Goal: Book appointment/travel/reservation

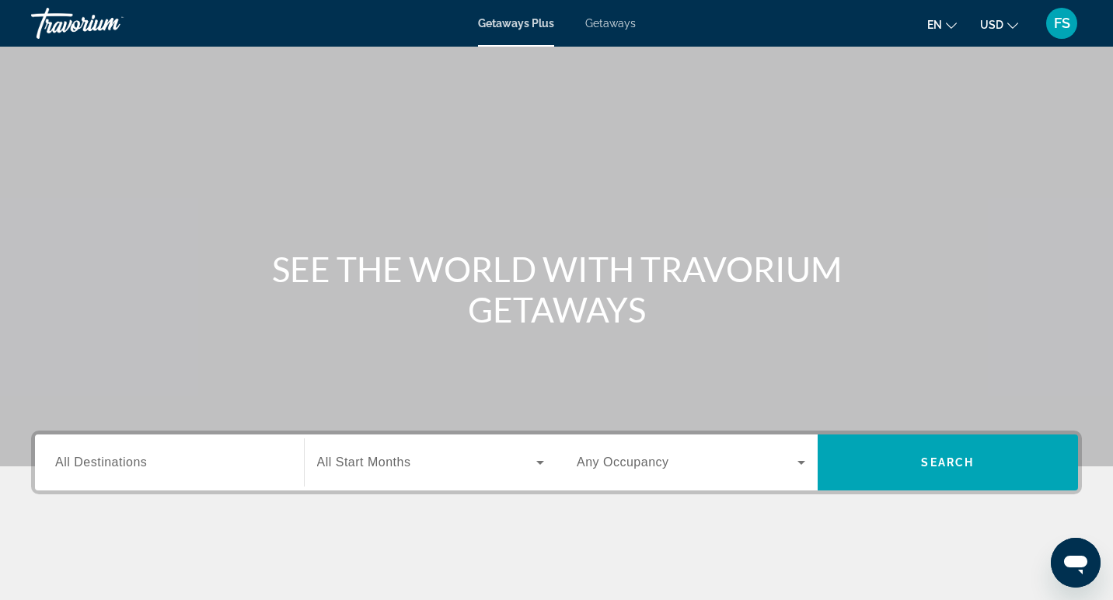
click at [615, 25] on span "Getaways" at bounding box center [610, 23] width 51 height 12
click at [166, 463] on input "Destination All Destinations" at bounding box center [169, 463] width 229 height 19
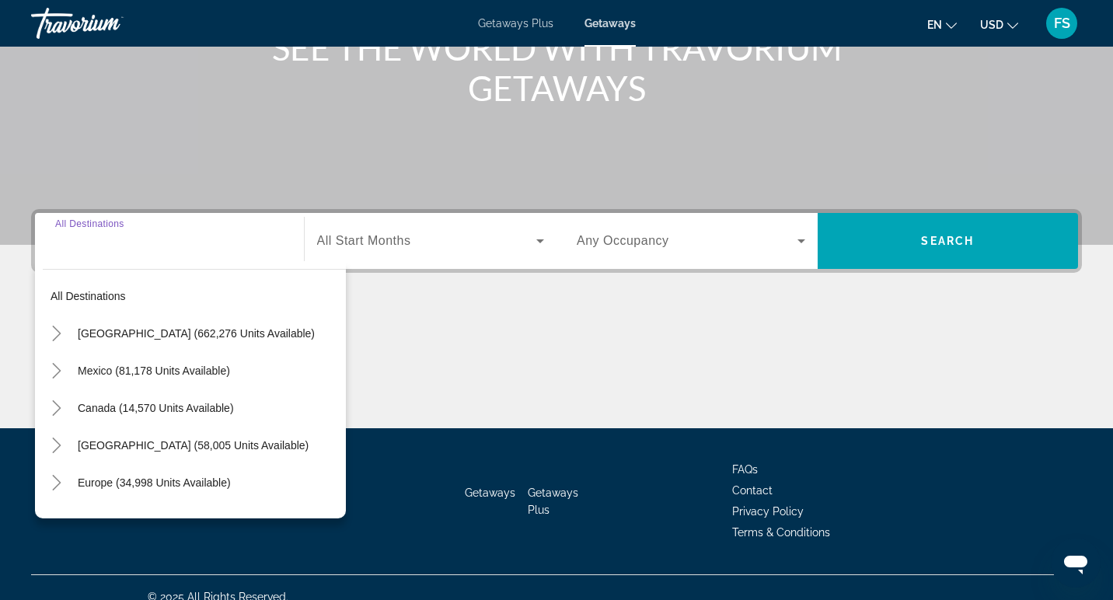
scroll to position [240, 0]
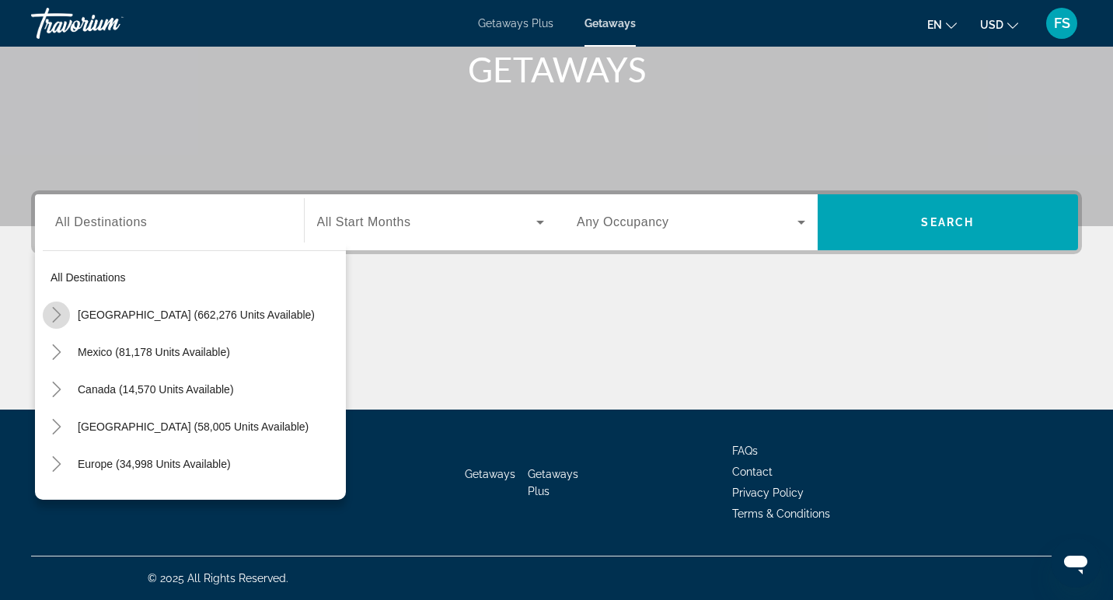
click at [53, 324] on mat-icon "Toggle United States (662,276 units available)" at bounding box center [56, 315] width 27 height 27
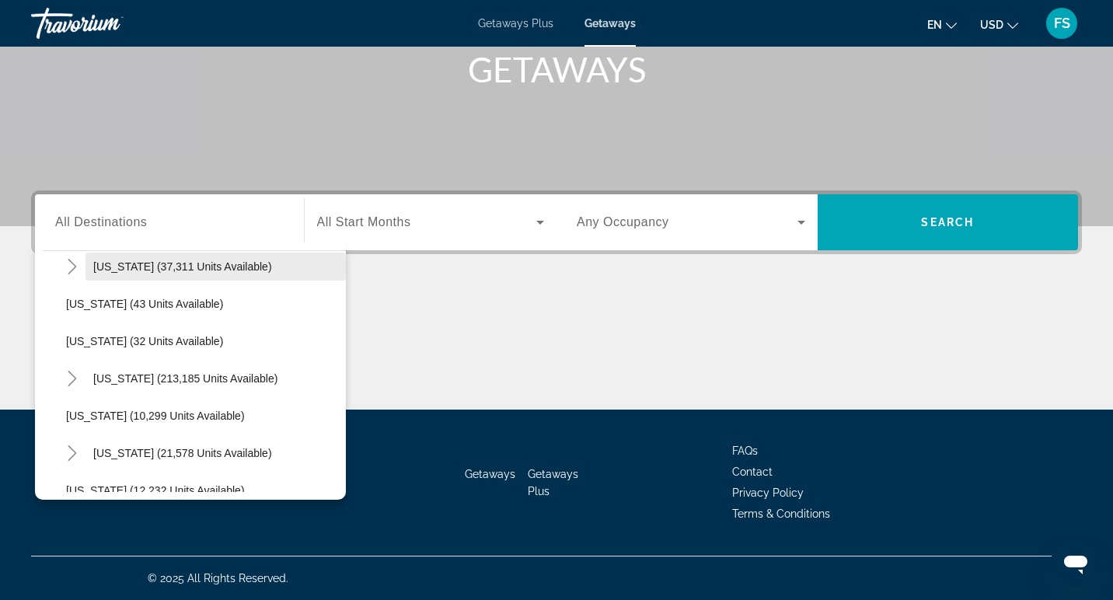
scroll to position [201, 0]
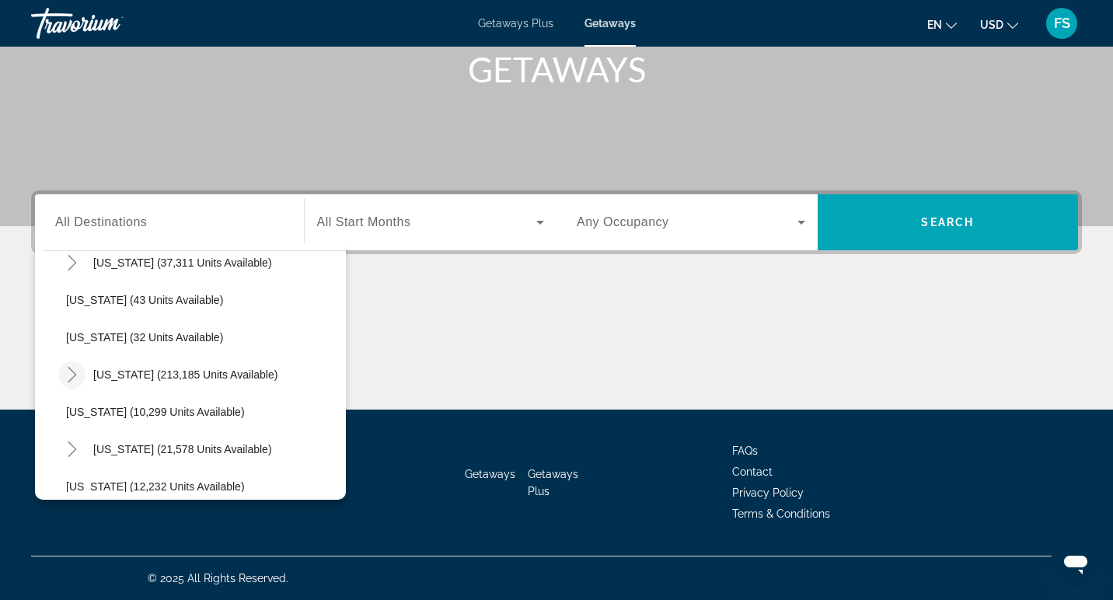
click at [74, 372] on icon "Toggle Florida (213,185 units available)" at bounding box center [73, 375] width 16 height 16
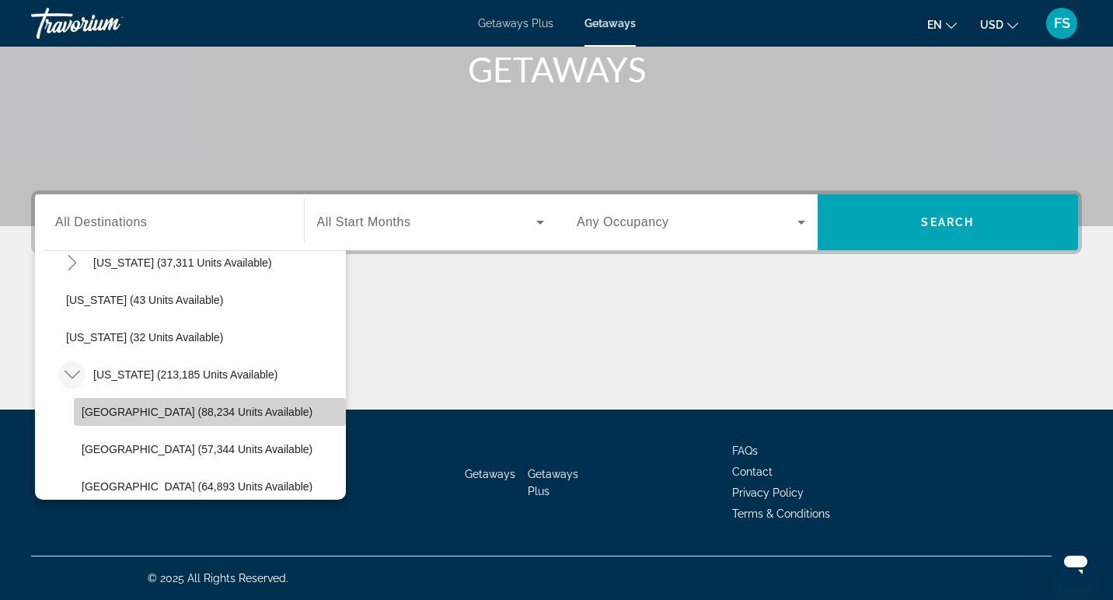
click at [104, 410] on span "[GEOGRAPHIC_DATA] (88,234 units available)" at bounding box center [197, 412] width 231 height 12
type input "**********"
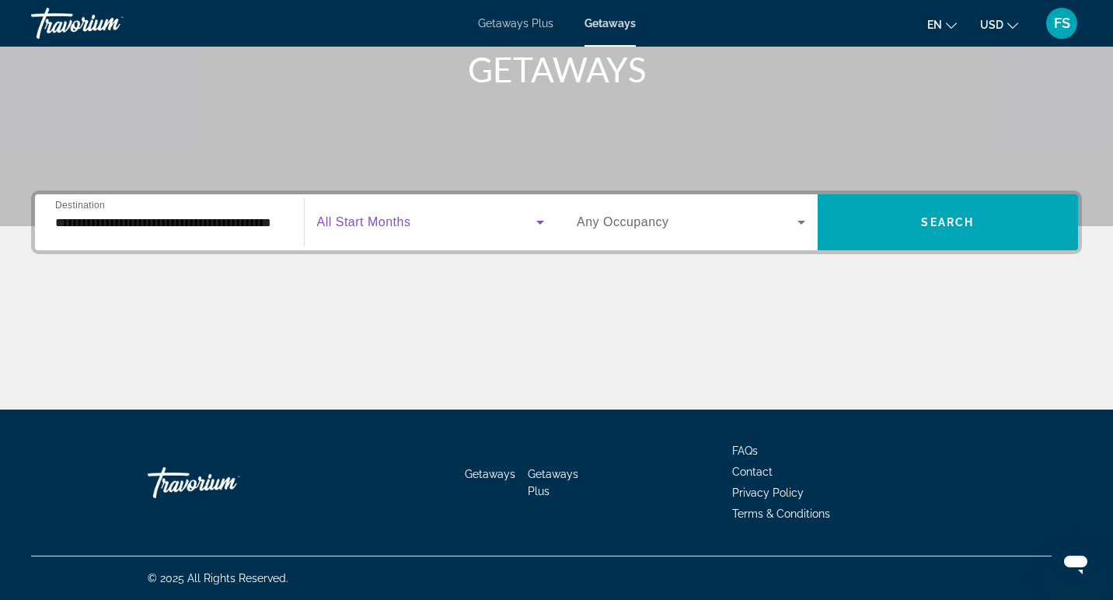
click at [543, 223] on icon "Search widget" at bounding box center [540, 222] width 19 height 19
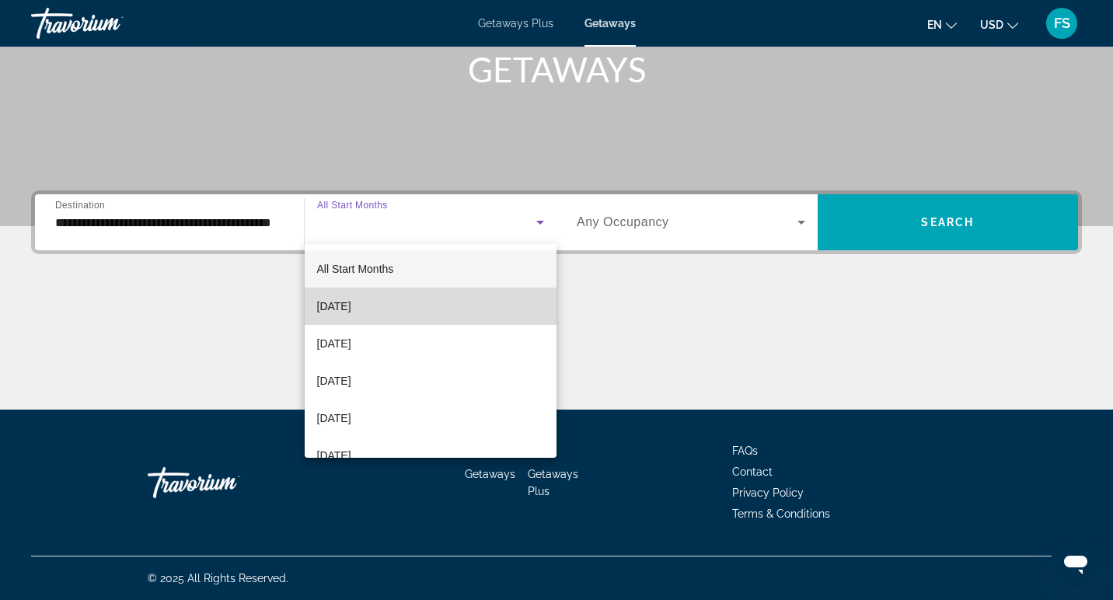
click at [351, 305] on span "[DATE]" at bounding box center [334, 306] width 34 height 19
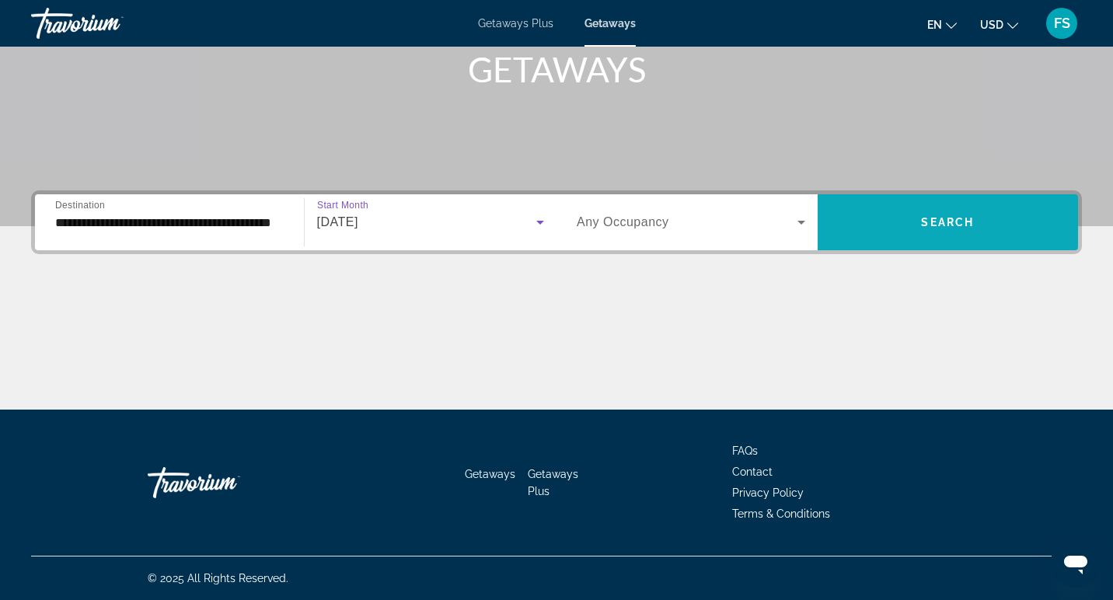
click at [930, 235] on span "Search widget" at bounding box center [948, 222] width 261 height 37
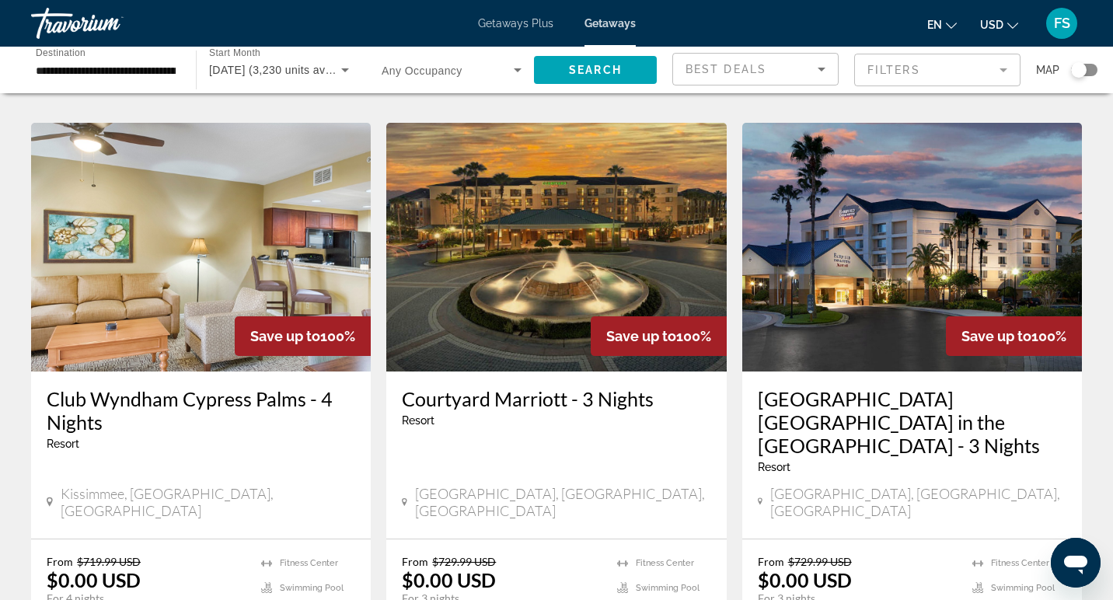
scroll to position [1210, 0]
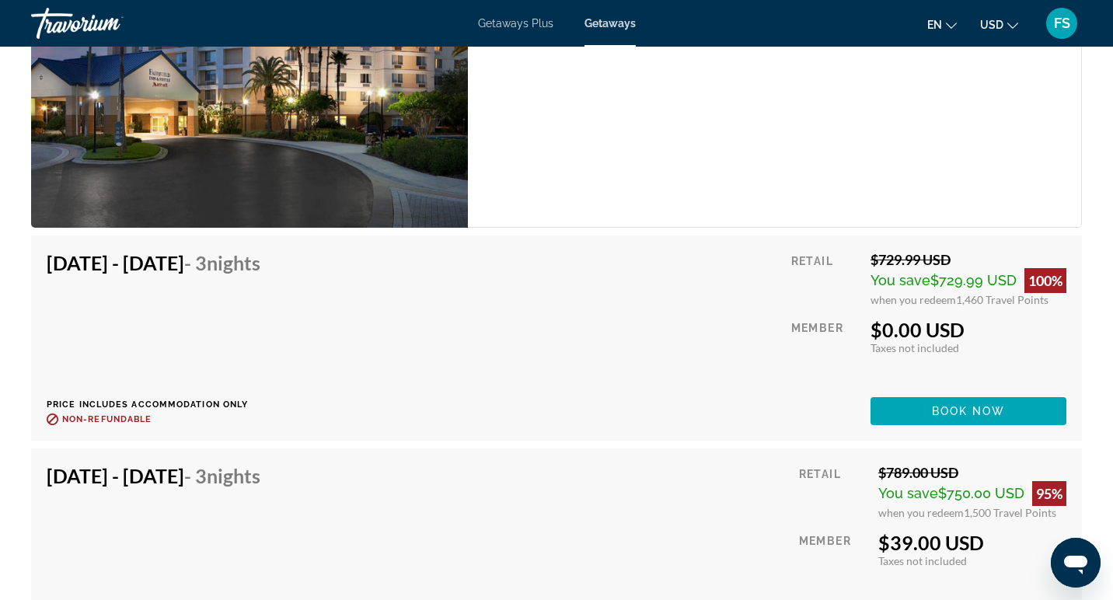
scroll to position [3385, 0]
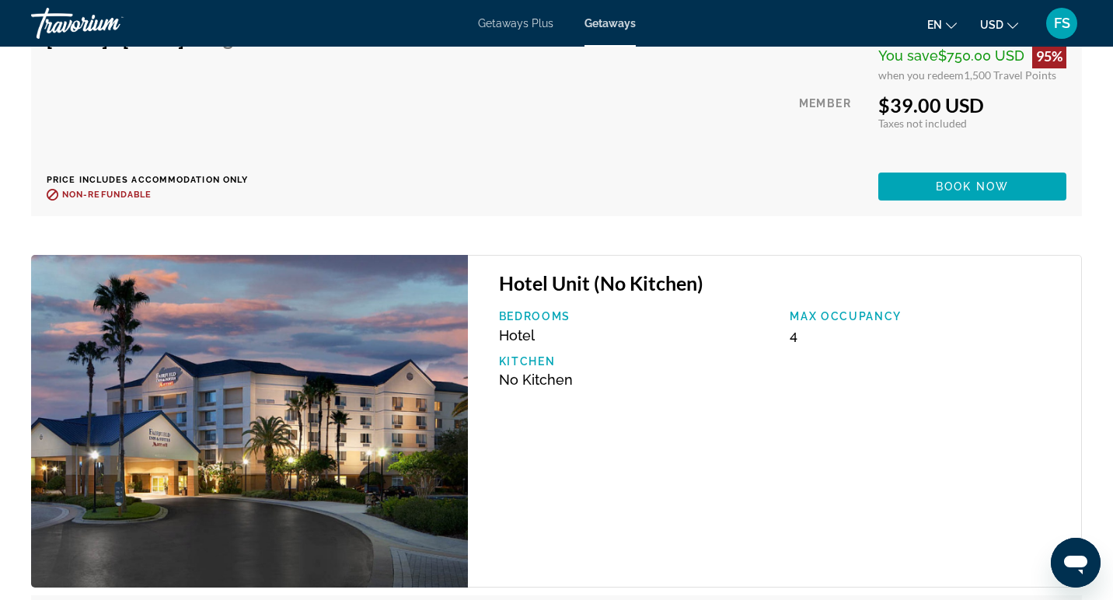
click at [506, 27] on span "Getaways Plus" at bounding box center [515, 23] width 75 height 12
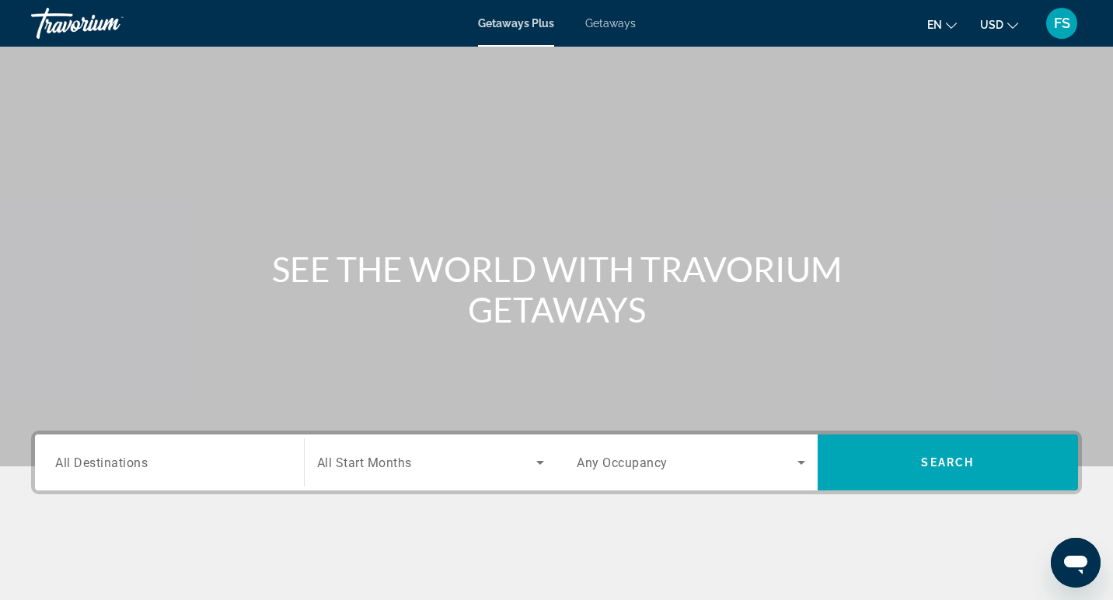
click at [232, 461] on input "Destination All Destinations" at bounding box center [169, 463] width 229 height 19
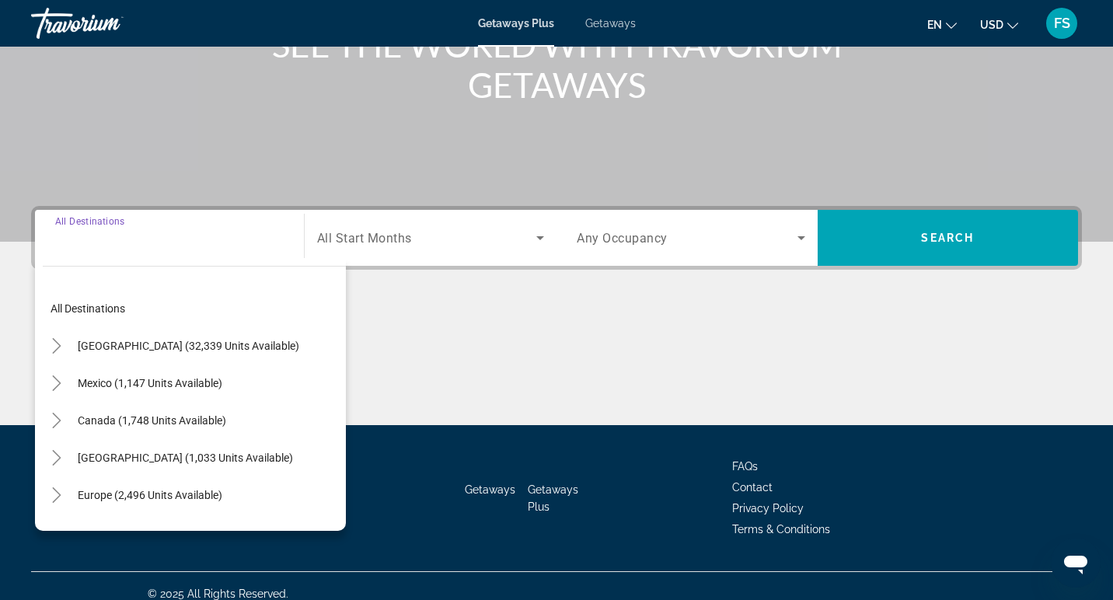
scroll to position [240, 0]
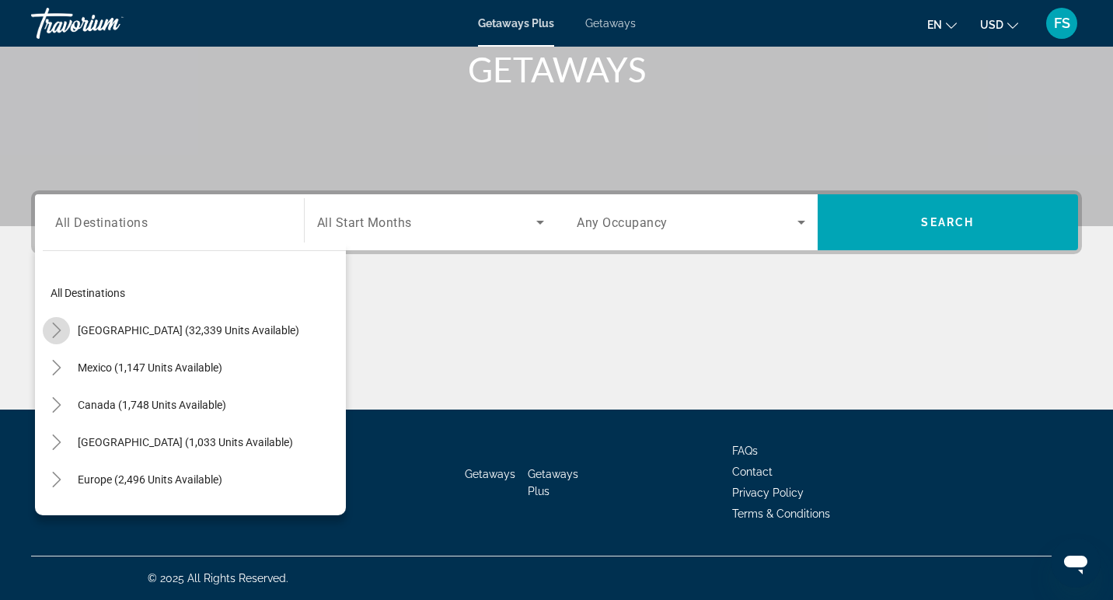
click at [54, 337] on icon "Toggle United States (32,339 units available)" at bounding box center [57, 331] width 16 height 16
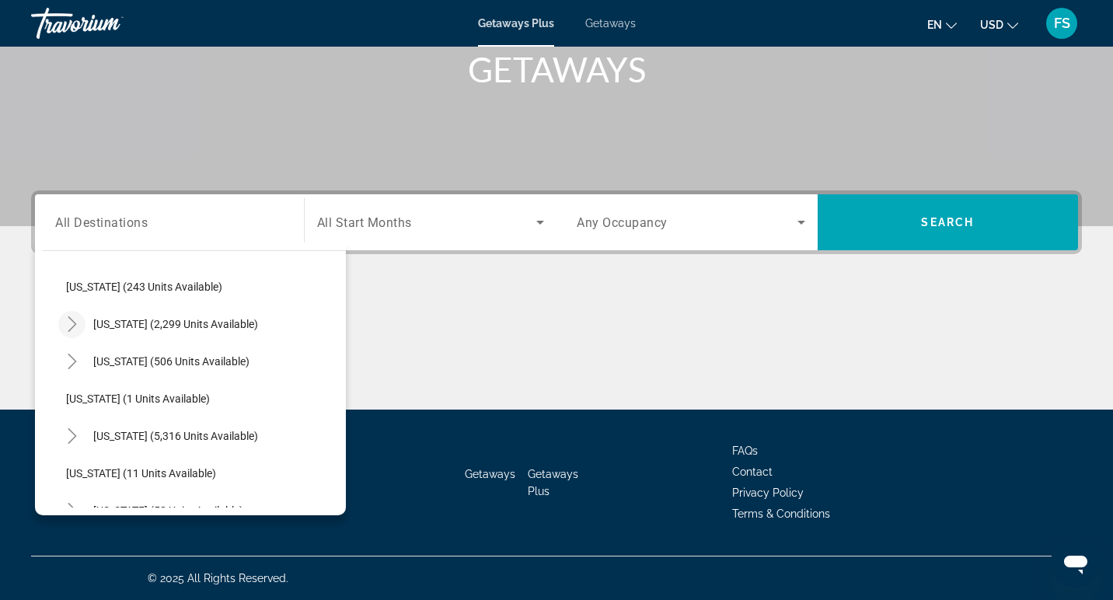
scroll to position [119, 0]
click at [68, 434] on icon "Toggle Florida (5,316 units available)" at bounding box center [73, 436] width 16 height 16
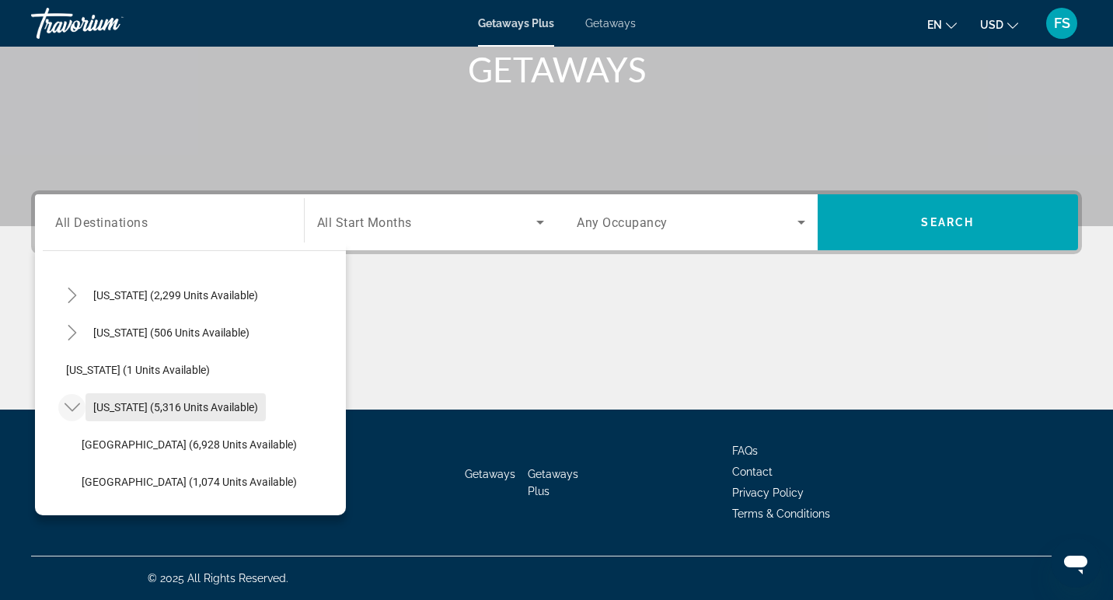
scroll to position [151, 0]
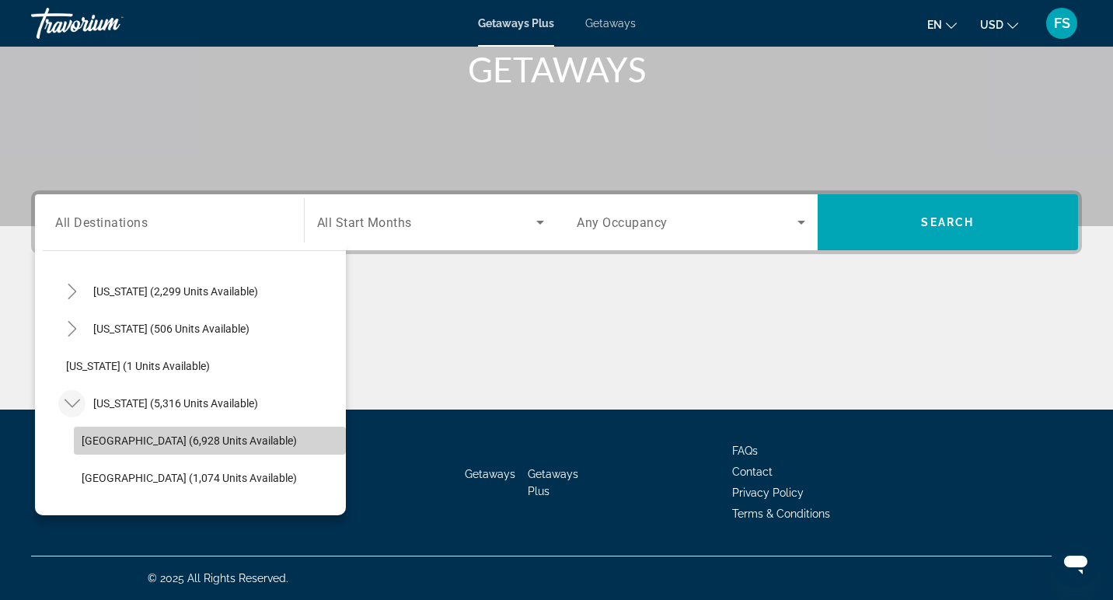
click at [134, 445] on span "[GEOGRAPHIC_DATA] (6,928 units available)" at bounding box center [189, 441] width 215 height 12
type input "**********"
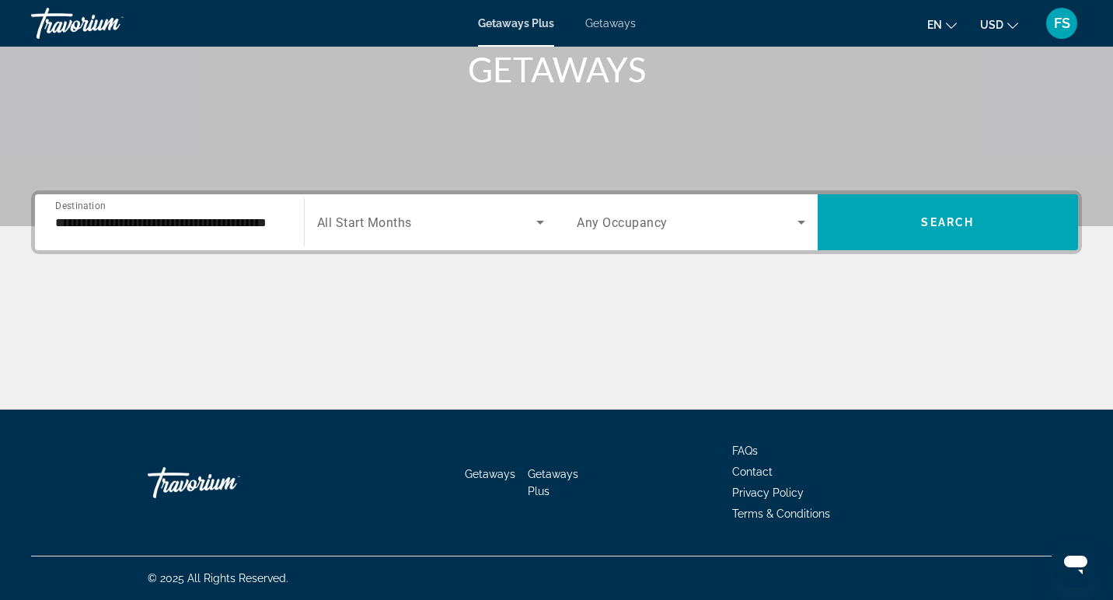
click at [371, 229] on span "All Start Months" at bounding box center [364, 222] width 95 height 15
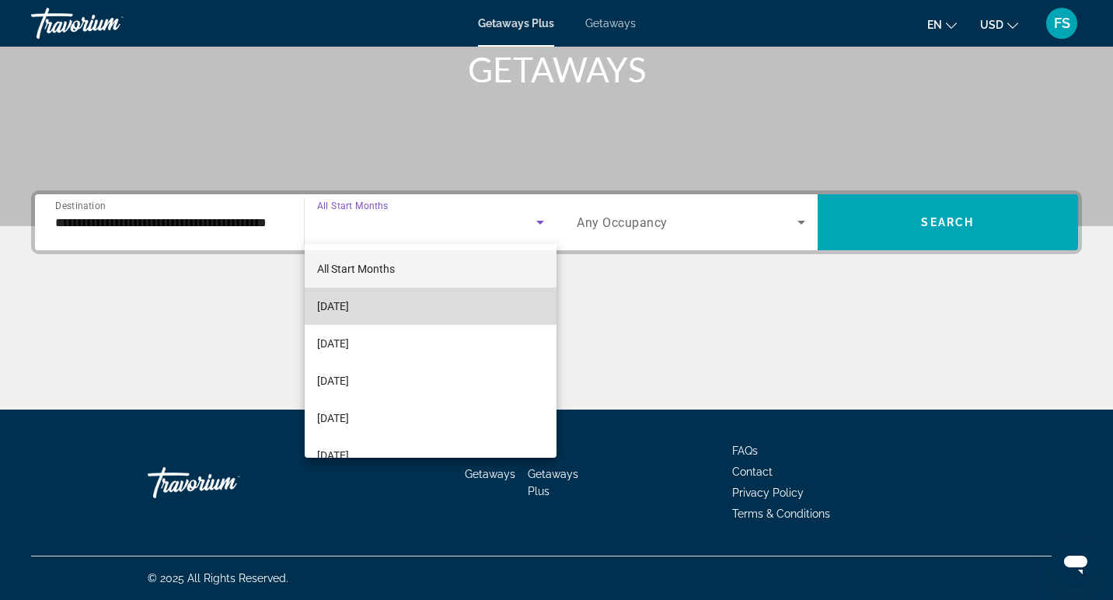
click at [349, 303] on span "[DATE]" at bounding box center [333, 306] width 32 height 19
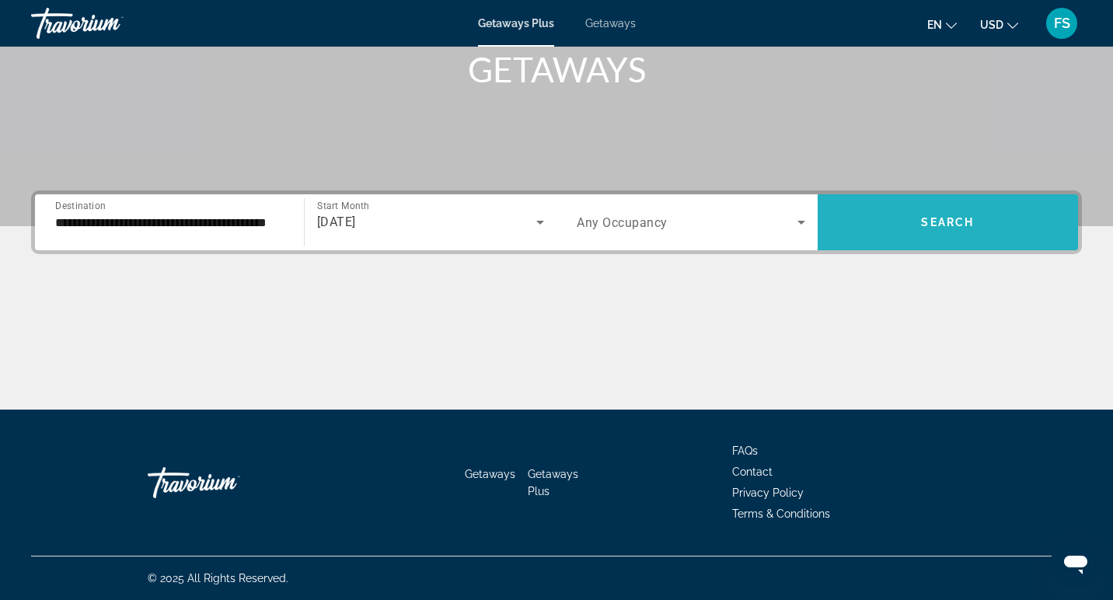
click at [923, 234] on span "Search widget" at bounding box center [948, 222] width 261 height 37
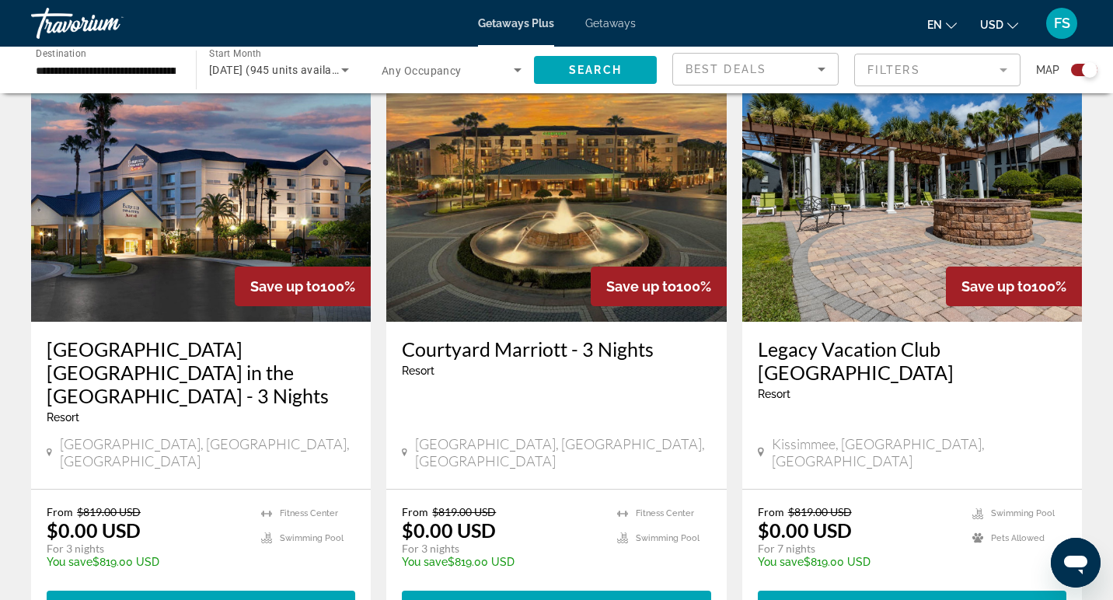
scroll to position [670, 0]
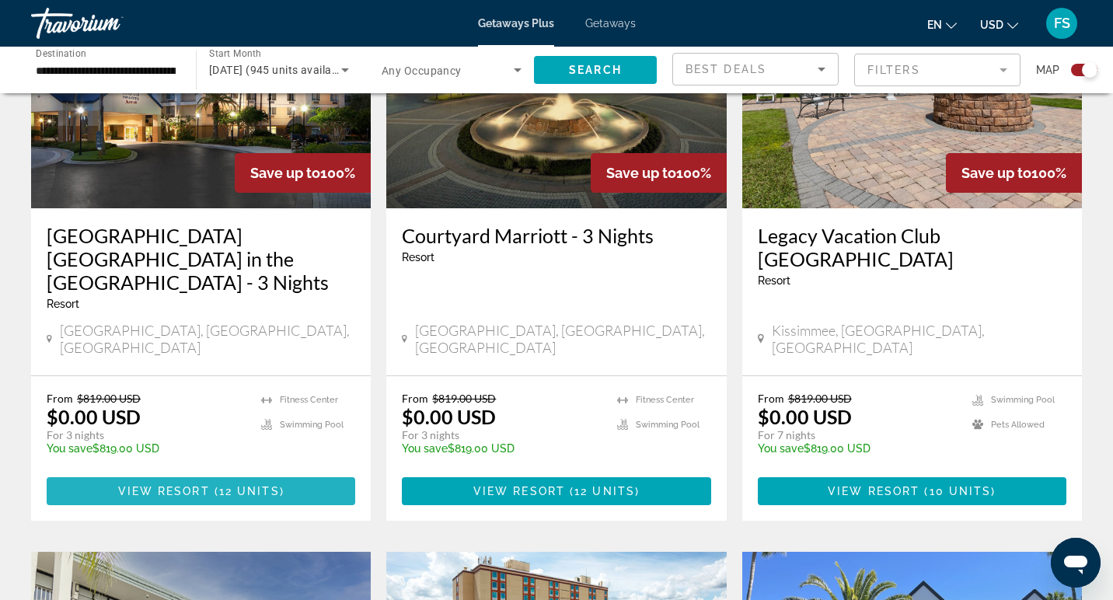
click at [212, 485] on span "Main content" at bounding box center [212, 491] width 5 height 12
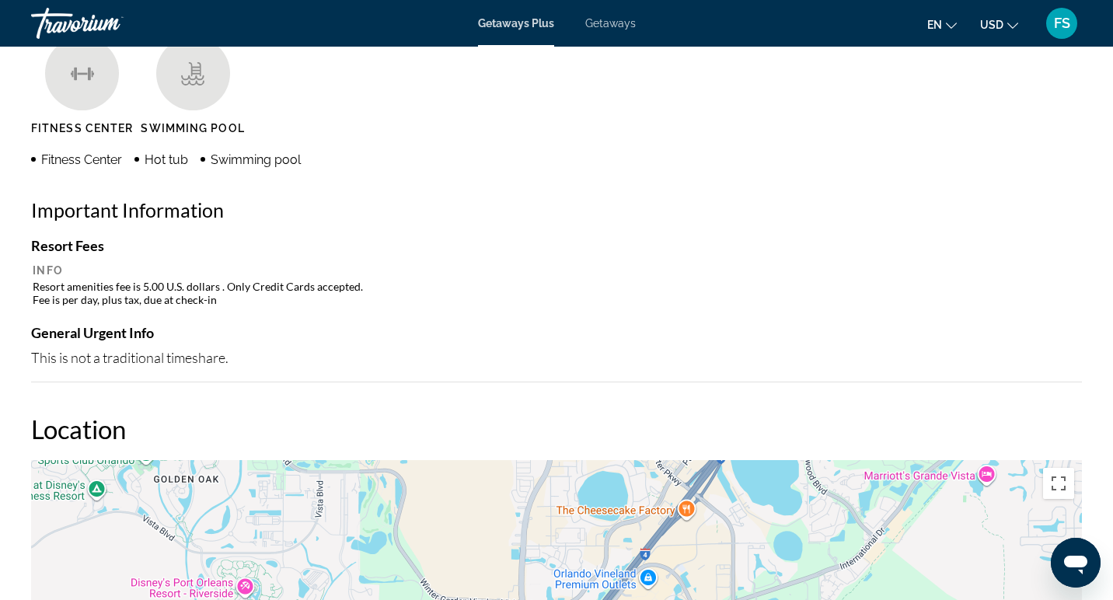
scroll to position [1020, 0]
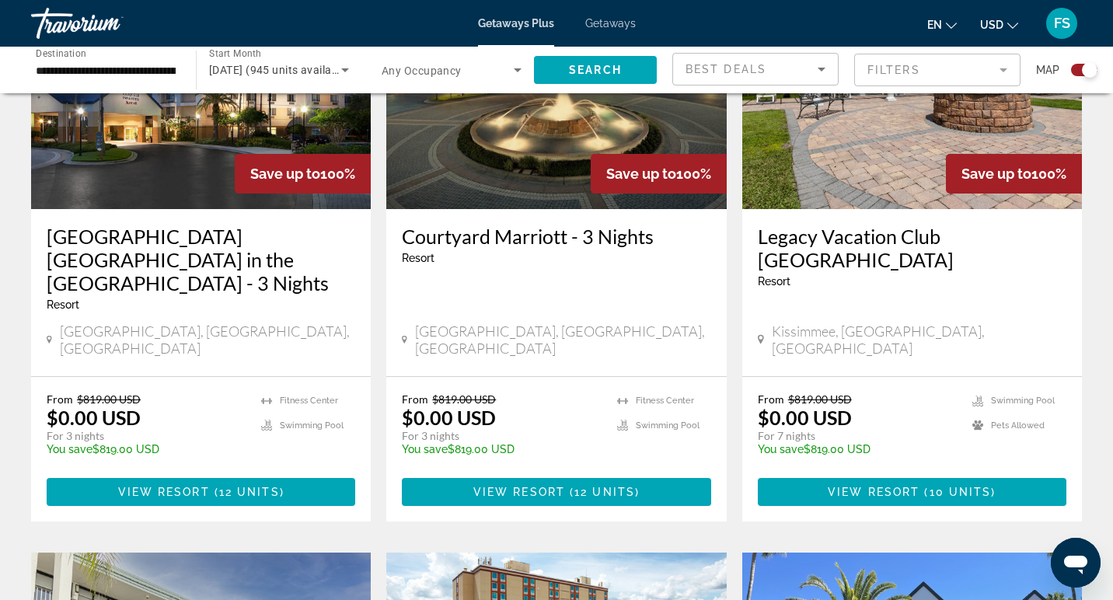
scroll to position [677, 0]
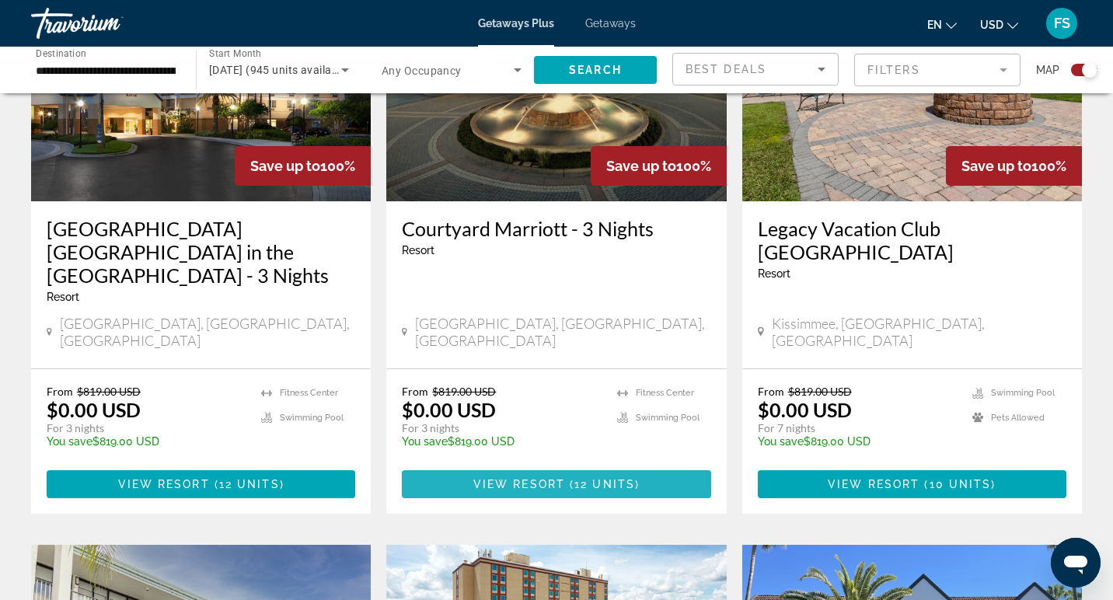
click at [529, 478] on span "View Resort" at bounding box center [519, 484] width 92 height 12
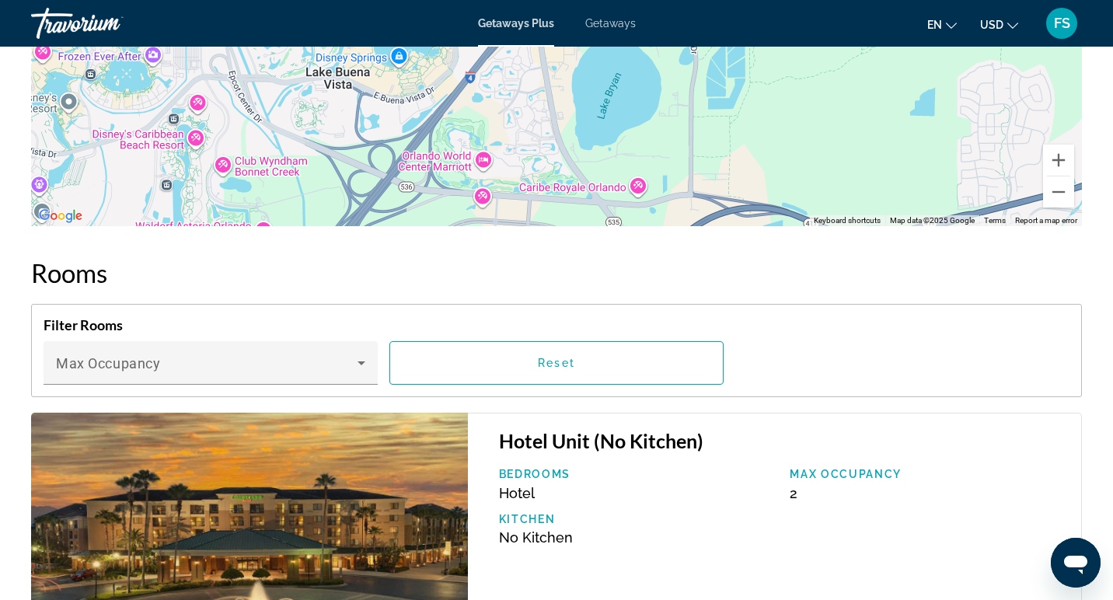
scroll to position [1960, 0]
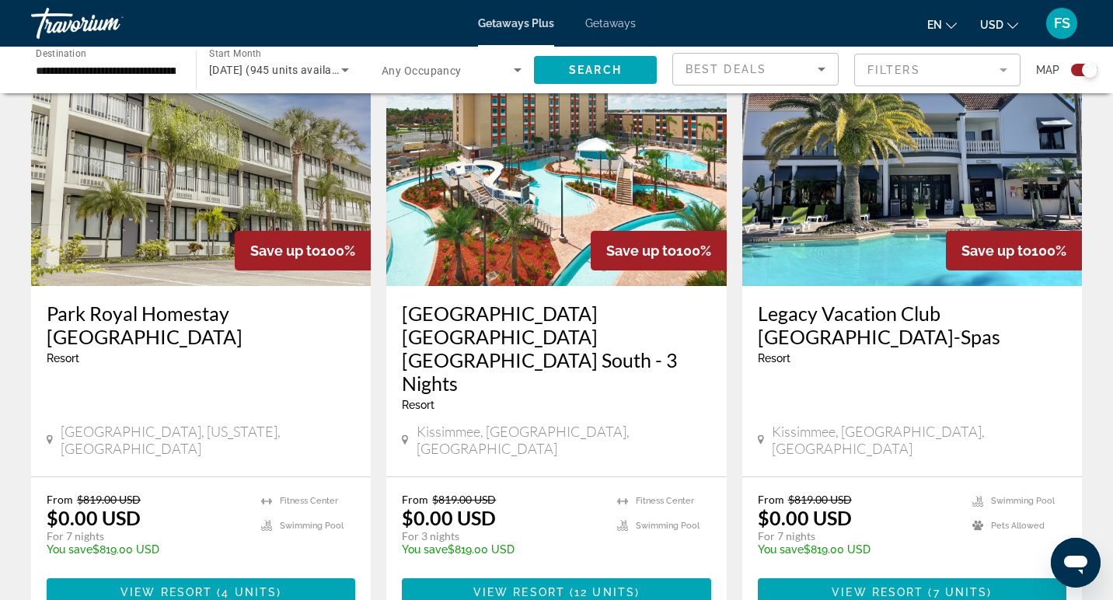
scroll to position [1183, 0]
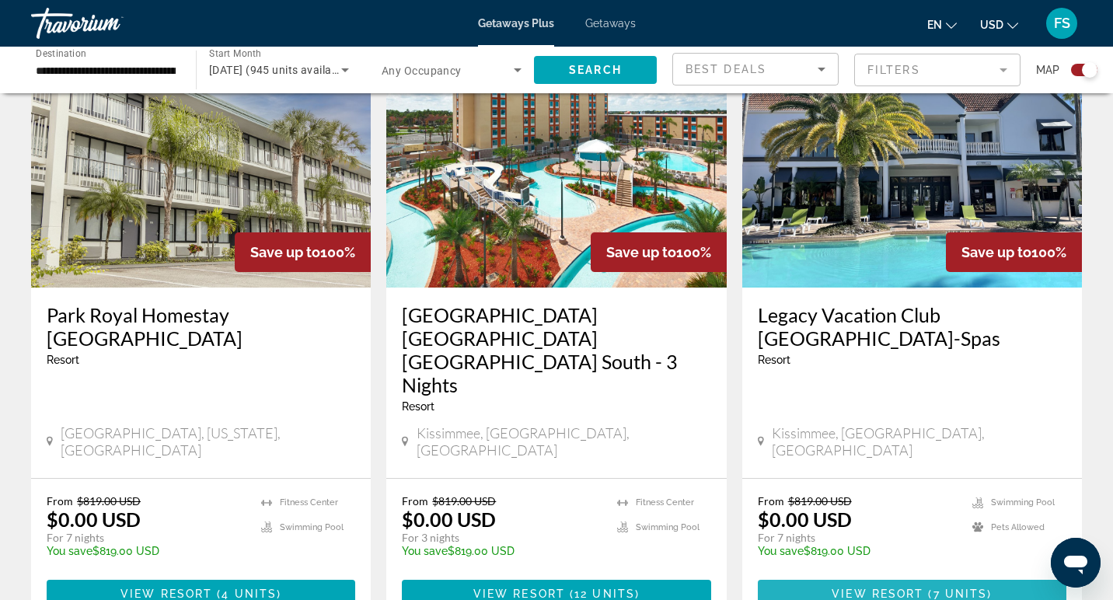
click at [898, 575] on span "Main content" at bounding box center [912, 593] width 309 height 37
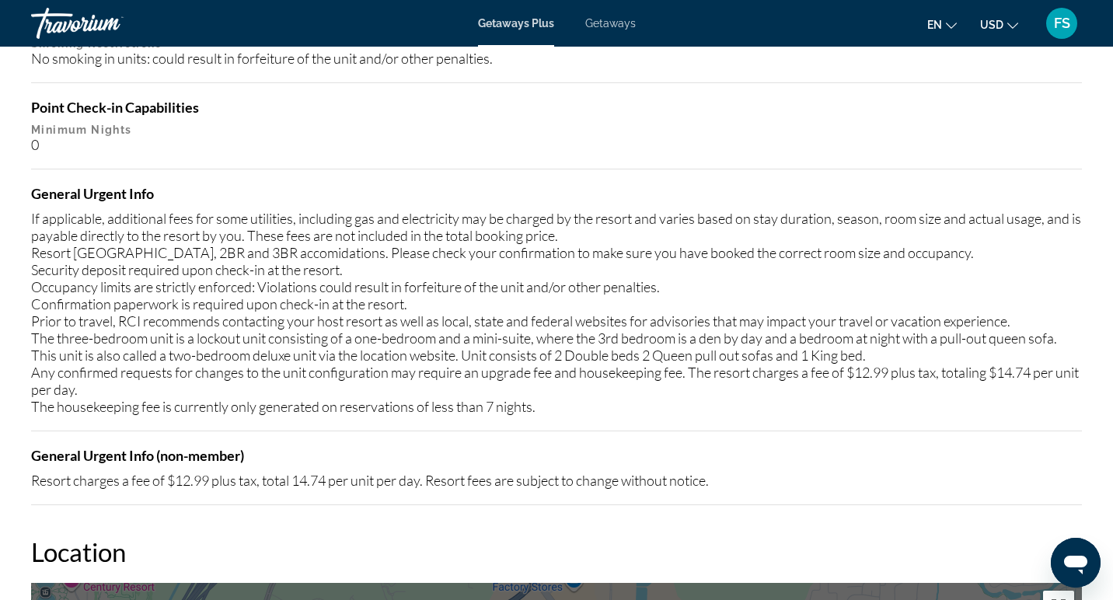
scroll to position [1863, 0]
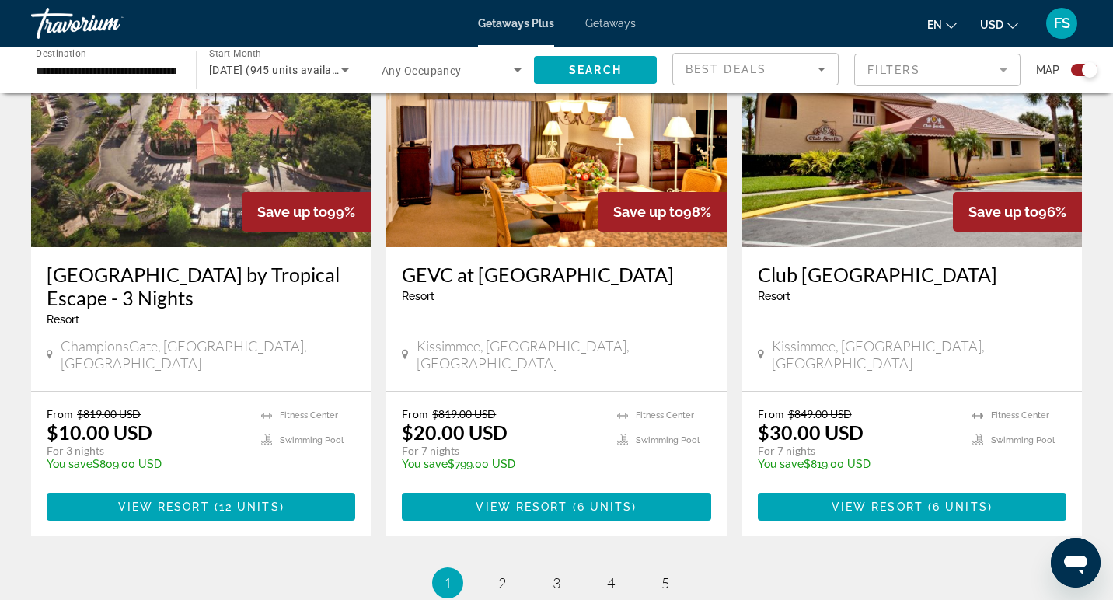
scroll to position [2513, 0]
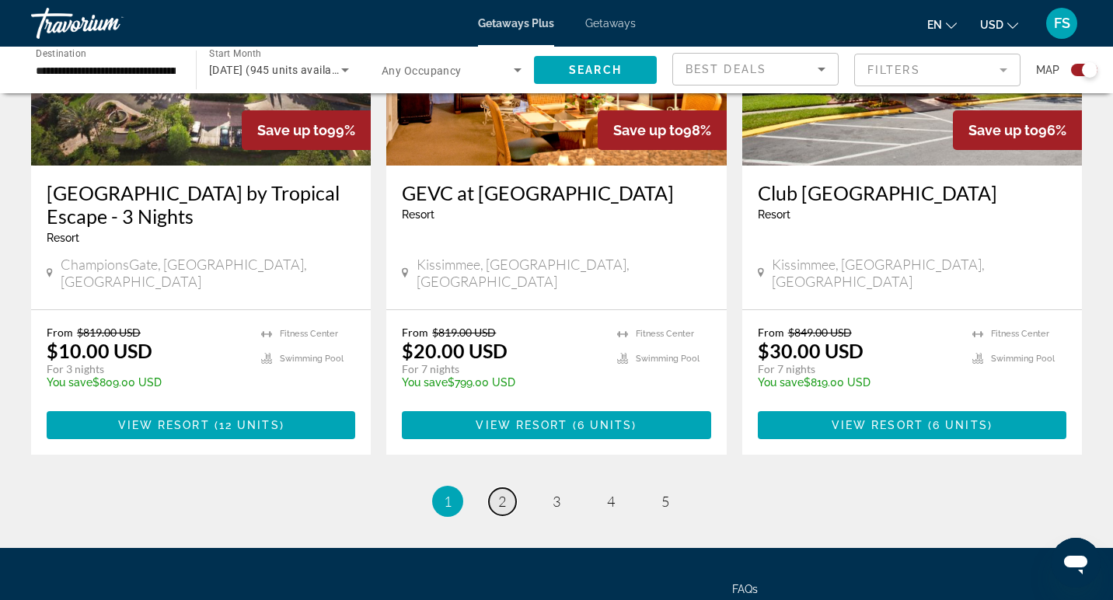
click at [501, 493] on span "2" at bounding box center [502, 501] width 8 height 17
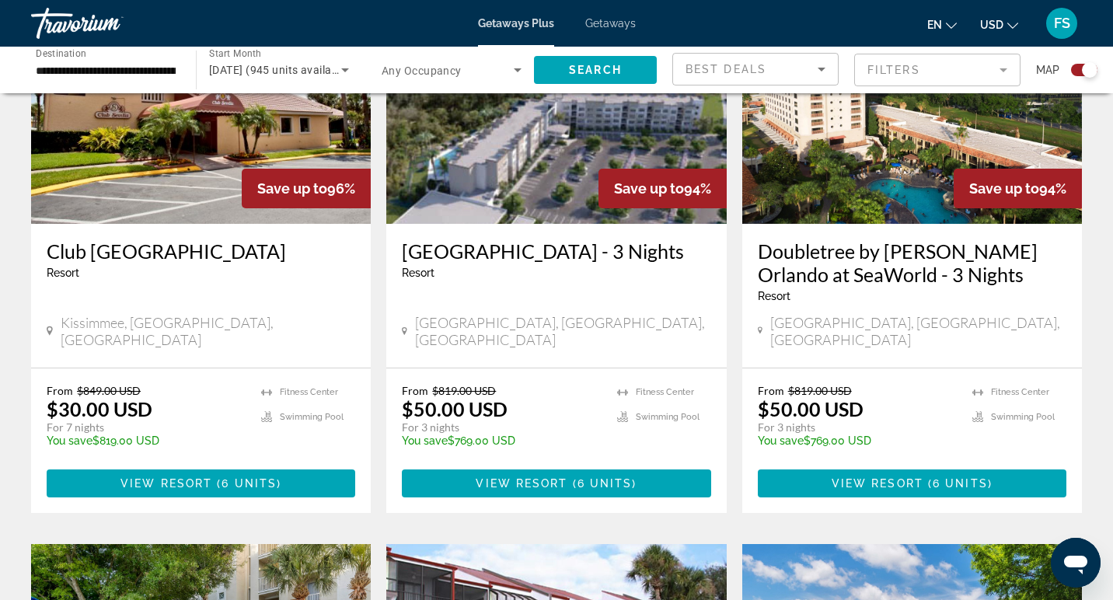
scroll to position [656, 0]
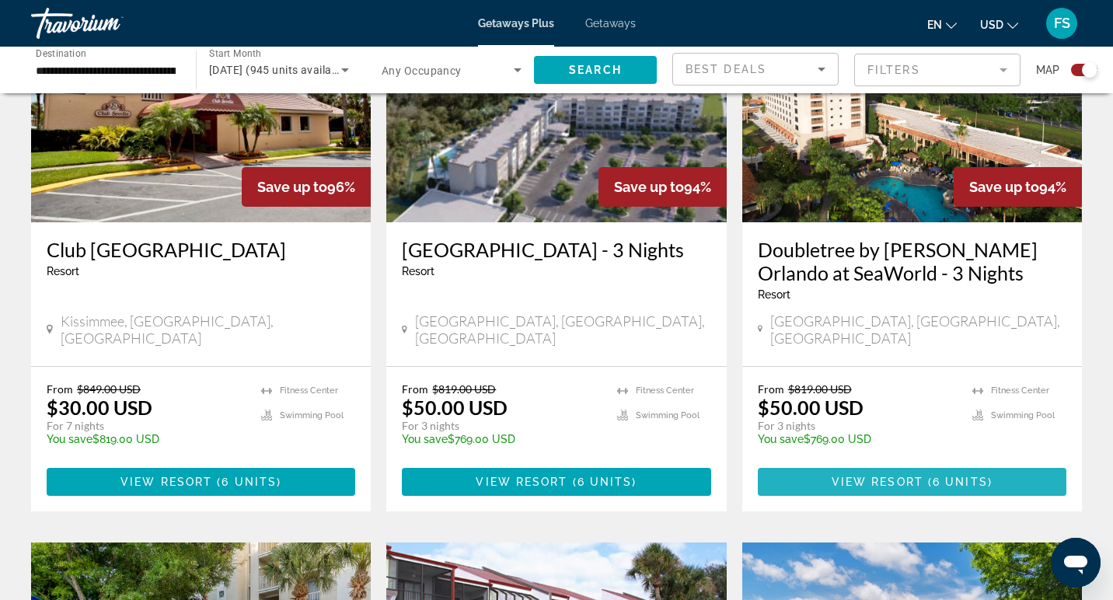
click at [904, 476] on span "View Resort" at bounding box center [878, 482] width 92 height 12
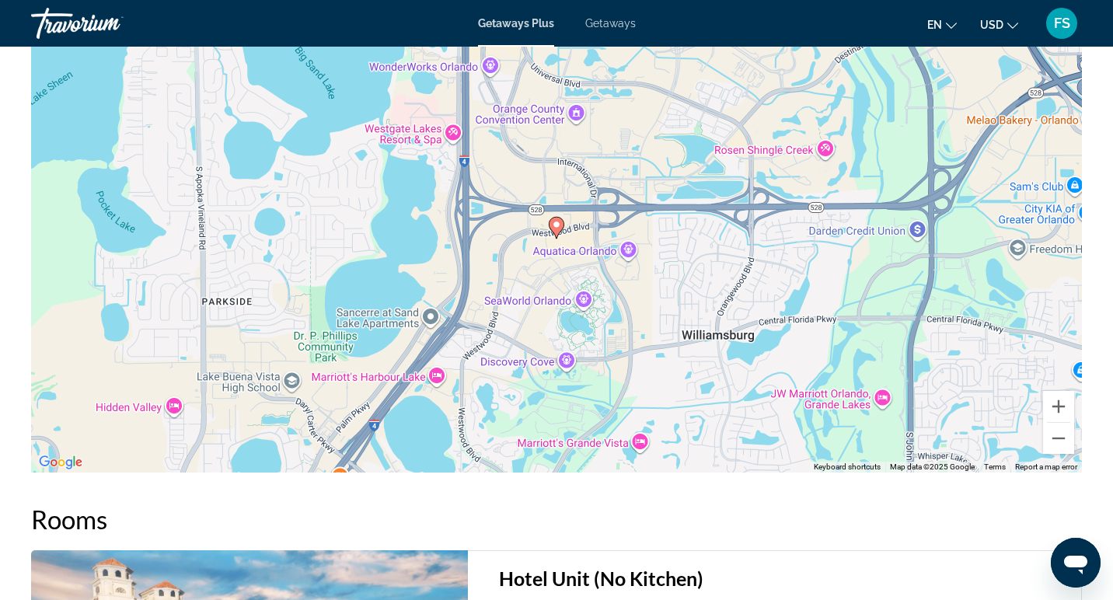
scroll to position [1472, 0]
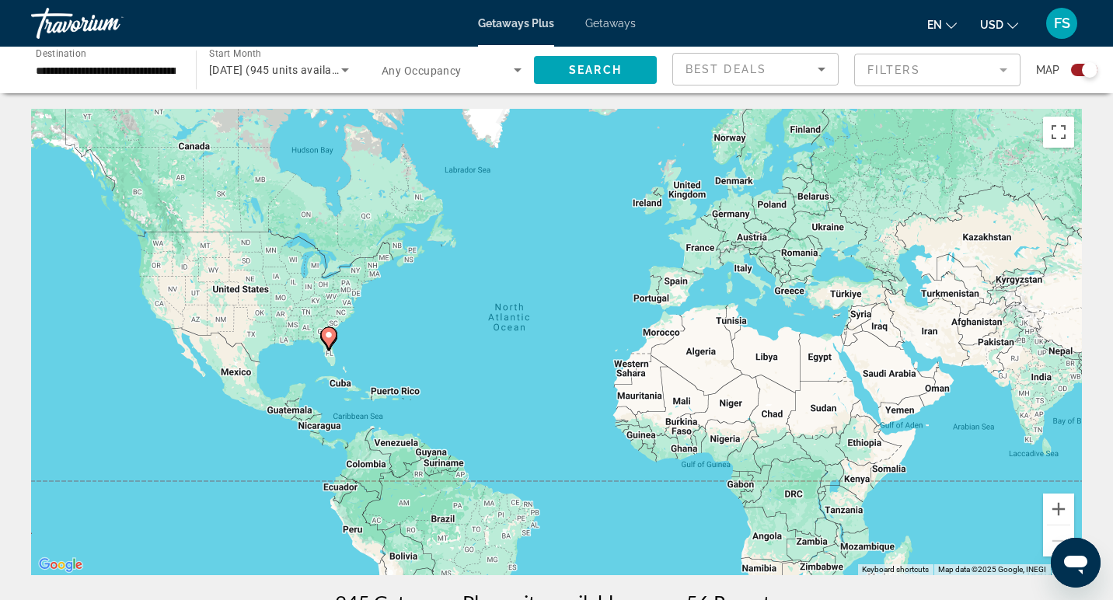
click at [617, 25] on span "Getaways" at bounding box center [610, 23] width 51 height 12
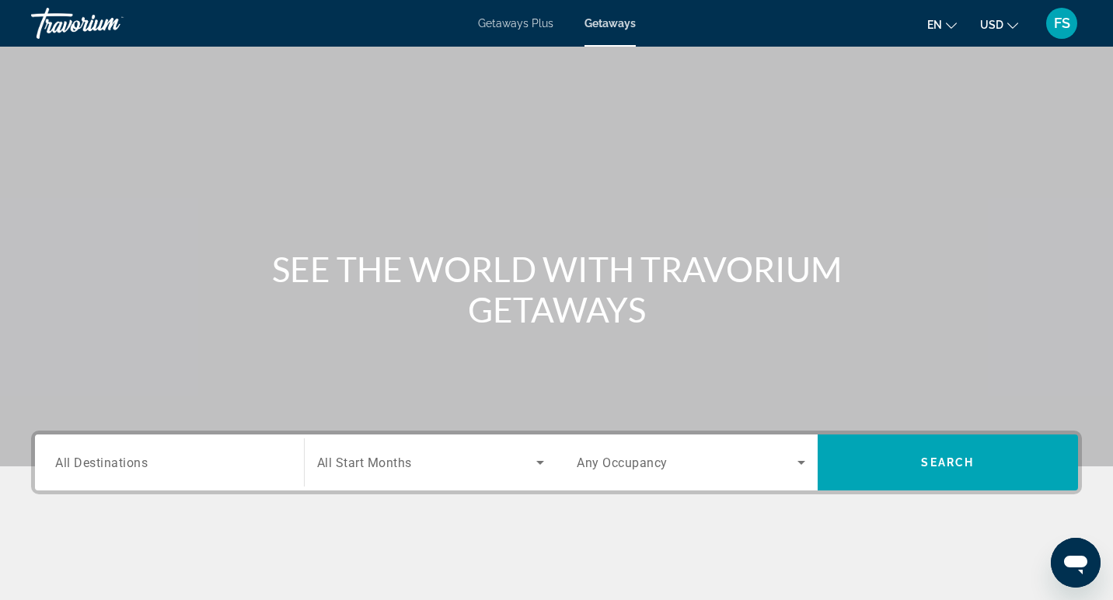
click at [252, 466] on input "Destination All Destinations" at bounding box center [169, 463] width 229 height 19
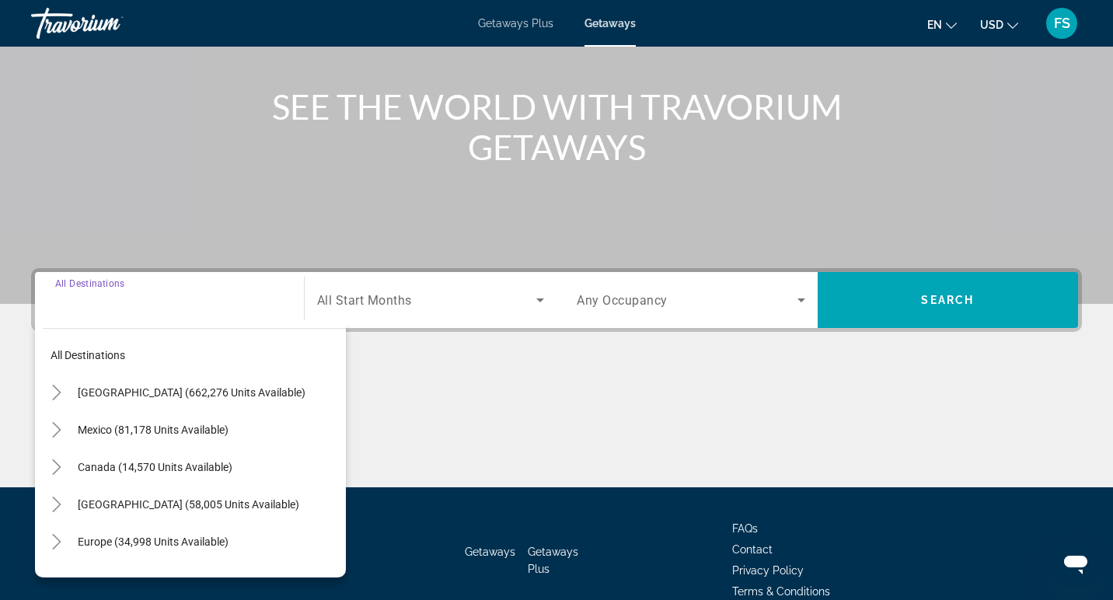
scroll to position [240, 0]
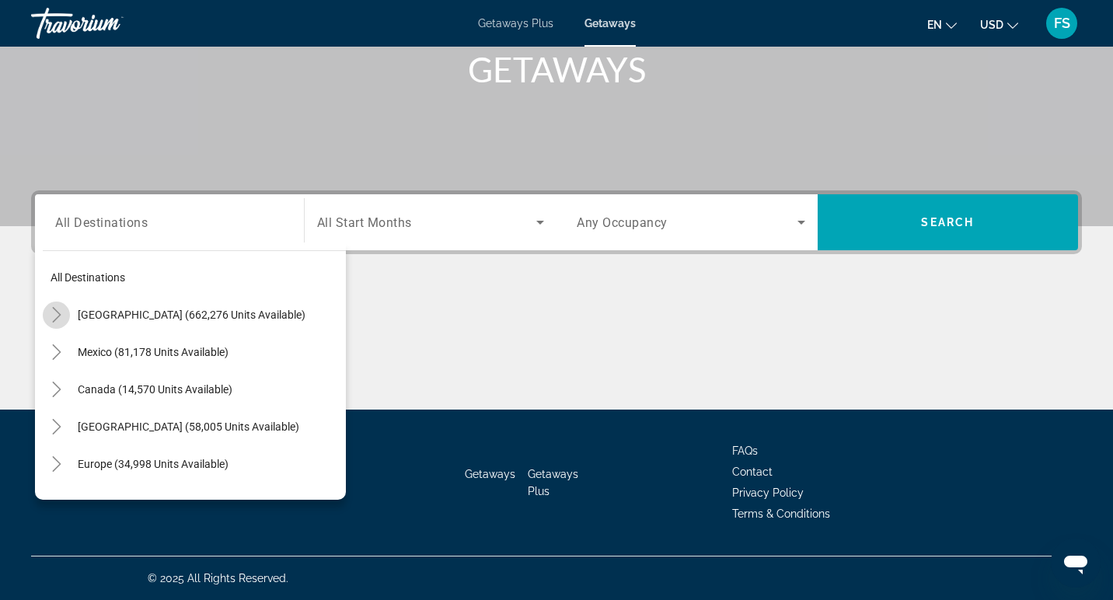
click at [55, 317] on icon "Toggle United States (662,276 units available)" at bounding box center [57, 315] width 16 height 16
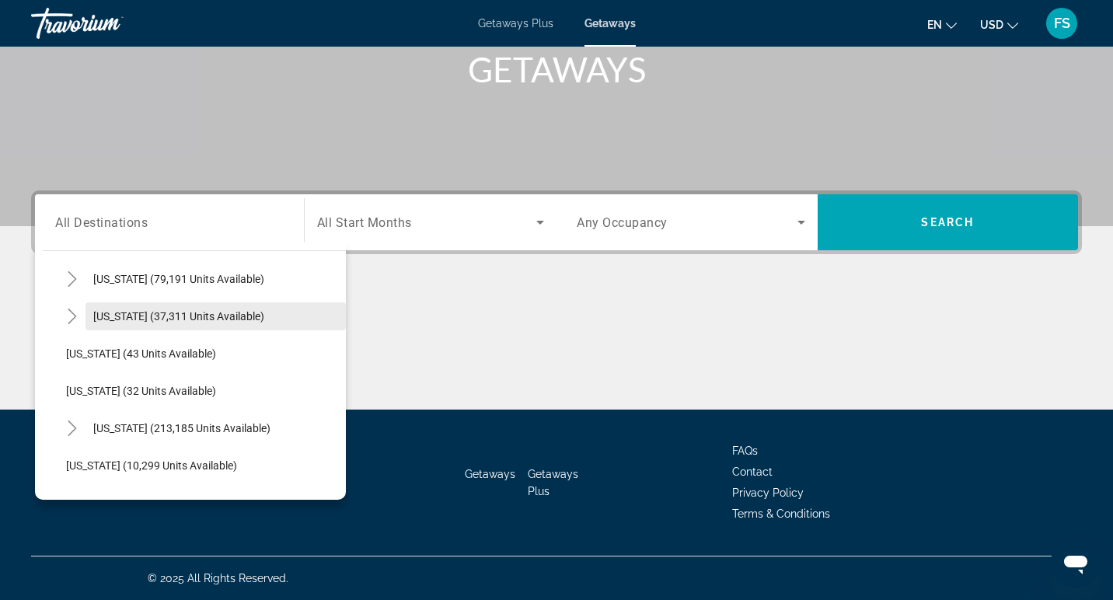
scroll to position [173, 0]
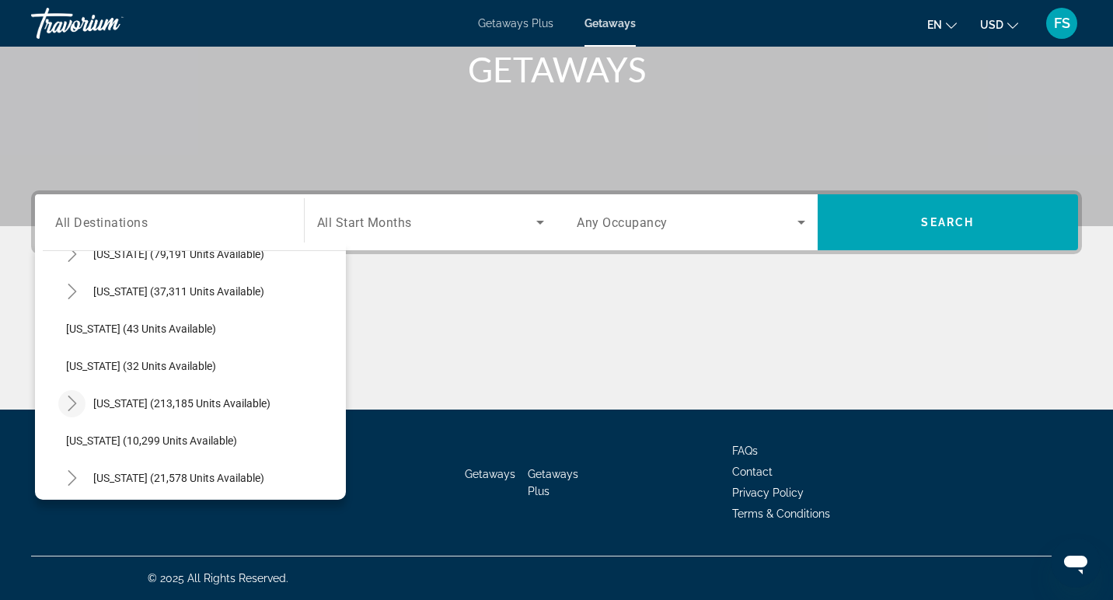
click at [72, 400] on icon "Toggle Florida (213,185 units available)" at bounding box center [72, 404] width 9 height 16
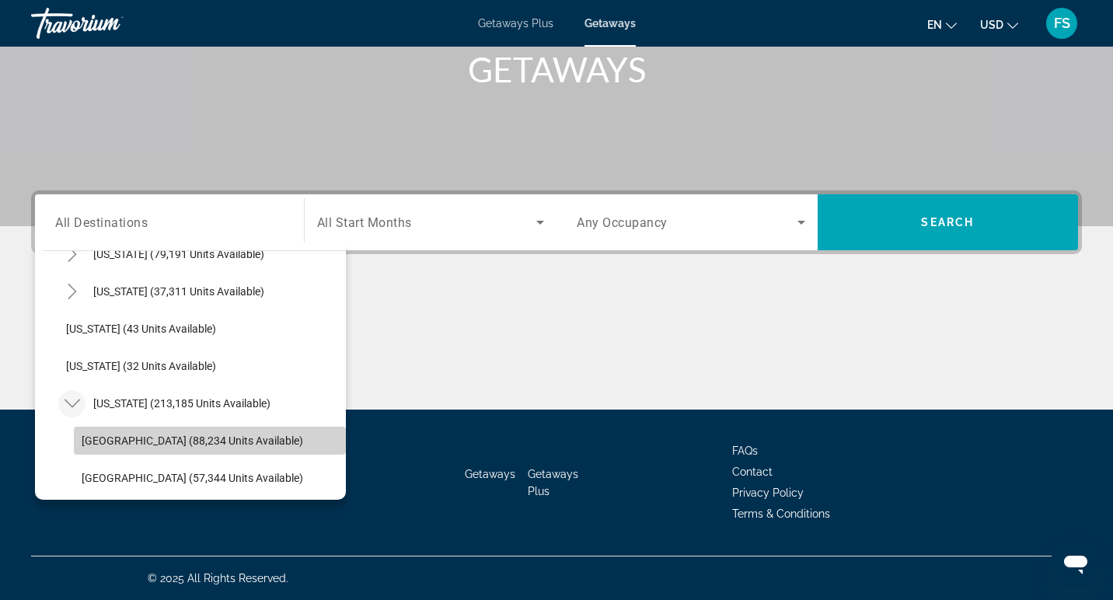
click at [103, 436] on span "[GEOGRAPHIC_DATA] (88,234 units available)" at bounding box center [193, 441] width 222 height 12
type input "**********"
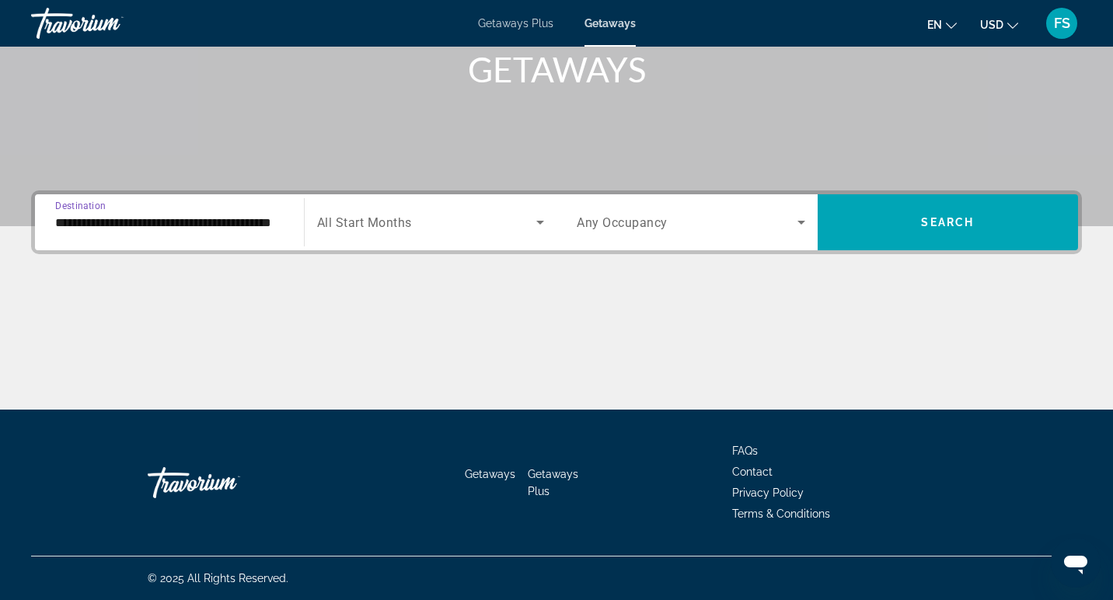
click at [540, 226] on icon "Search widget" at bounding box center [540, 222] width 19 height 19
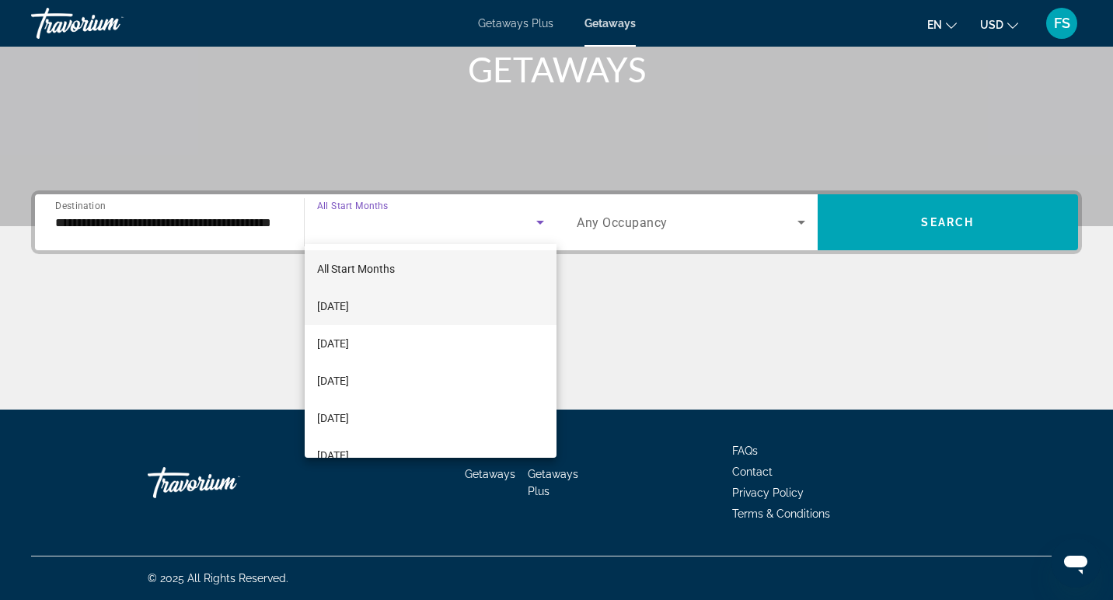
click at [349, 304] on span "[DATE]" at bounding box center [333, 306] width 32 height 19
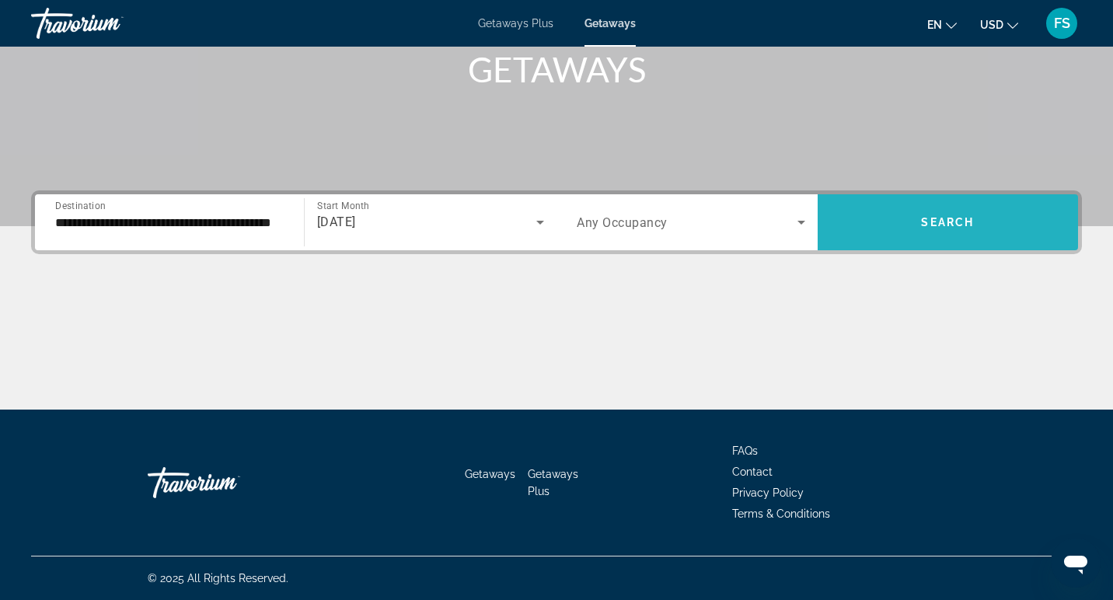
click at [903, 228] on span "Search widget" at bounding box center [948, 222] width 261 height 37
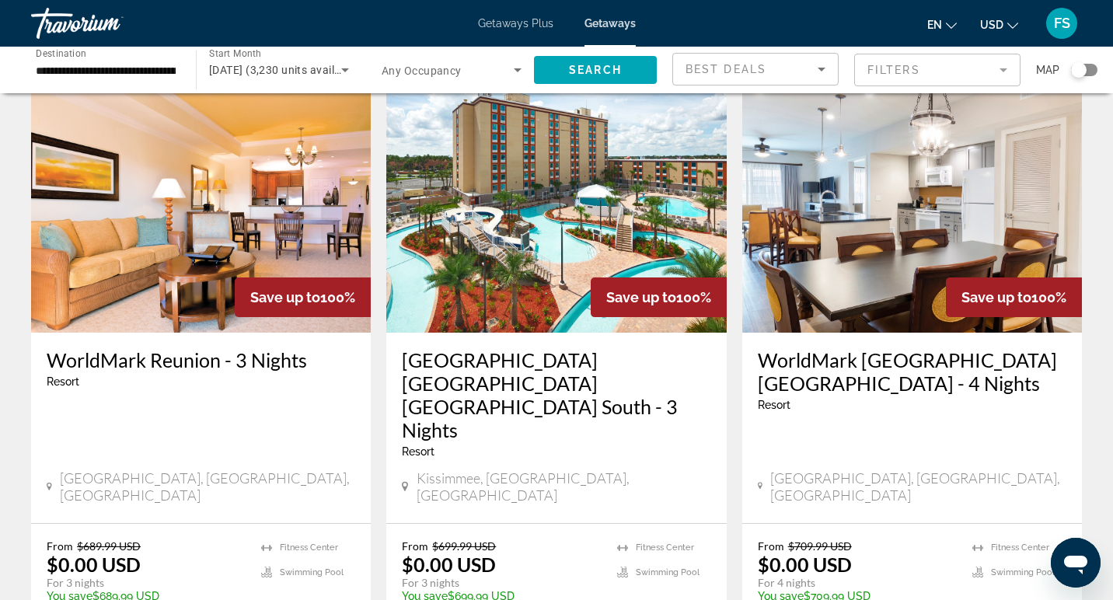
scroll to position [636, 0]
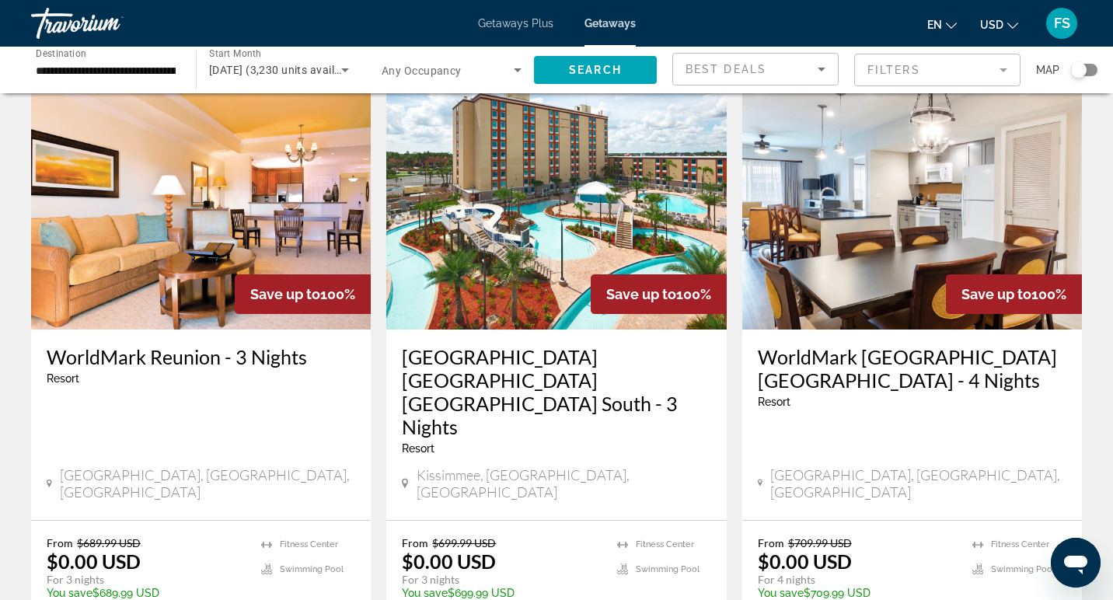
click at [572, 240] on img "Main content" at bounding box center [556, 205] width 340 height 249
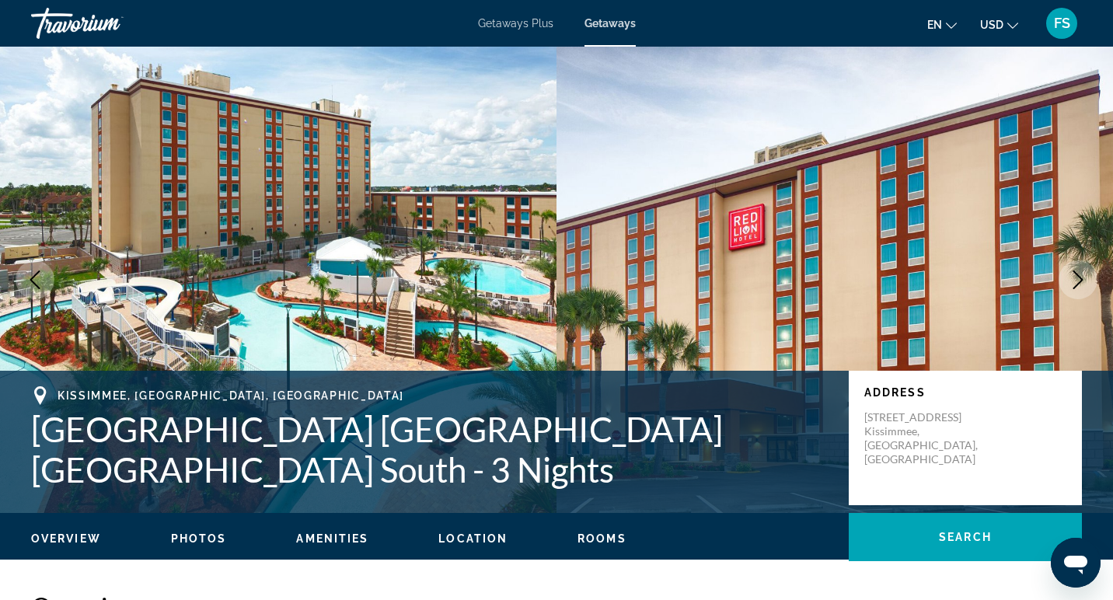
click at [1081, 283] on icon "Next image" at bounding box center [1078, 280] width 19 height 19
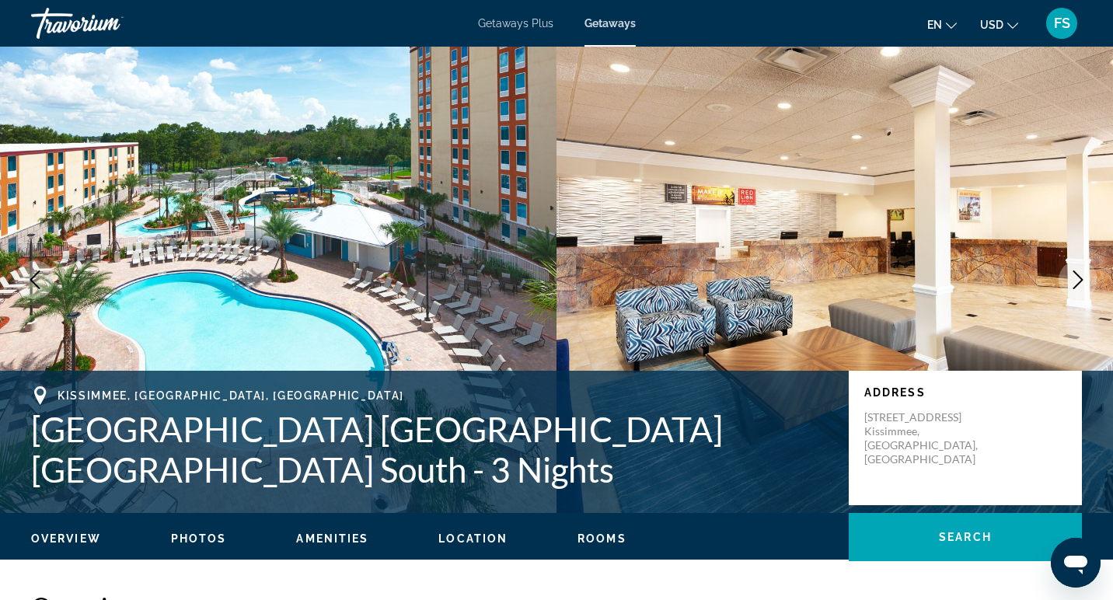
click at [1074, 289] on button "Next image" at bounding box center [1078, 279] width 39 height 39
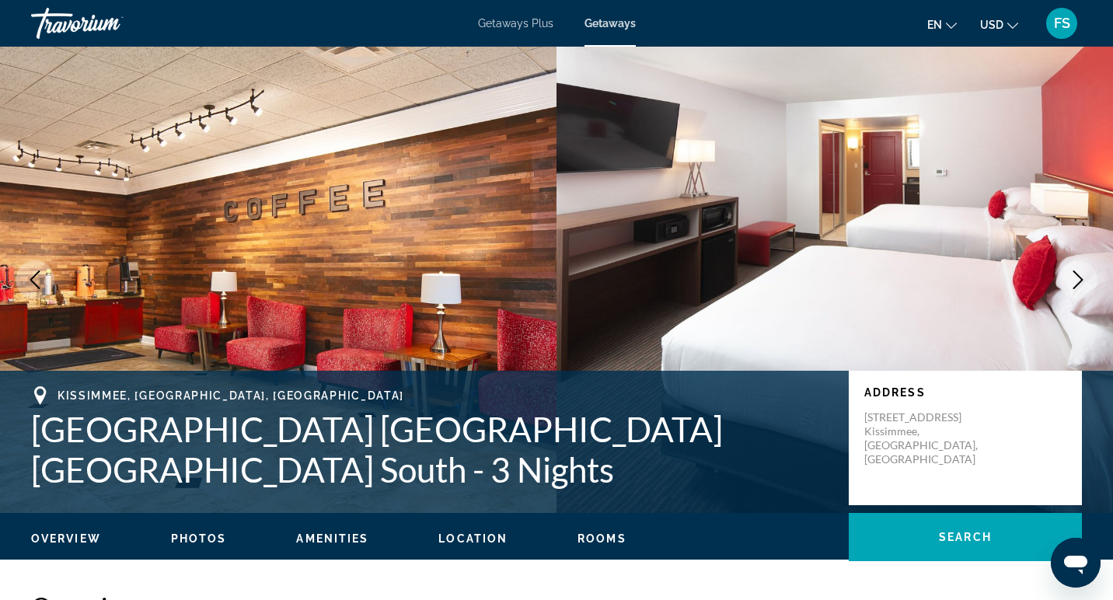
click at [523, 20] on span "Getaways Plus" at bounding box center [515, 23] width 75 height 12
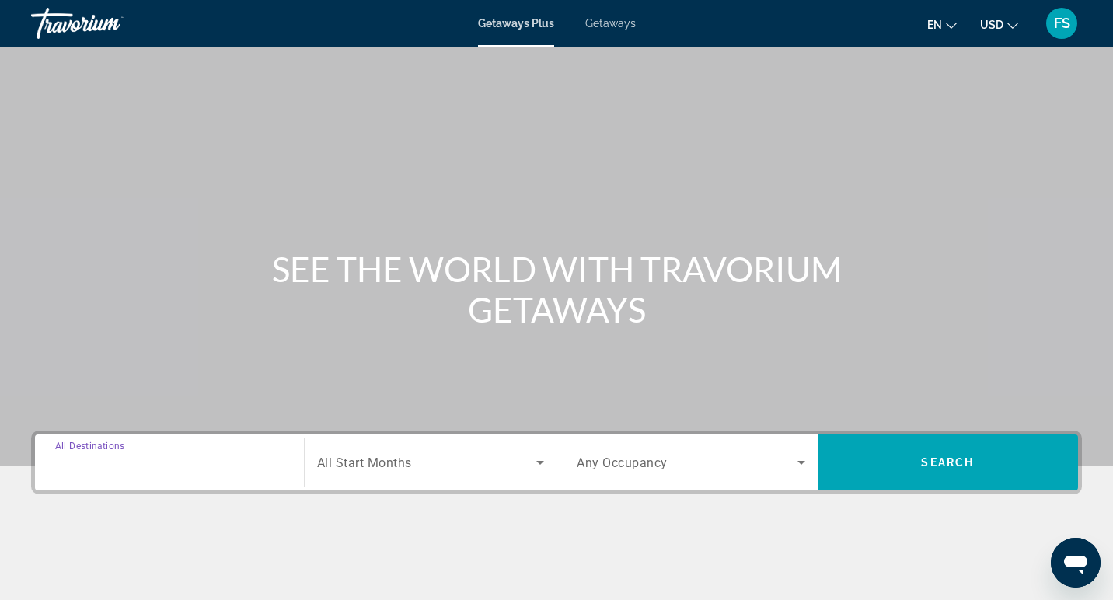
click at [163, 469] on input "Destination All Destinations" at bounding box center [169, 463] width 229 height 19
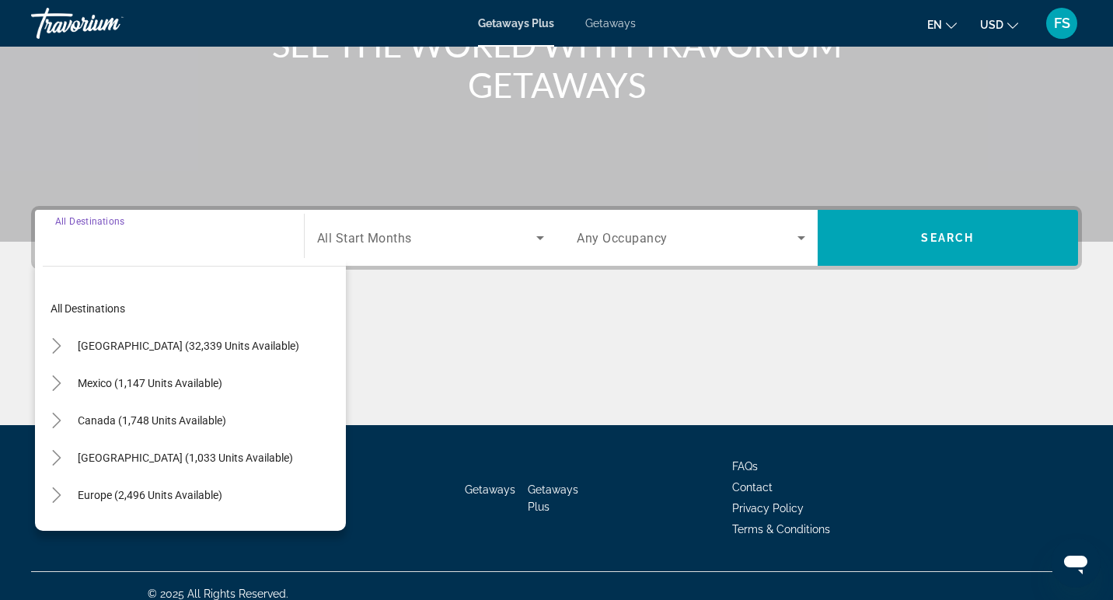
scroll to position [240, 0]
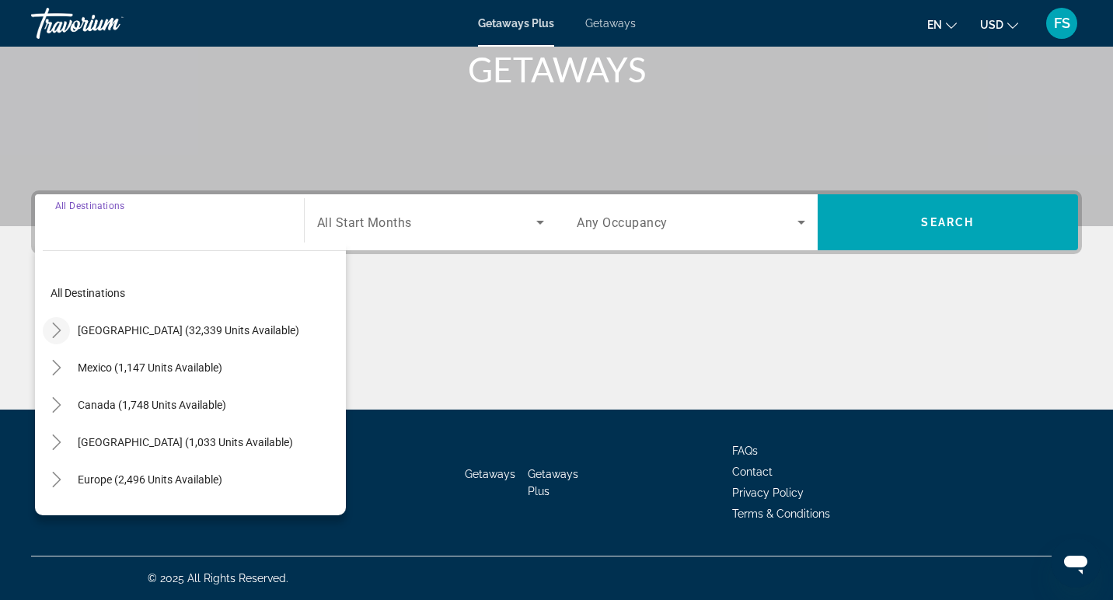
click at [55, 333] on icon "Toggle United States (32,339 units available)" at bounding box center [57, 331] width 16 height 16
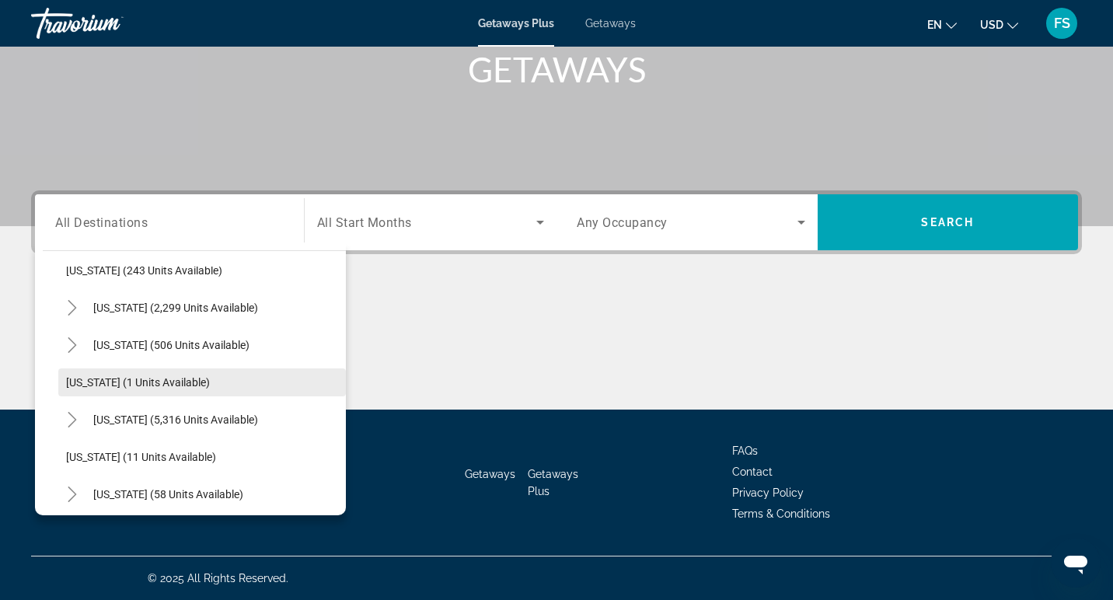
scroll to position [138, 0]
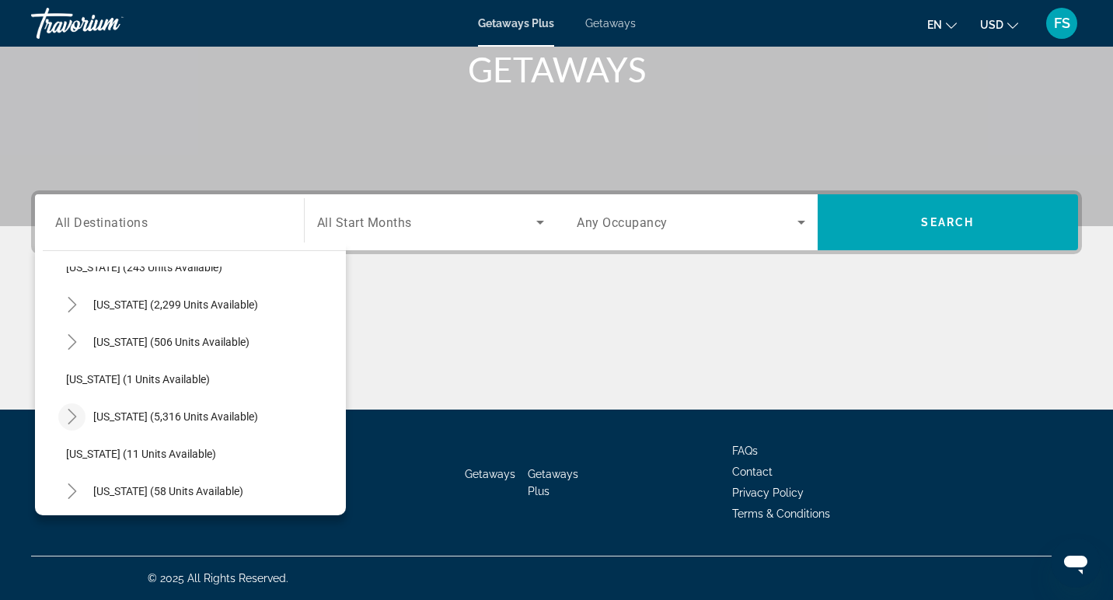
click at [68, 416] on icon "Toggle Florida (5,316 units available)" at bounding box center [73, 417] width 16 height 16
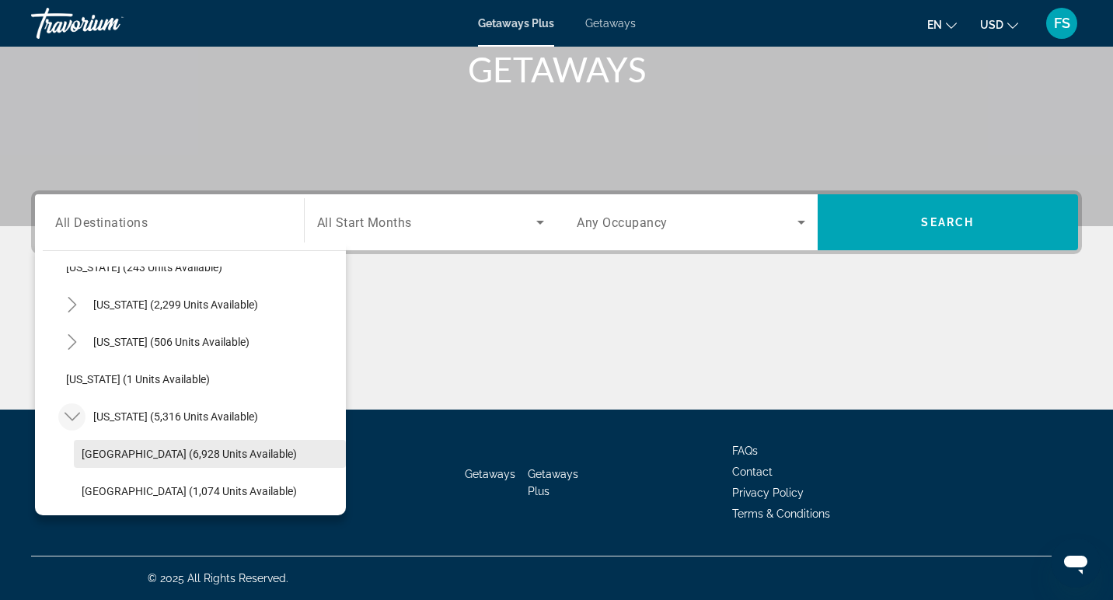
click at [163, 449] on span "[GEOGRAPHIC_DATA] (6,928 units available)" at bounding box center [189, 454] width 215 height 12
type input "**********"
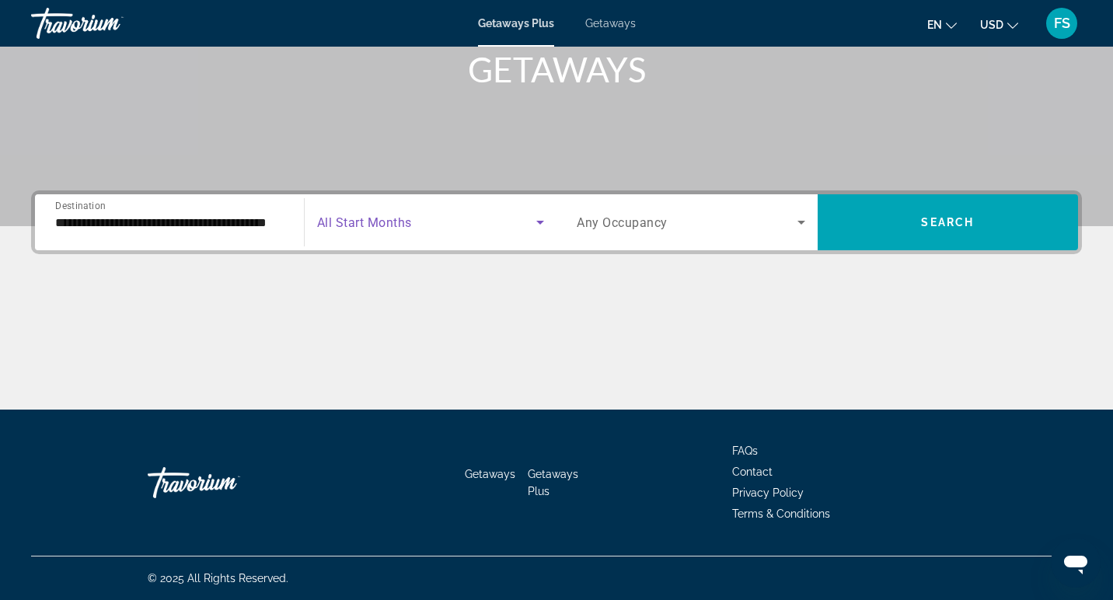
click at [472, 225] on span "Search widget" at bounding box center [427, 222] width 220 height 19
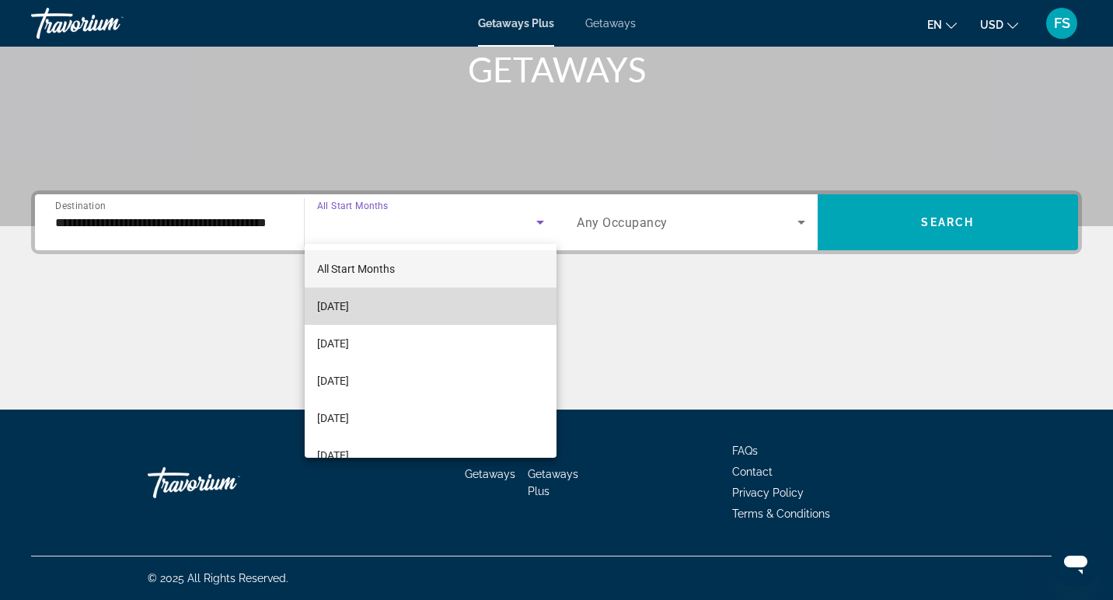
click at [404, 302] on mat-option "[DATE]" at bounding box center [431, 306] width 253 height 37
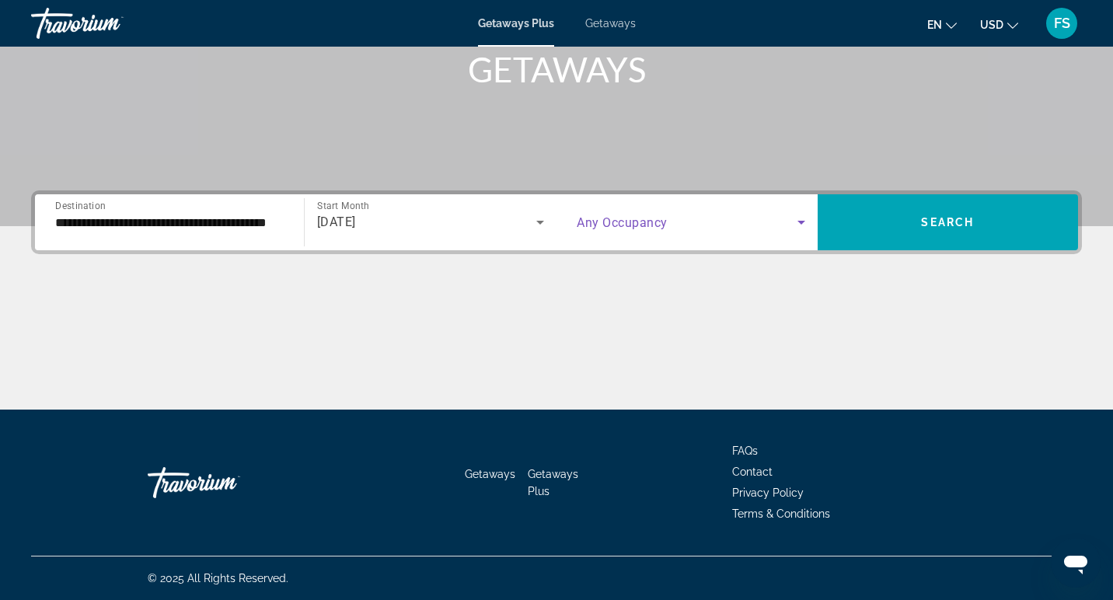
click at [701, 222] on span "Search widget" at bounding box center [687, 222] width 221 height 19
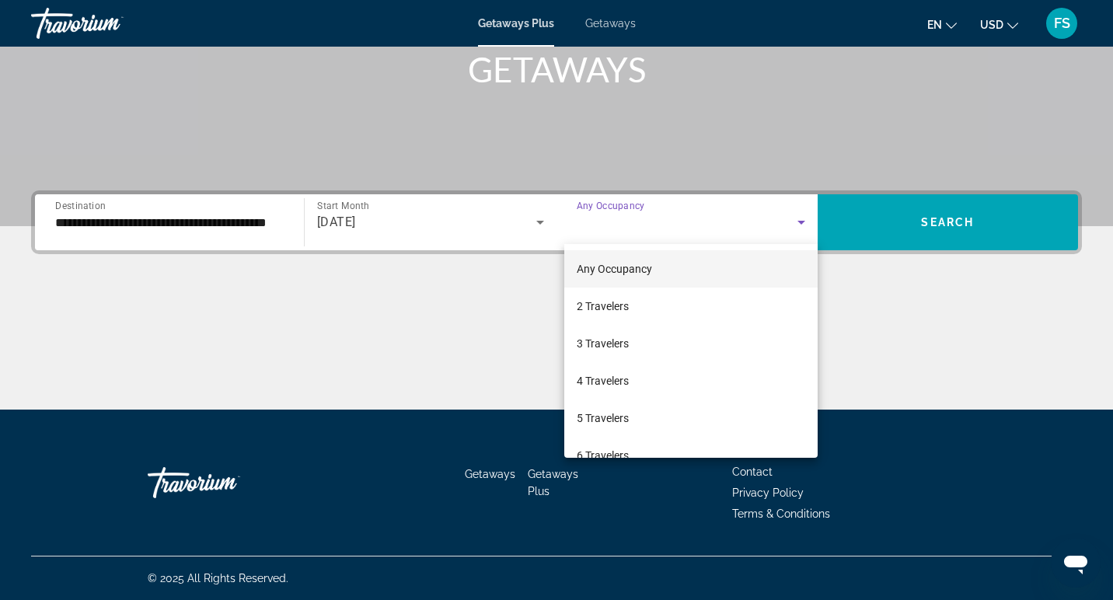
click at [897, 228] on div at bounding box center [556, 300] width 1113 height 600
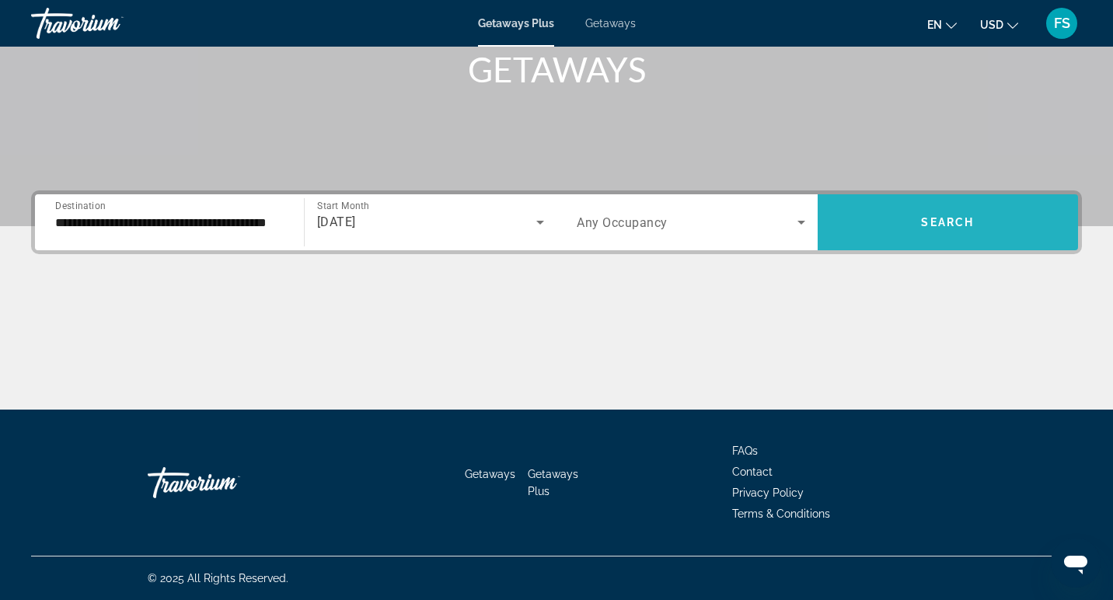
click at [896, 228] on span "Search widget" at bounding box center [948, 222] width 261 height 37
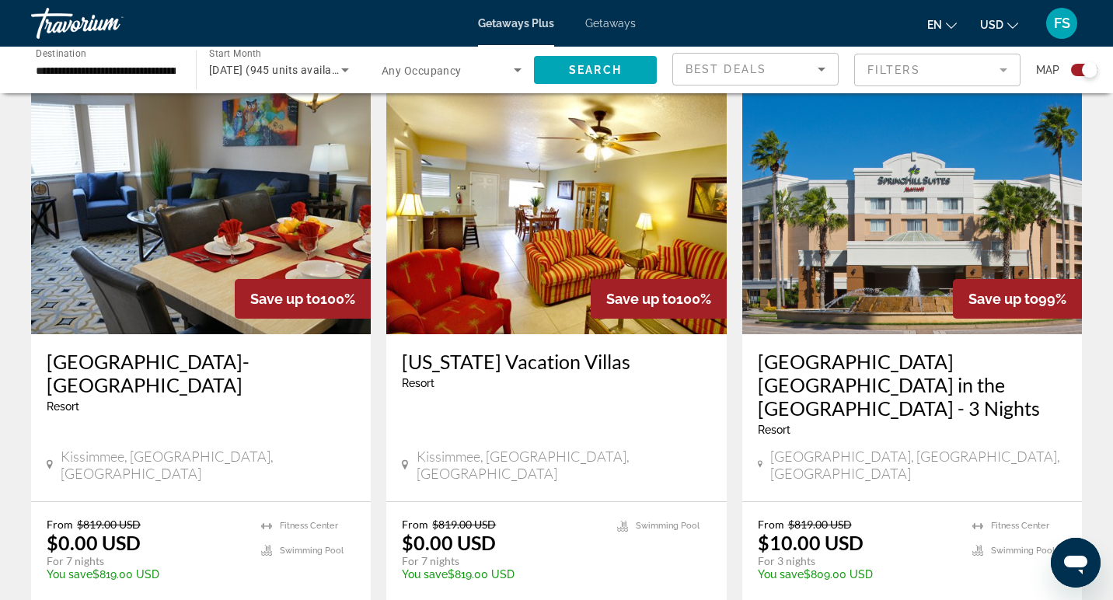
scroll to position [1753, 0]
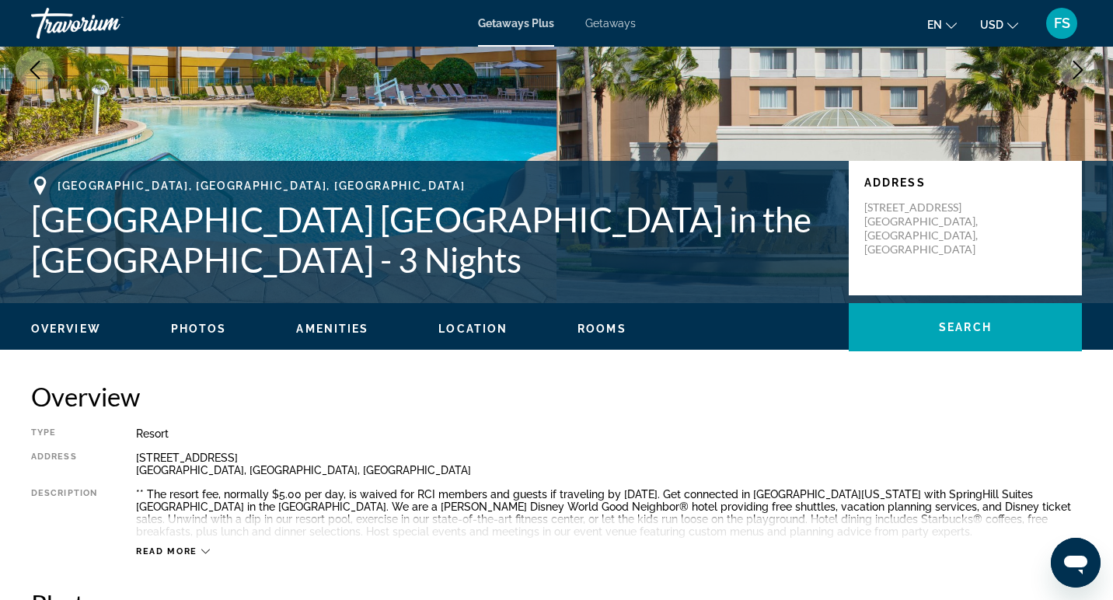
scroll to position [253, 0]
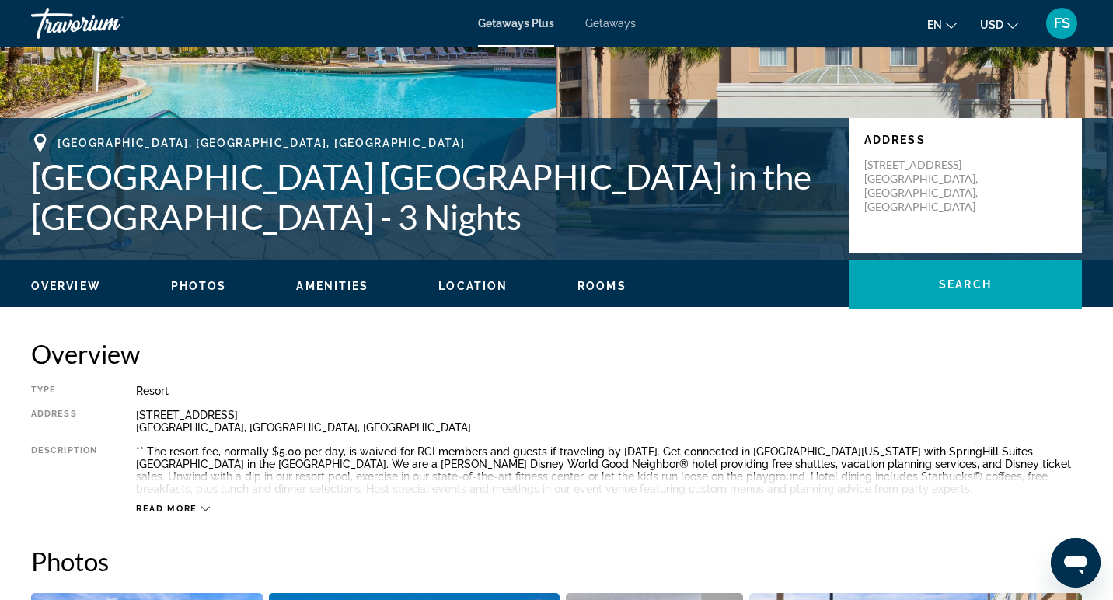
click at [617, 28] on span "Getaways" at bounding box center [610, 23] width 51 height 12
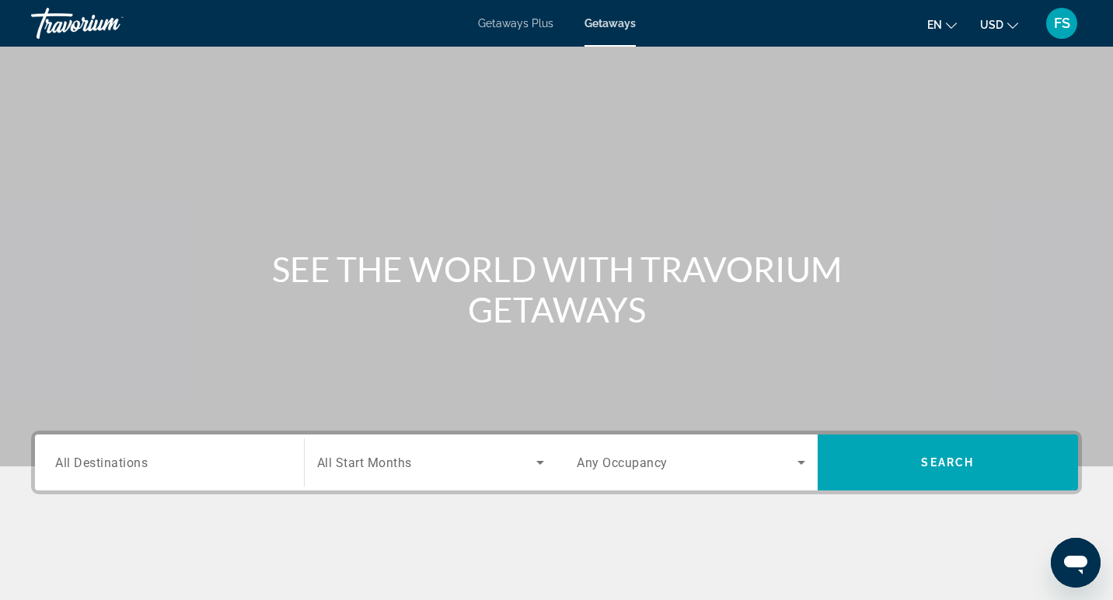
click at [526, 25] on span "Getaways Plus" at bounding box center [515, 23] width 75 height 12
click at [138, 470] on input "Destination All Destinations" at bounding box center [169, 463] width 229 height 19
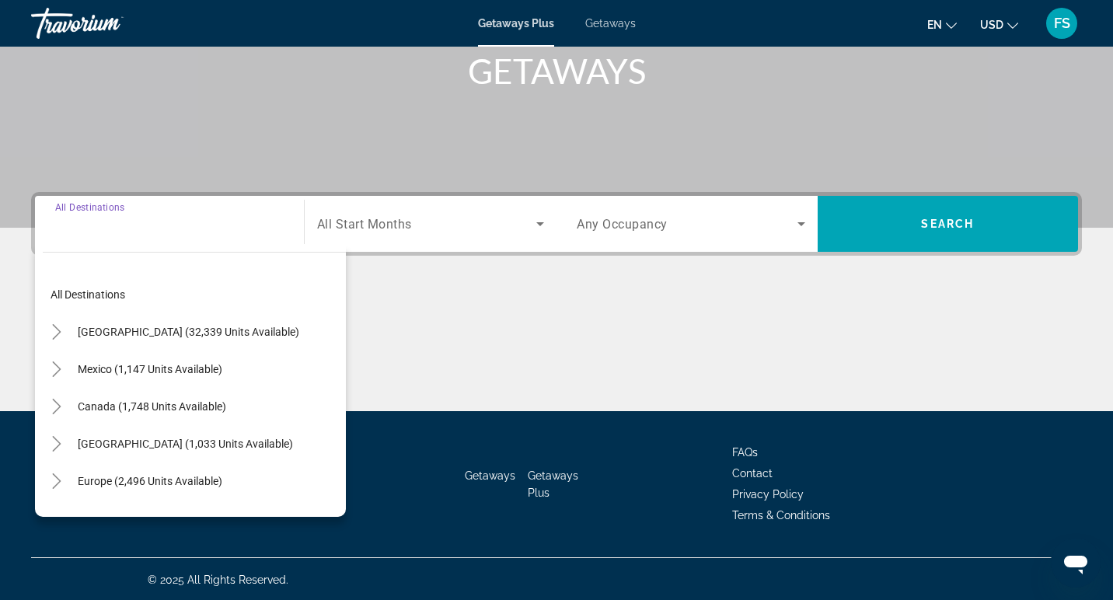
scroll to position [240, 0]
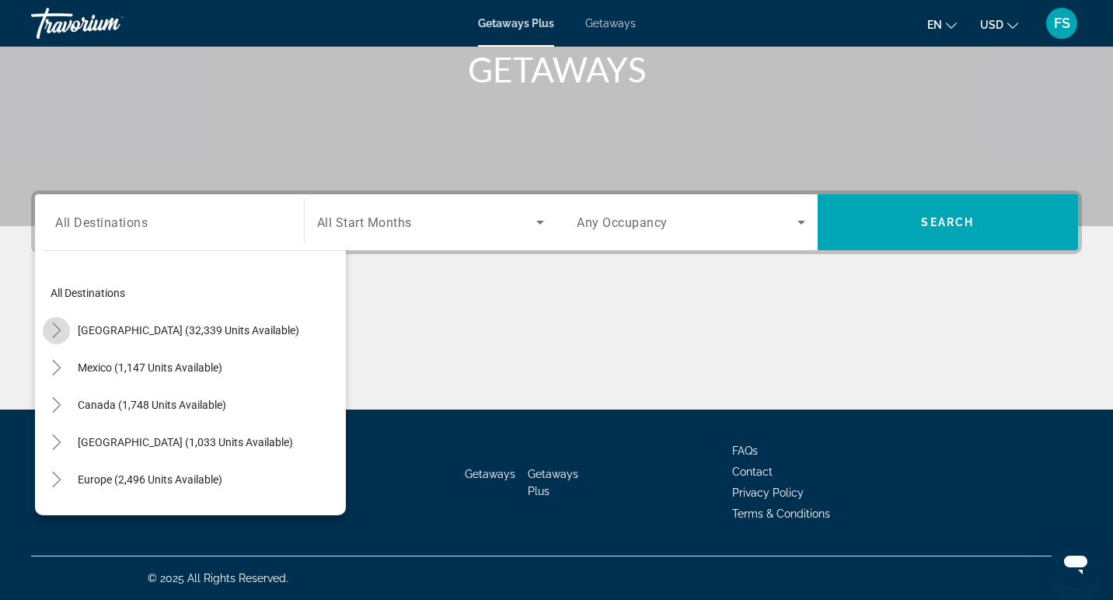
click at [53, 333] on icon "Toggle United States (32,339 units available)" at bounding box center [57, 331] width 16 height 16
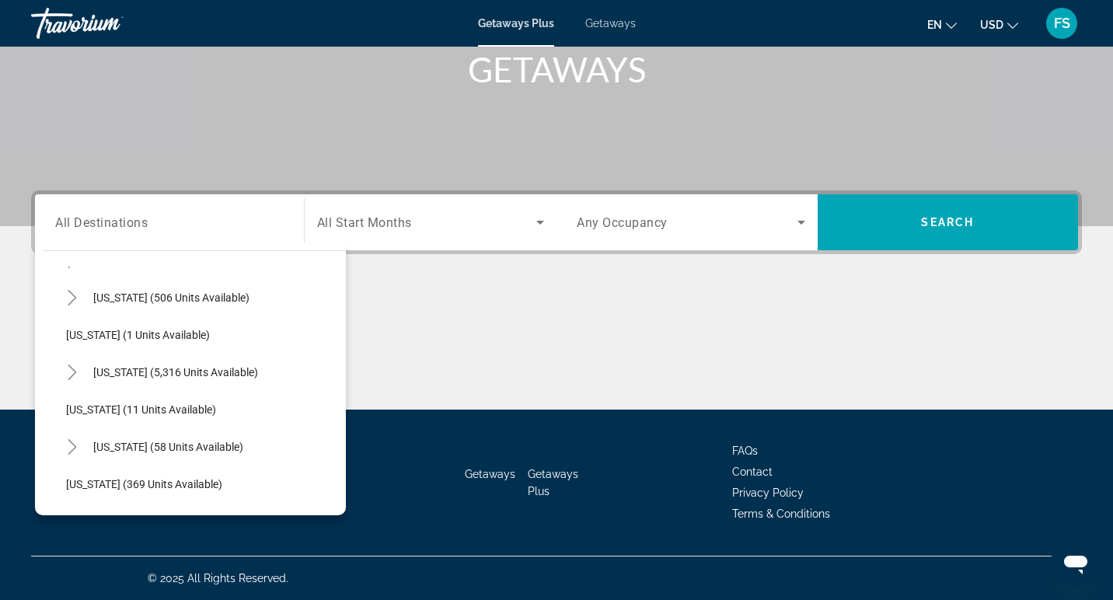
scroll to position [187, 0]
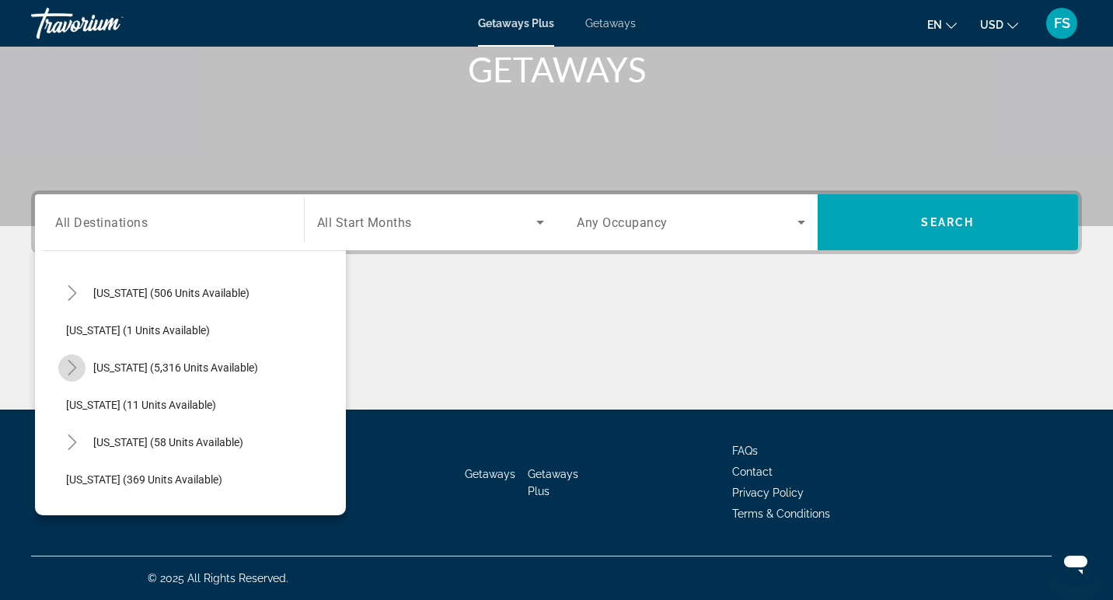
click at [72, 372] on icon "Toggle Florida (5,316 units available)" at bounding box center [73, 368] width 16 height 16
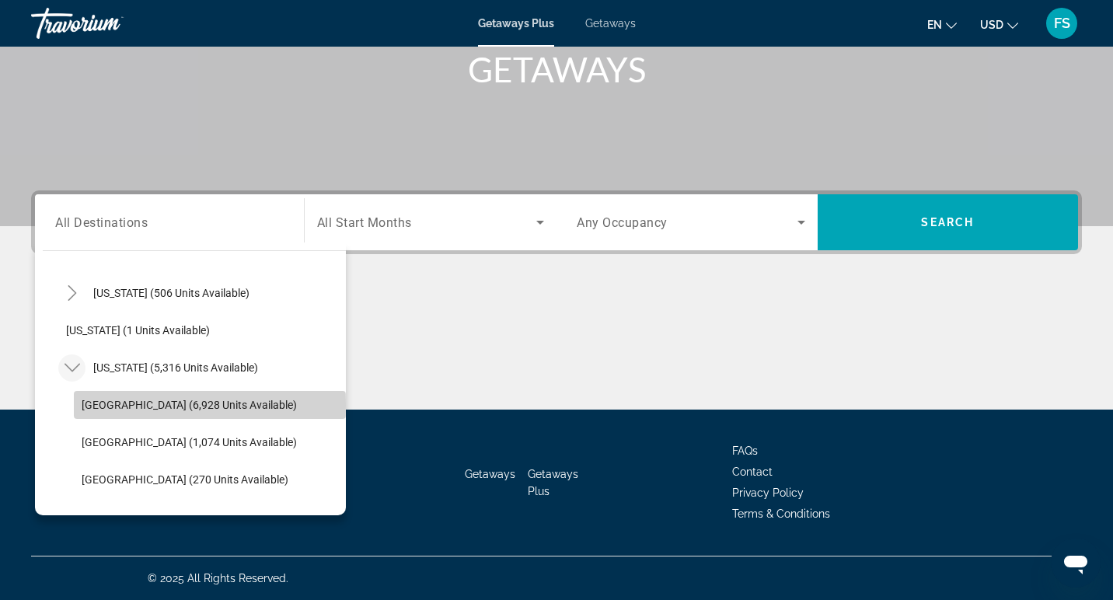
click at [94, 405] on span "[GEOGRAPHIC_DATA] (6,928 units available)" at bounding box center [189, 405] width 215 height 12
type input "**********"
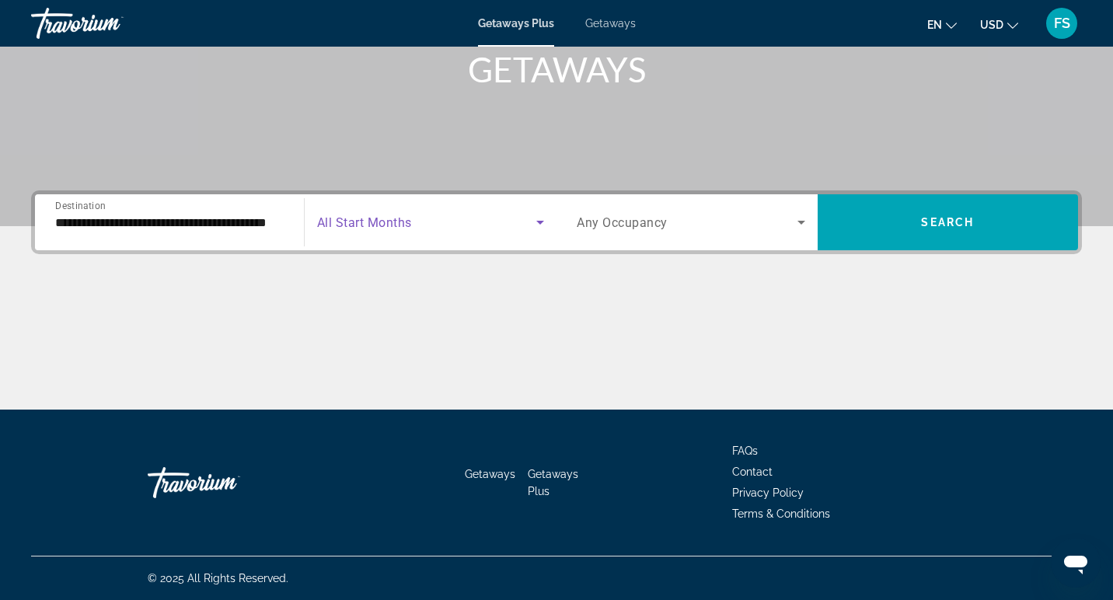
click at [533, 220] on icon "Search widget" at bounding box center [540, 222] width 19 height 19
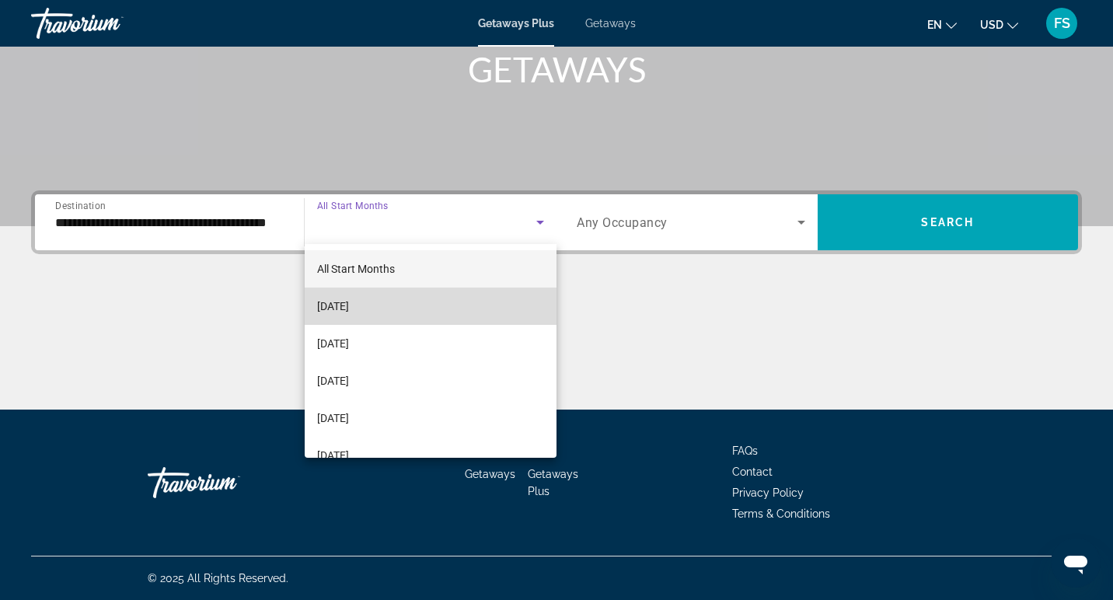
click at [474, 299] on mat-option "[DATE]" at bounding box center [431, 306] width 253 height 37
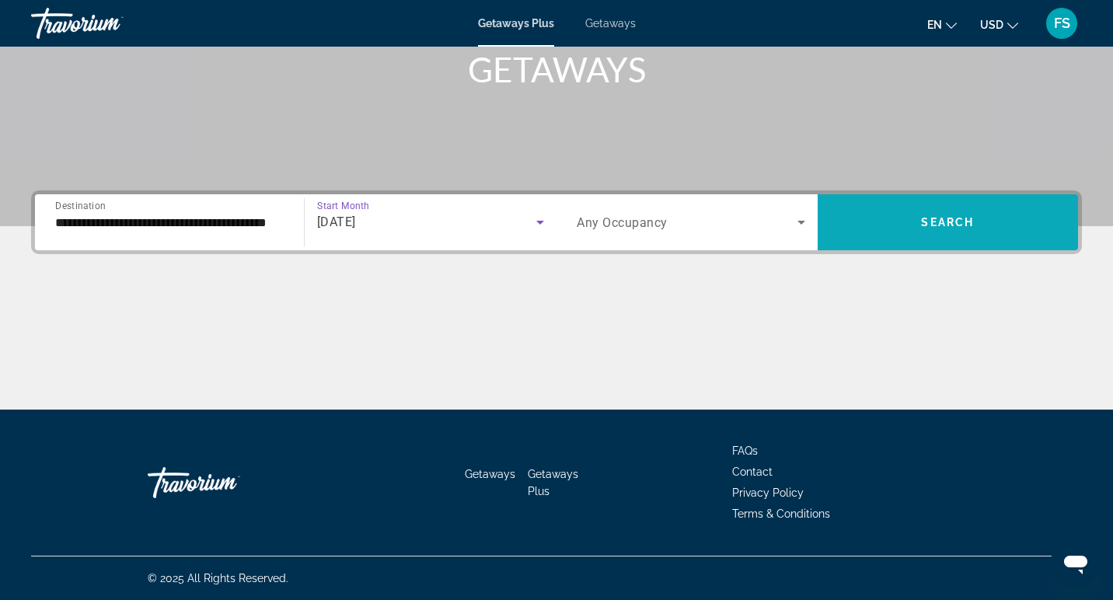
click at [886, 239] on span "Search widget" at bounding box center [948, 222] width 261 height 37
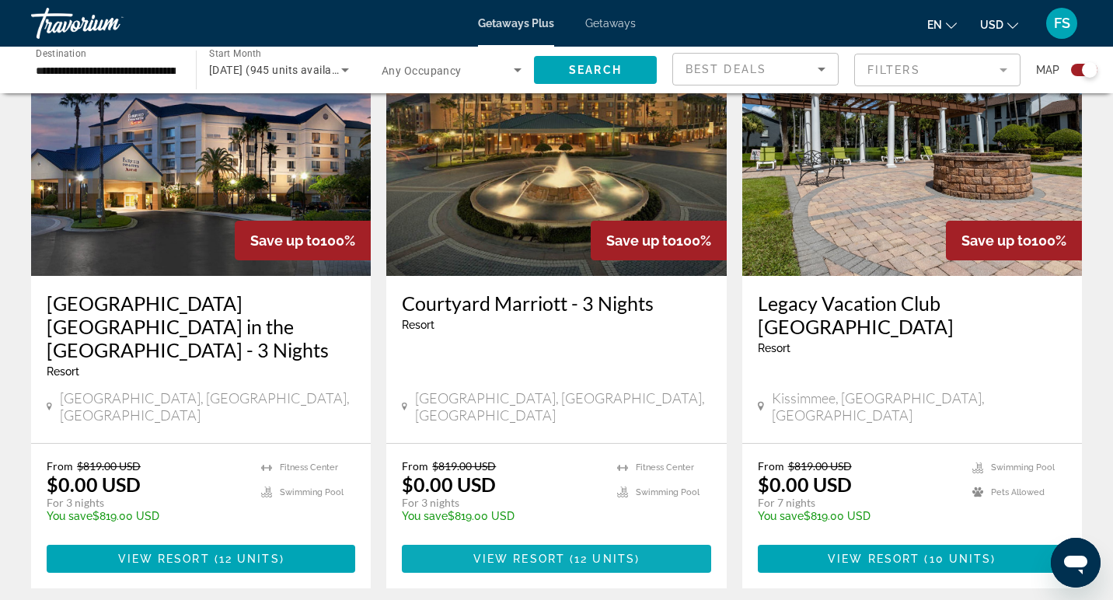
scroll to position [626, 0]
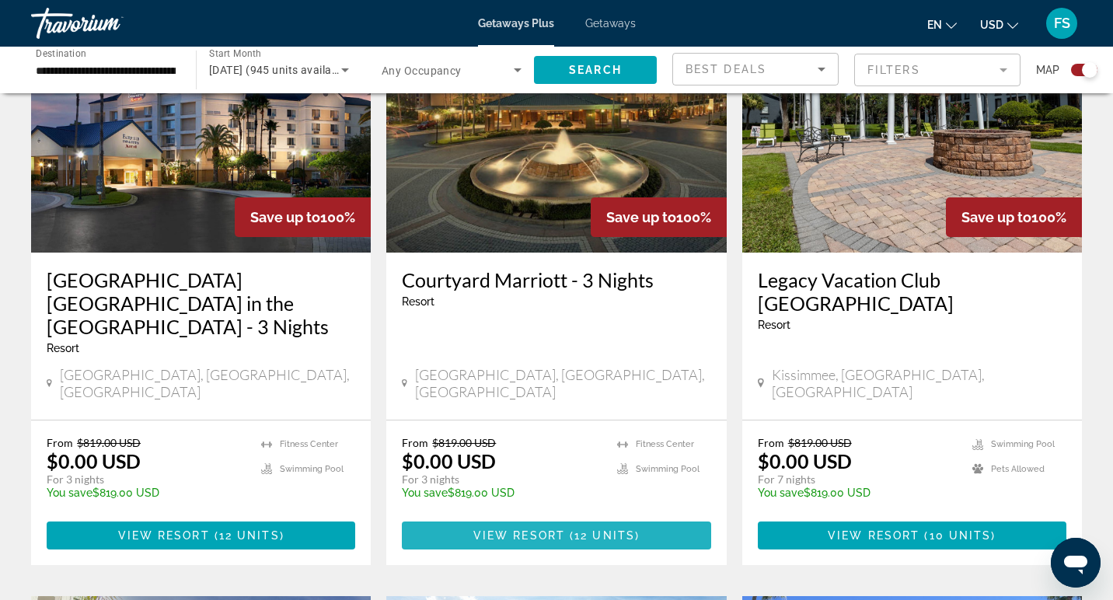
click at [544, 529] on span "View Resort" at bounding box center [519, 535] width 92 height 12
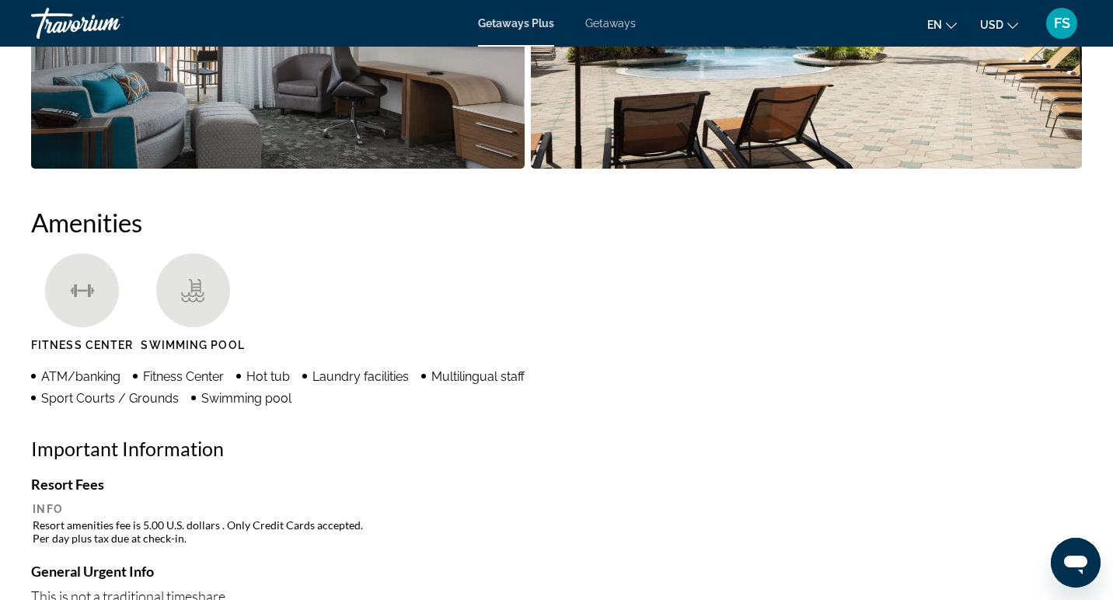
scroll to position [1057, 0]
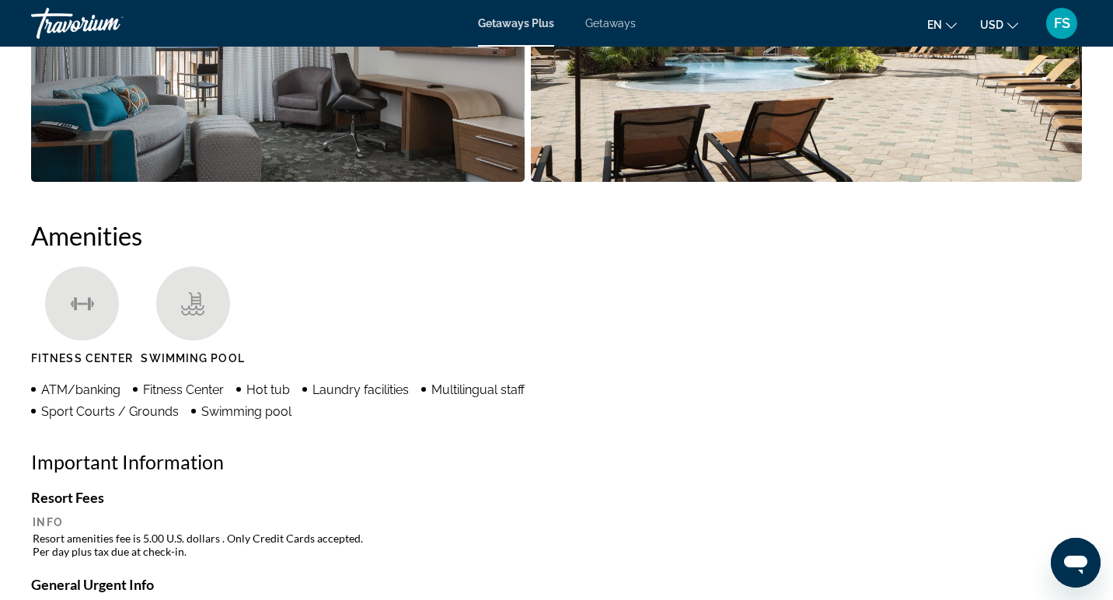
click at [522, 30] on div "Getaways Plus Getaways en English Español Français Italiano Português русский U…" at bounding box center [556, 23] width 1113 height 40
click at [604, 27] on span "Getaways" at bounding box center [610, 23] width 51 height 12
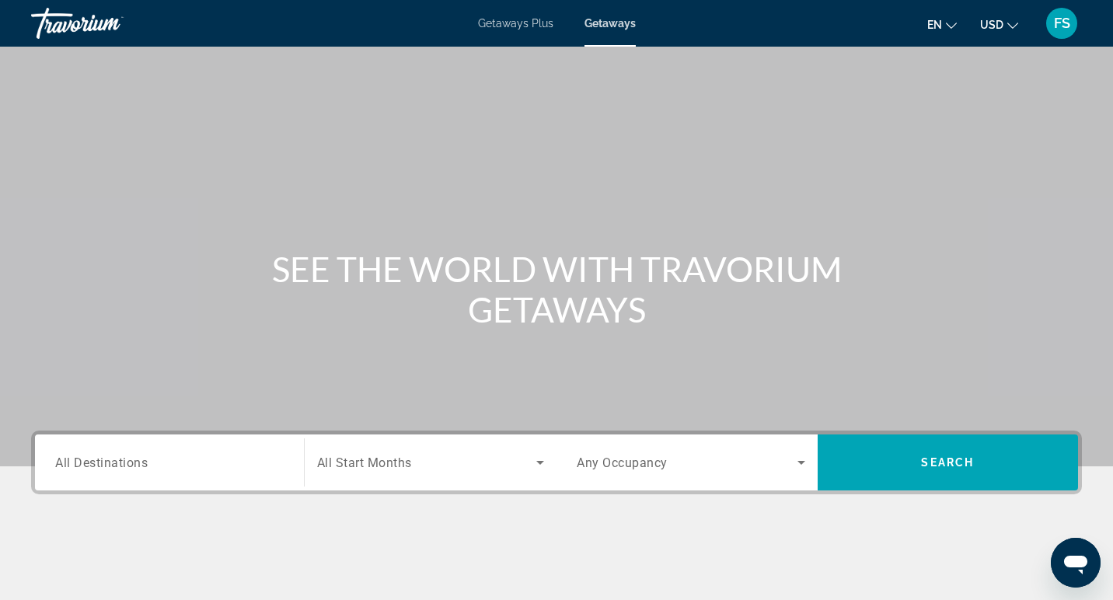
click at [523, 29] on span "Getaways Plus" at bounding box center [515, 23] width 75 height 12
click at [134, 459] on span "All Destinations" at bounding box center [101, 462] width 93 height 15
click at [134, 459] on input "Destination All Destinations" at bounding box center [169, 463] width 229 height 19
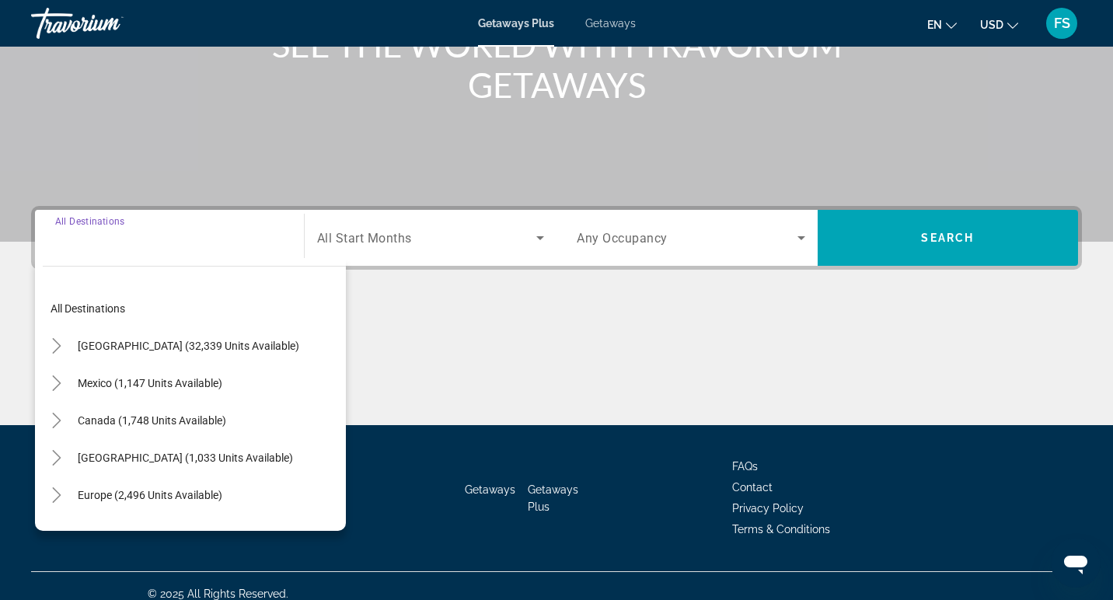
scroll to position [240, 0]
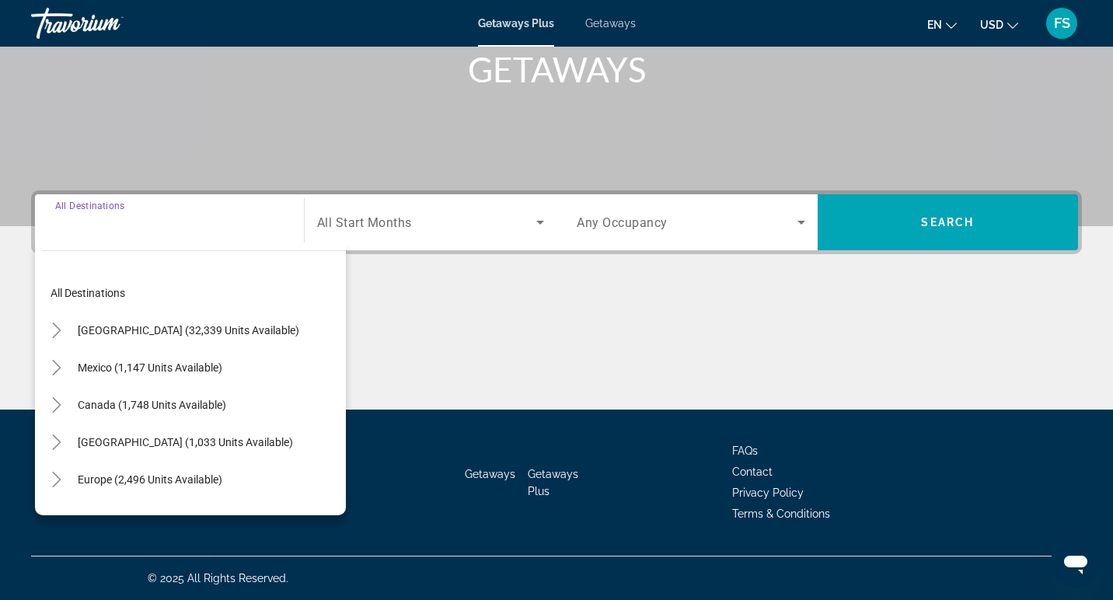
click at [394, 341] on div "Main content" at bounding box center [556, 351] width 1051 height 117
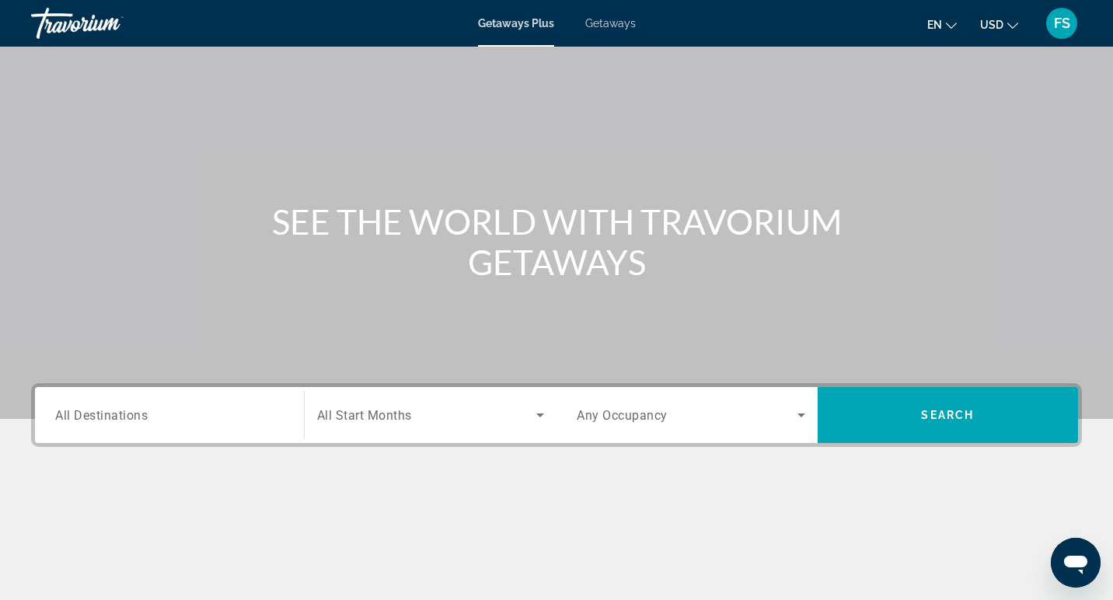
scroll to position [0, 0]
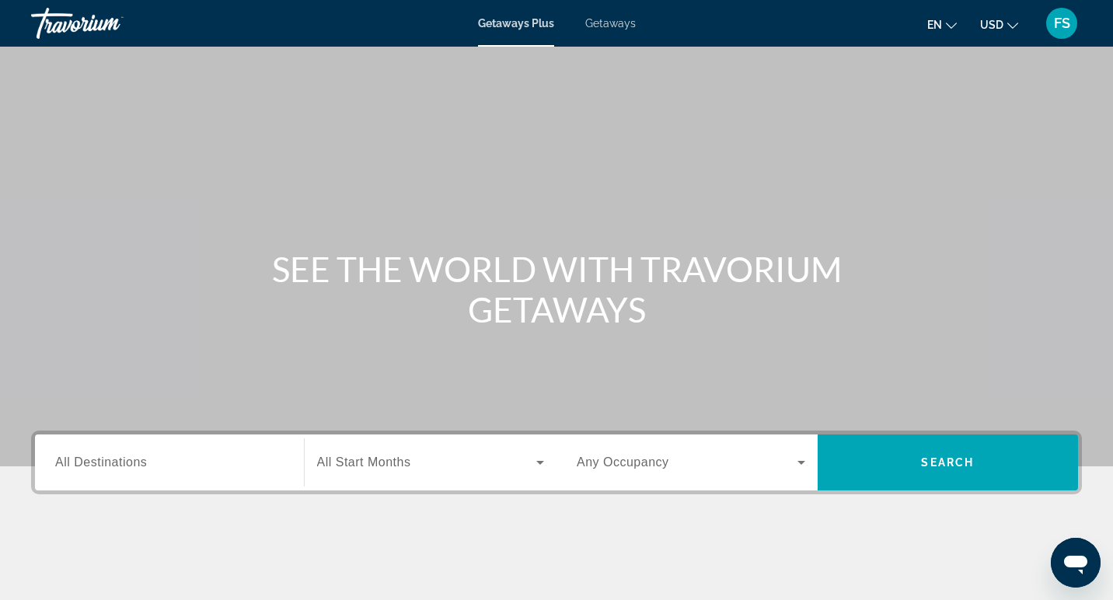
scroll to position [22, 0]
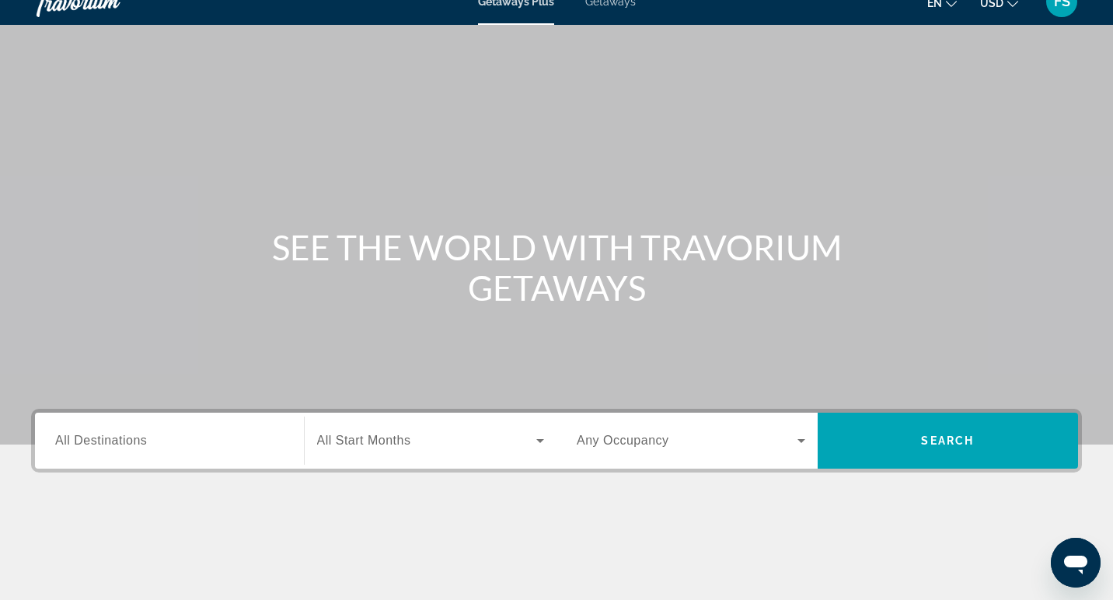
click at [236, 452] on div "Search widget" at bounding box center [169, 441] width 229 height 44
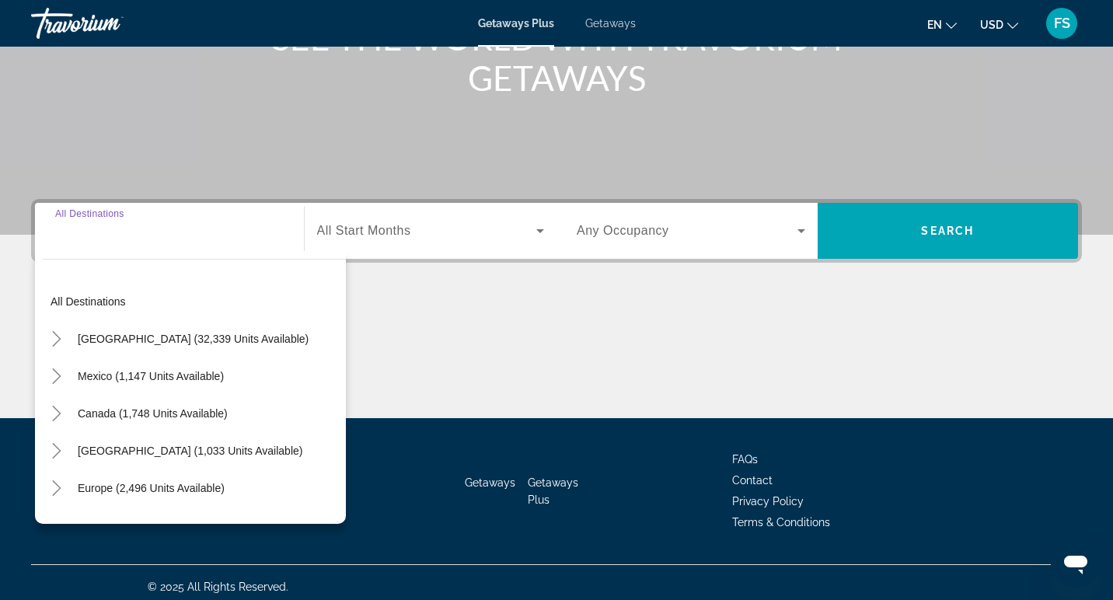
scroll to position [240, 0]
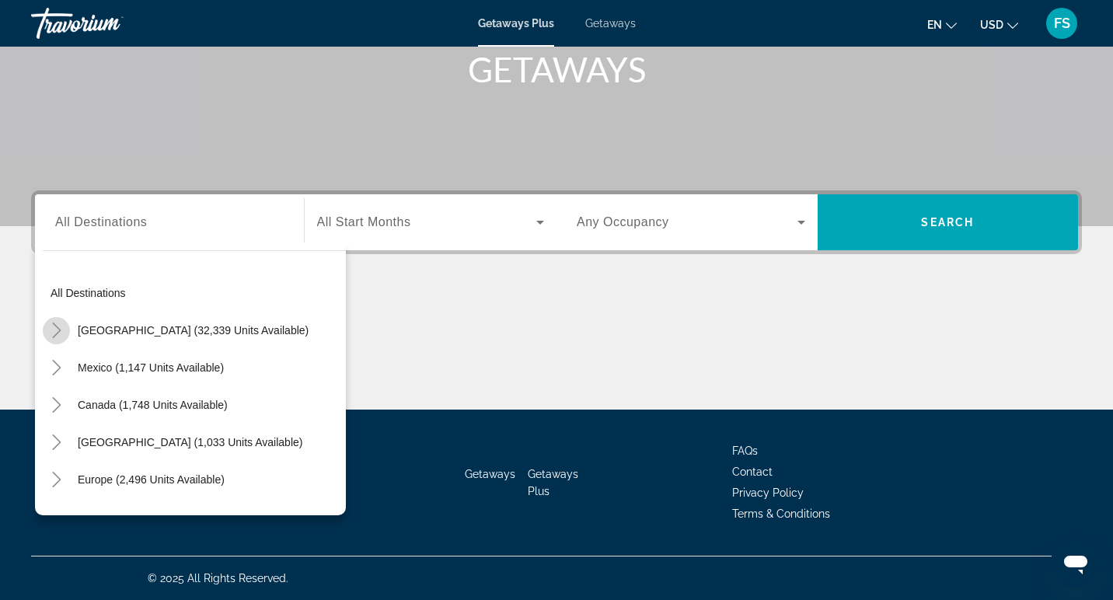
click at [54, 329] on icon "Toggle United States (32,339 units available)" at bounding box center [57, 331] width 16 height 16
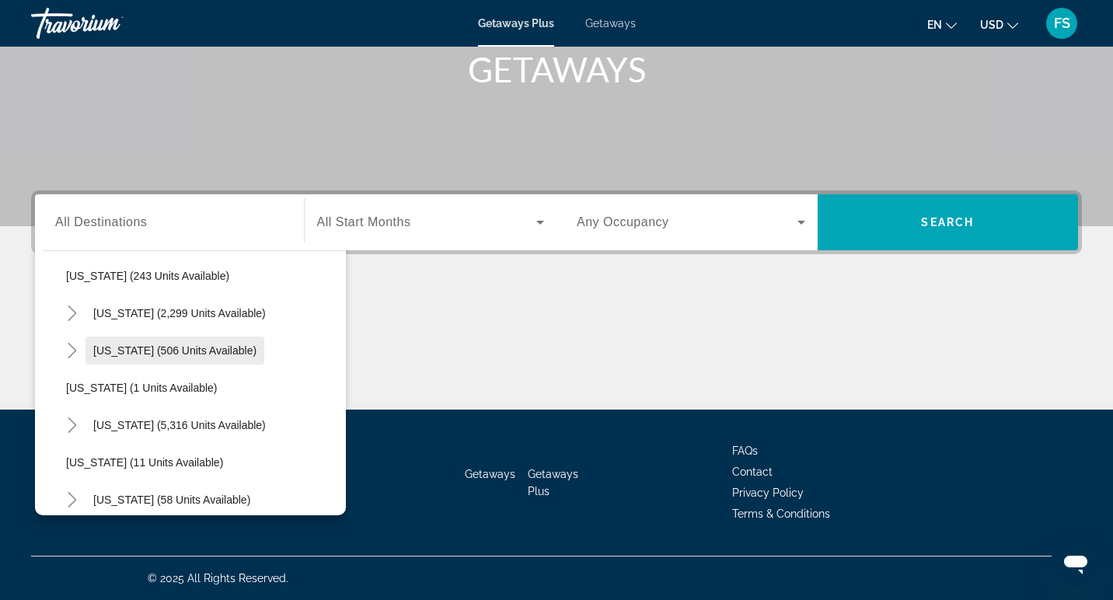
scroll to position [137, 0]
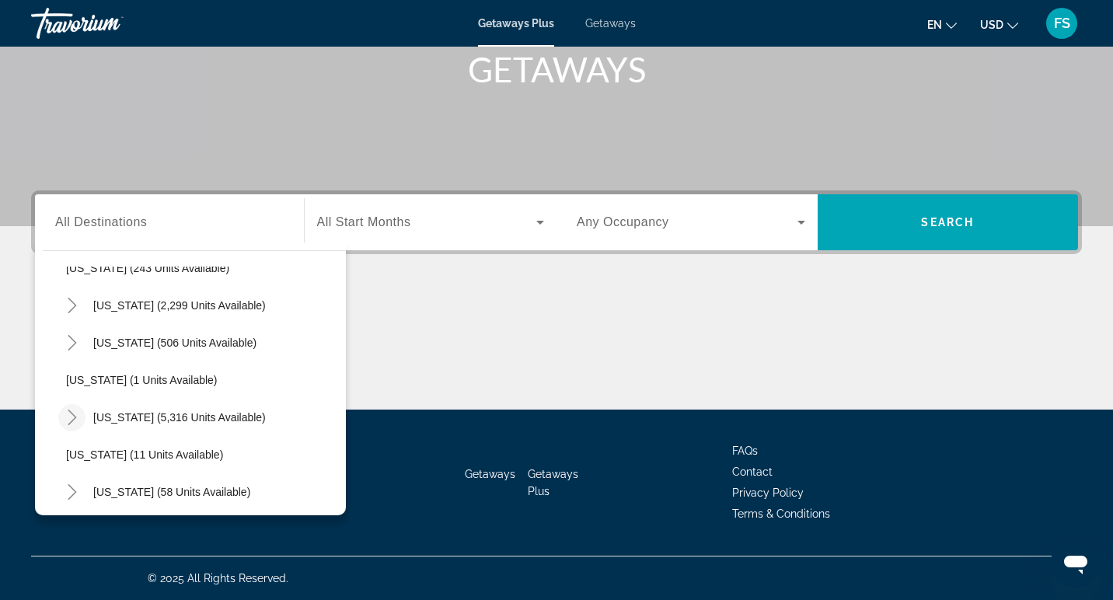
click at [70, 424] on icon "Toggle Florida (5,316 units available)" at bounding box center [73, 418] width 16 height 16
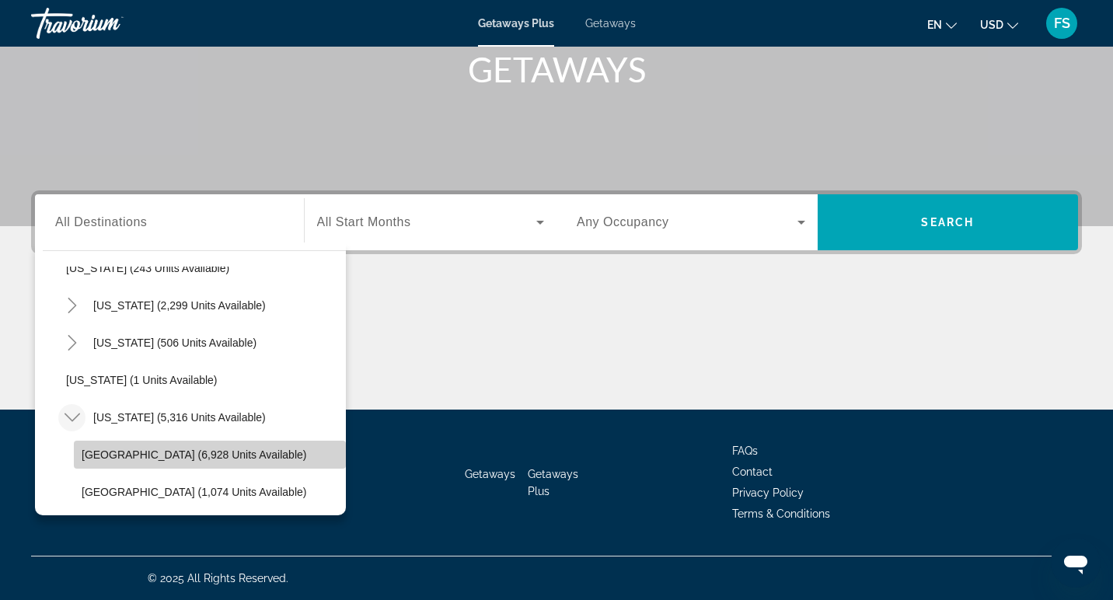
click at [114, 456] on span "[GEOGRAPHIC_DATA] (6,928 units available)" at bounding box center [194, 455] width 225 height 12
type input "**********"
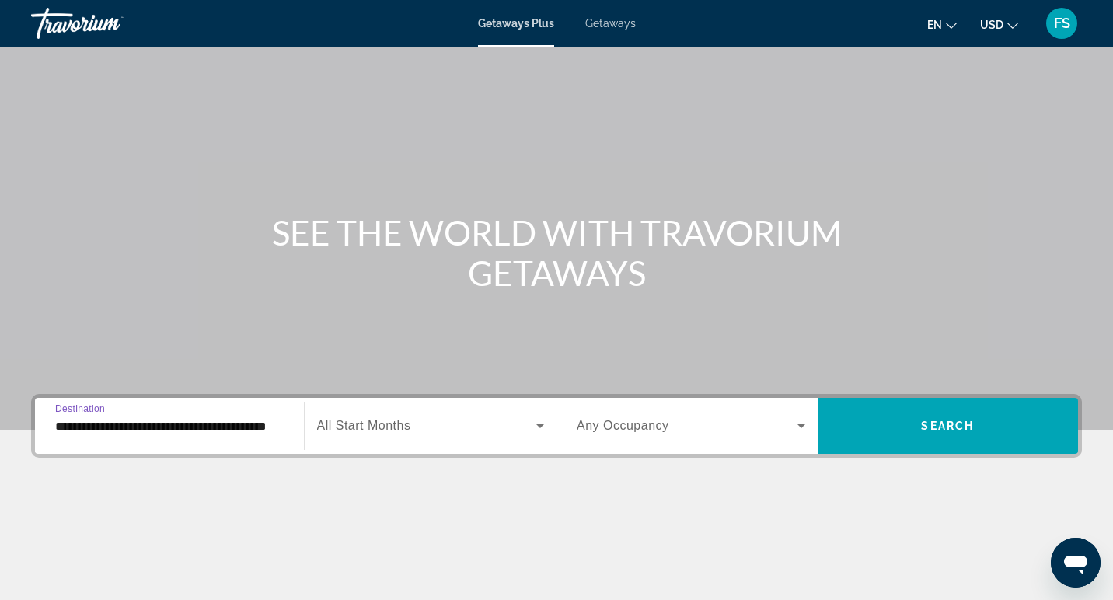
scroll to position [0, 0]
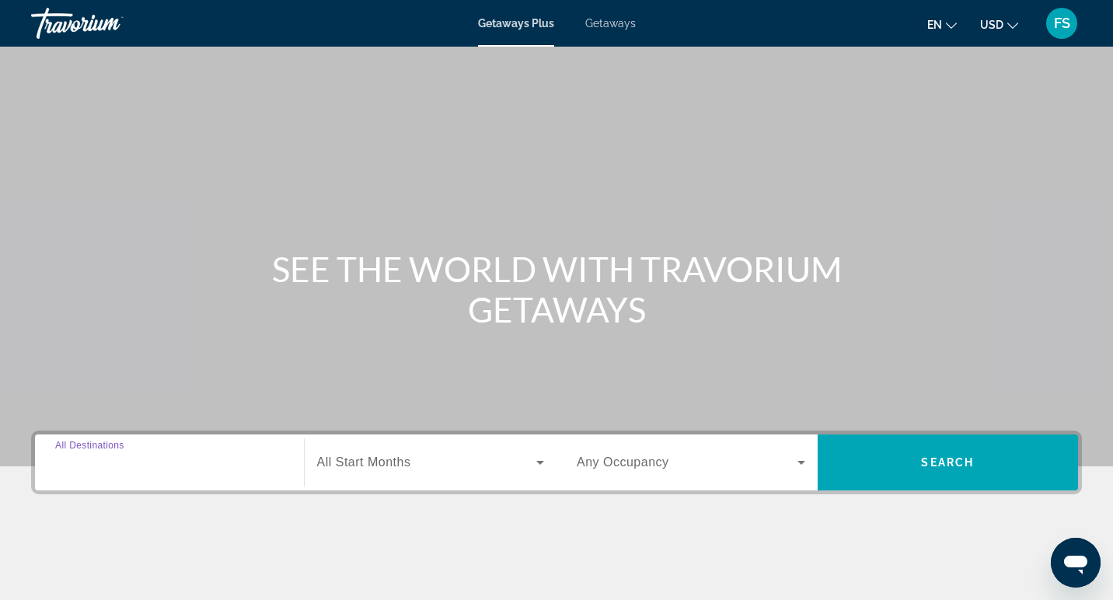
click at [116, 471] on input "Destination All Destinations" at bounding box center [169, 463] width 229 height 19
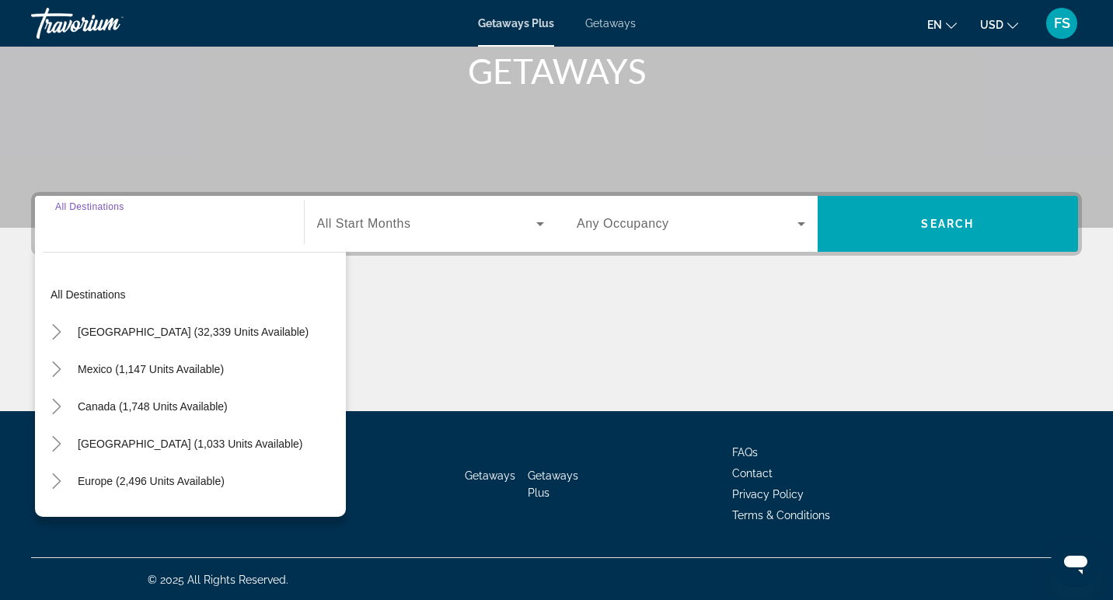
scroll to position [240, 0]
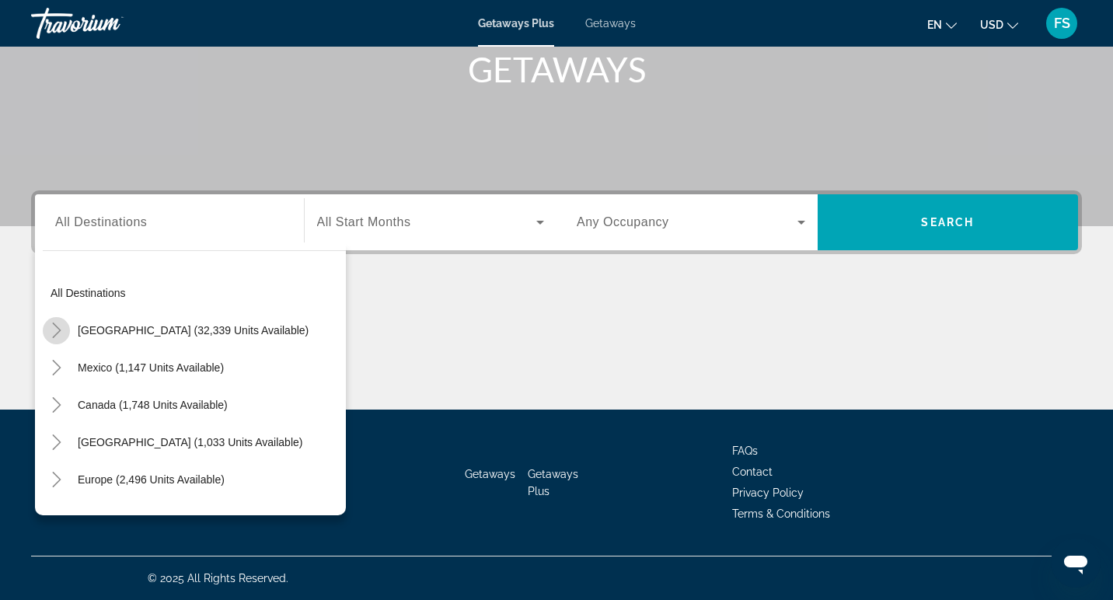
click at [56, 333] on icon "Toggle United States (32,339 units available)" at bounding box center [57, 331] width 16 height 16
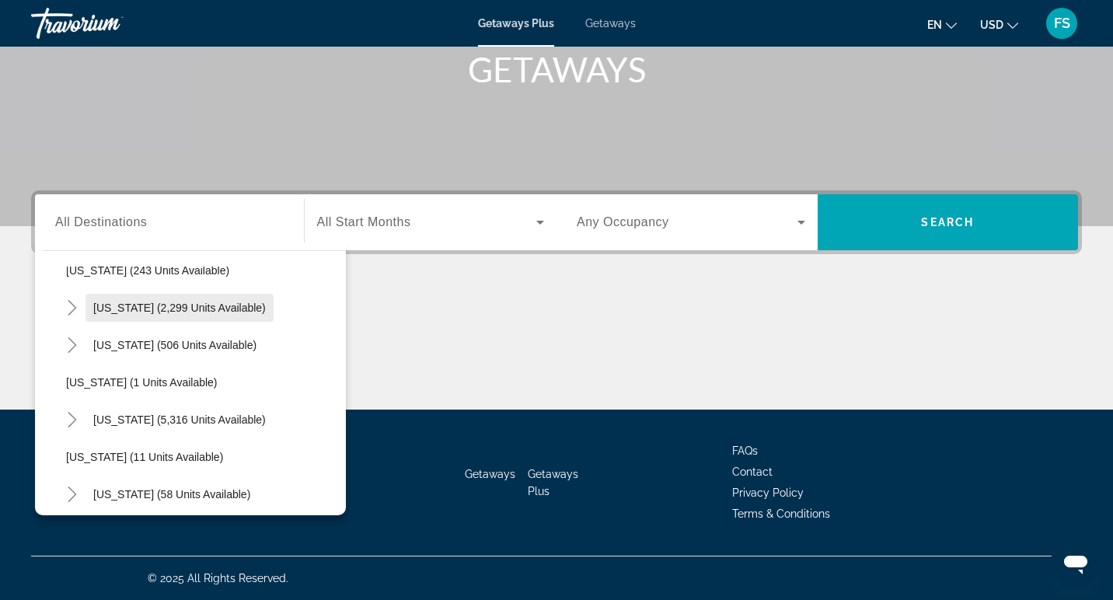
scroll to position [154, 0]
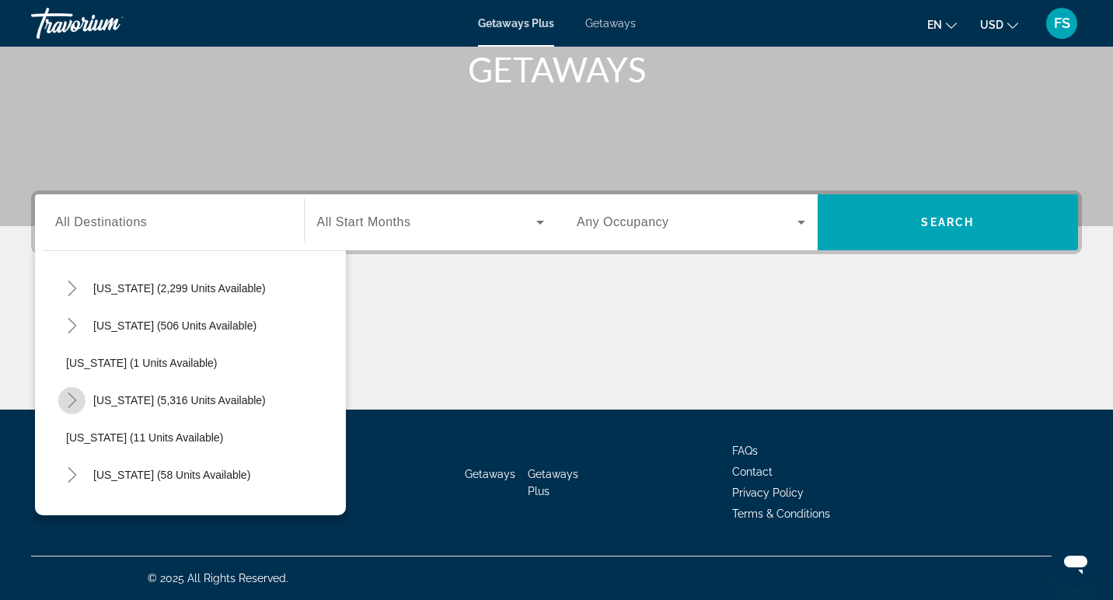
click at [72, 401] on icon "Toggle Florida (5,316 units available)" at bounding box center [73, 401] width 16 height 16
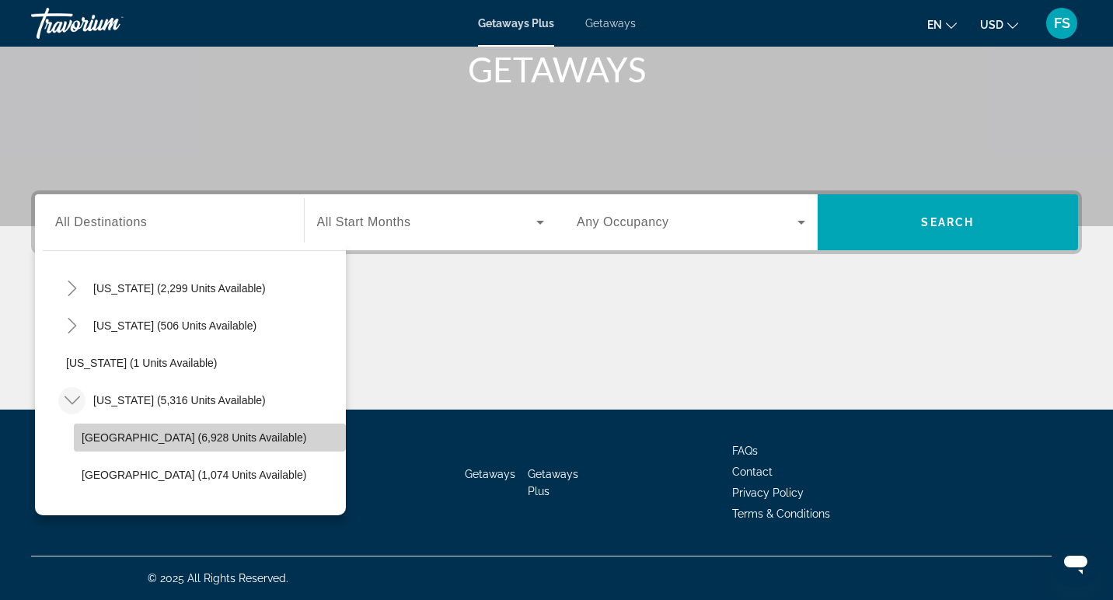
click at [96, 440] on span "[GEOGRAPHIC_DATA] (6,928 units available)" at bounding box center [194, 437] width 225 height 12
type input "**********"
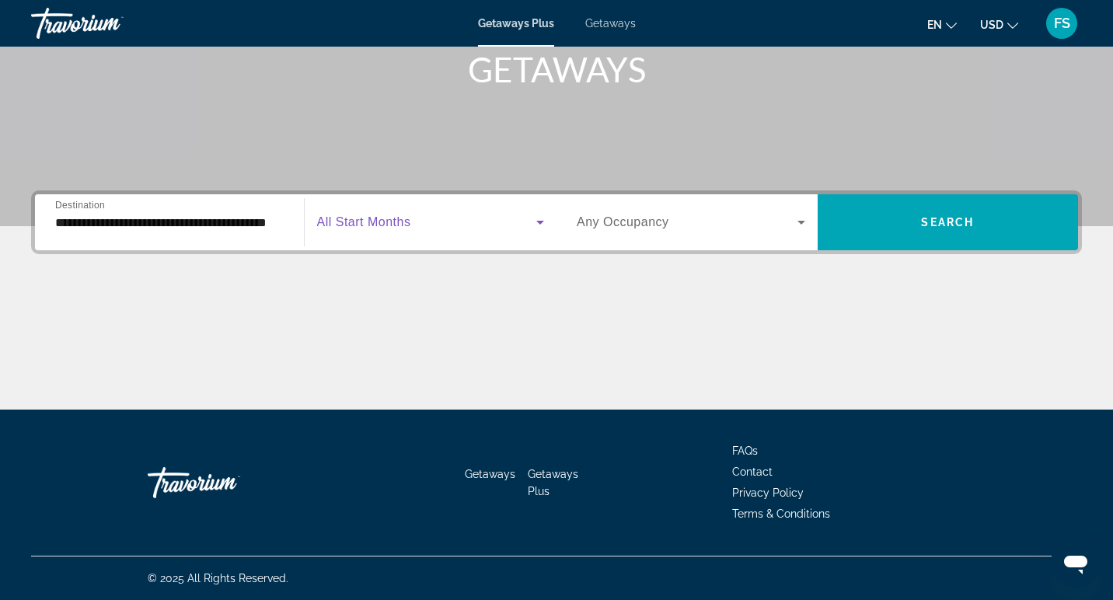
click at [537, 224] on icon "Search widget" at bounding box center [540, 222] width 19 height 19
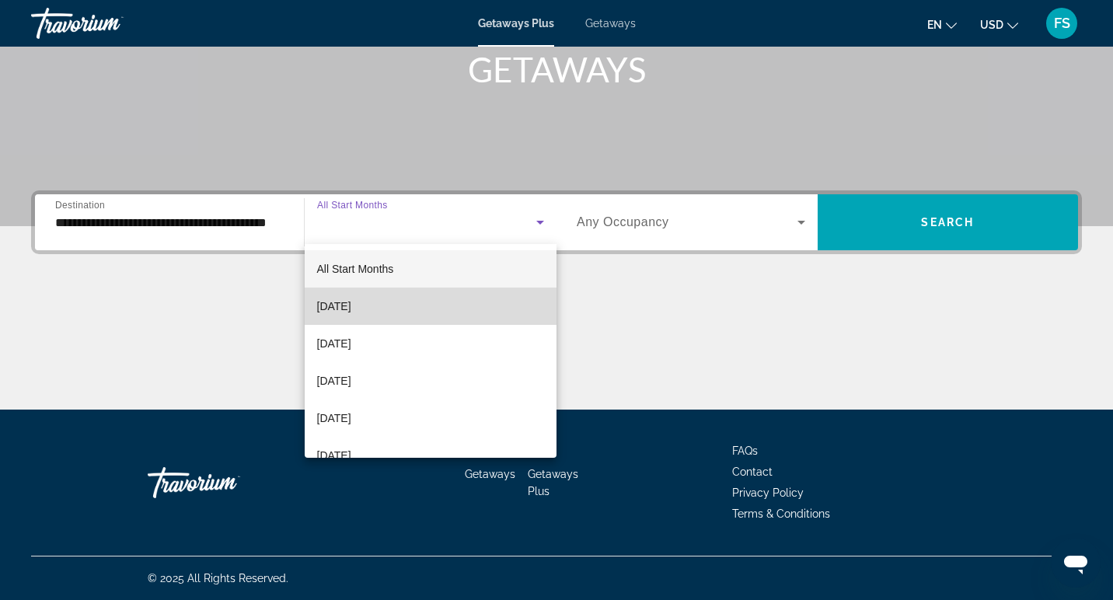
click at [413, 305] on mat-option "[DATE]" at bounding box center [431, 306] width 253 height 37
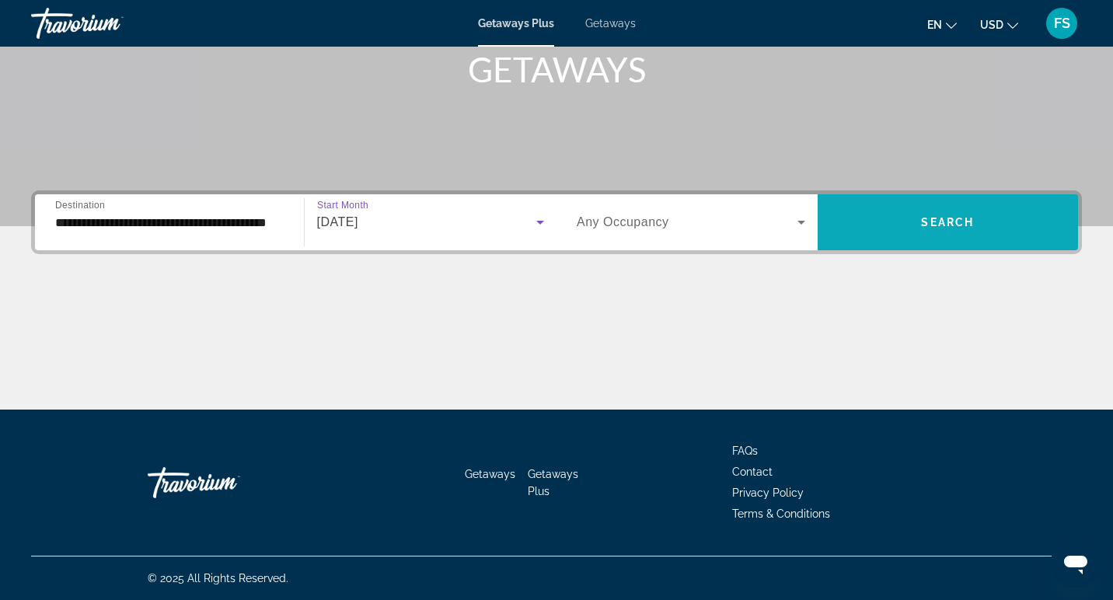
click at [952, 231] on span "Search widget" at bounding box center [948, 222] width 261 height 37
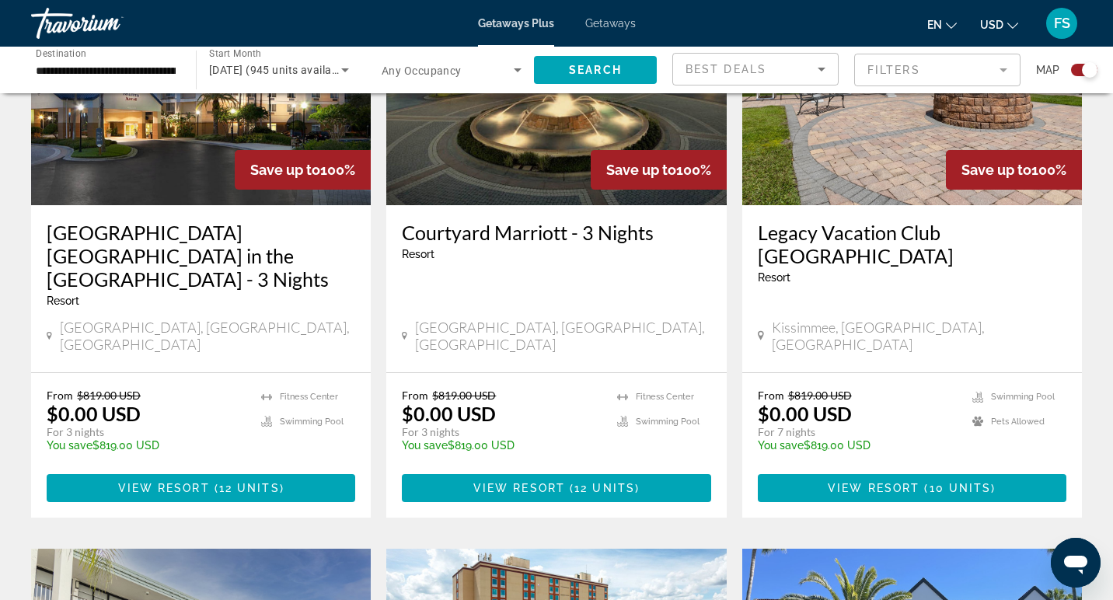
scroll to position [679, 0]
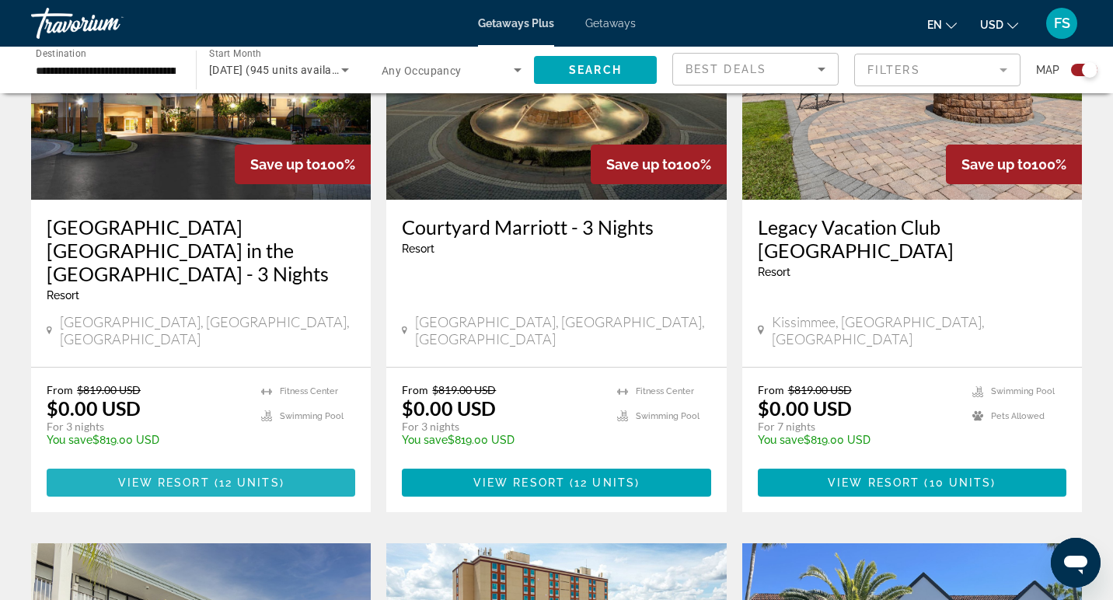
click at [212, 477] on span "Main content" at bounding box center [212, 483] width 5 height 12
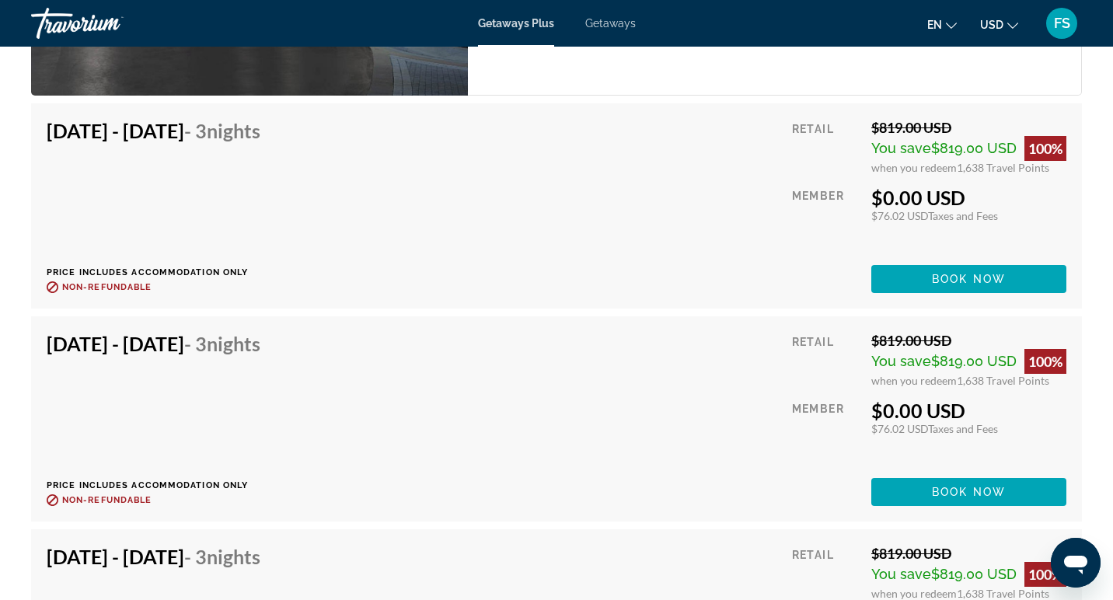
scroll to position [2636, 0]
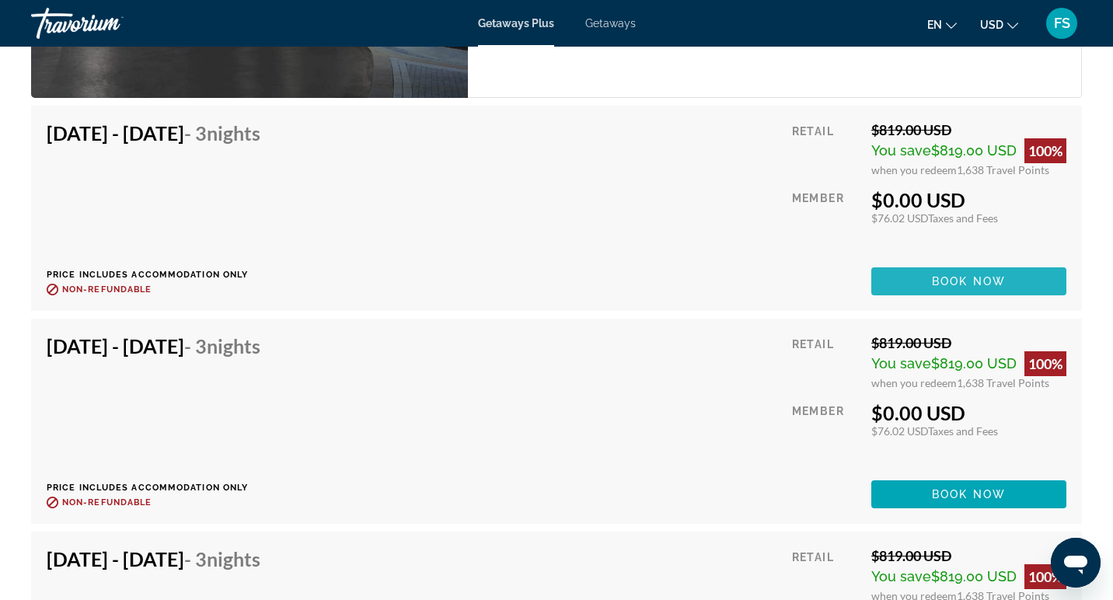
click at [938, 281] on span "Book now" at bounding box center [969, 281] width 74 height 12
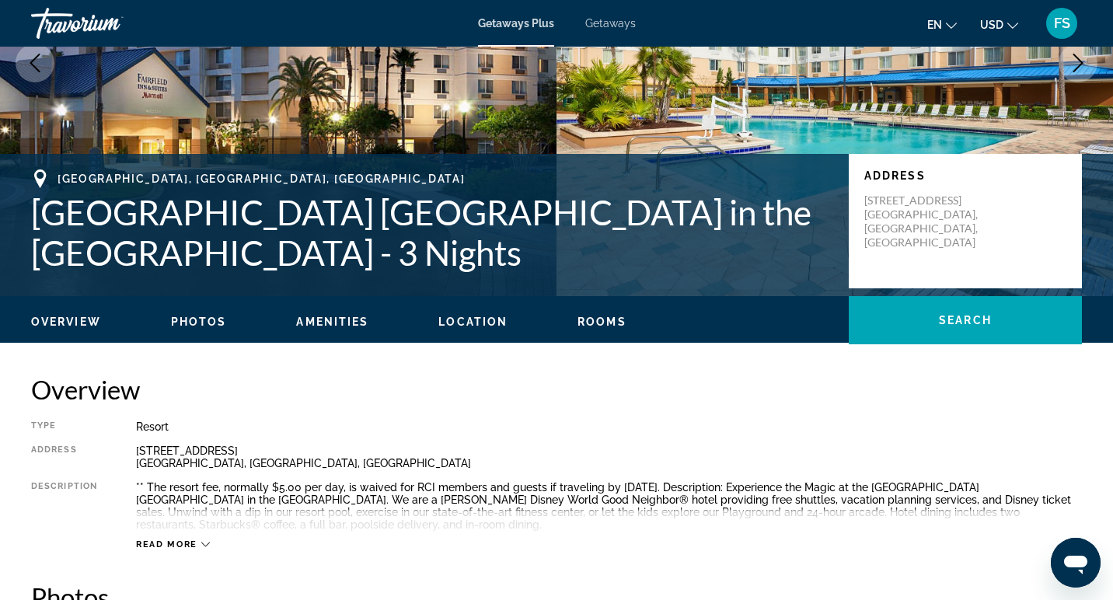
scroll to position [214, 0]
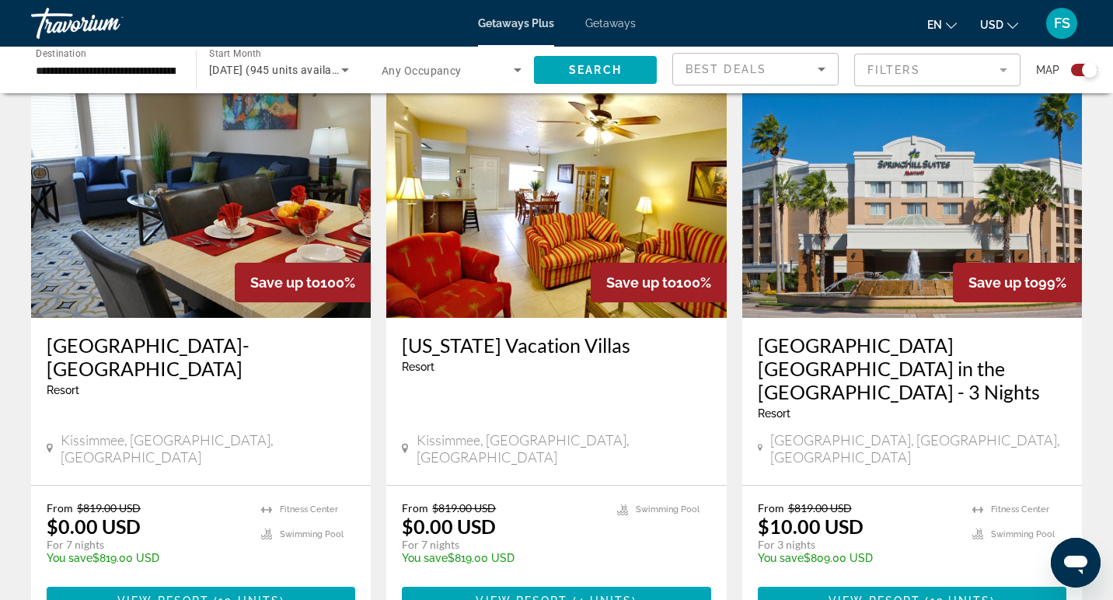
scroll to position [1779, 0]
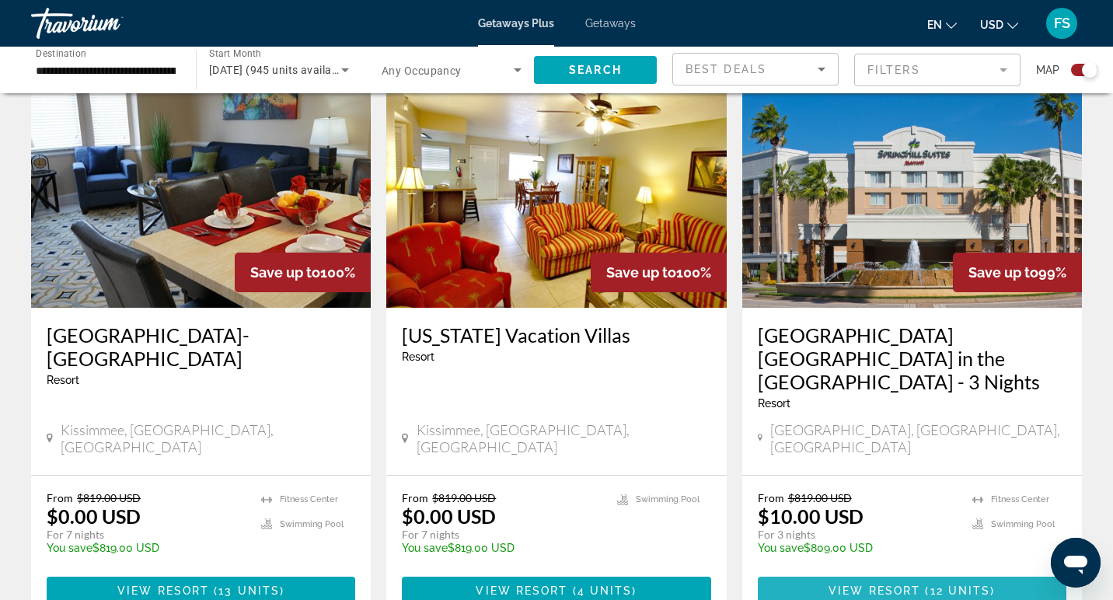
click at [900, 585] on span "View Resort" at bounding box center [875, 591] width 92 height 12
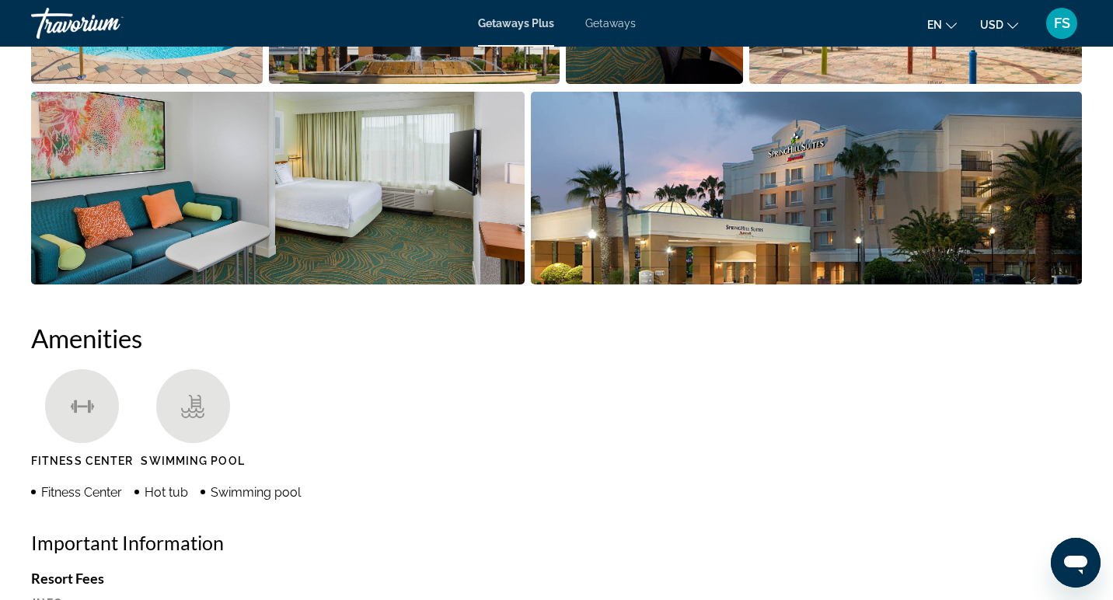
scroll to position [369, 0]
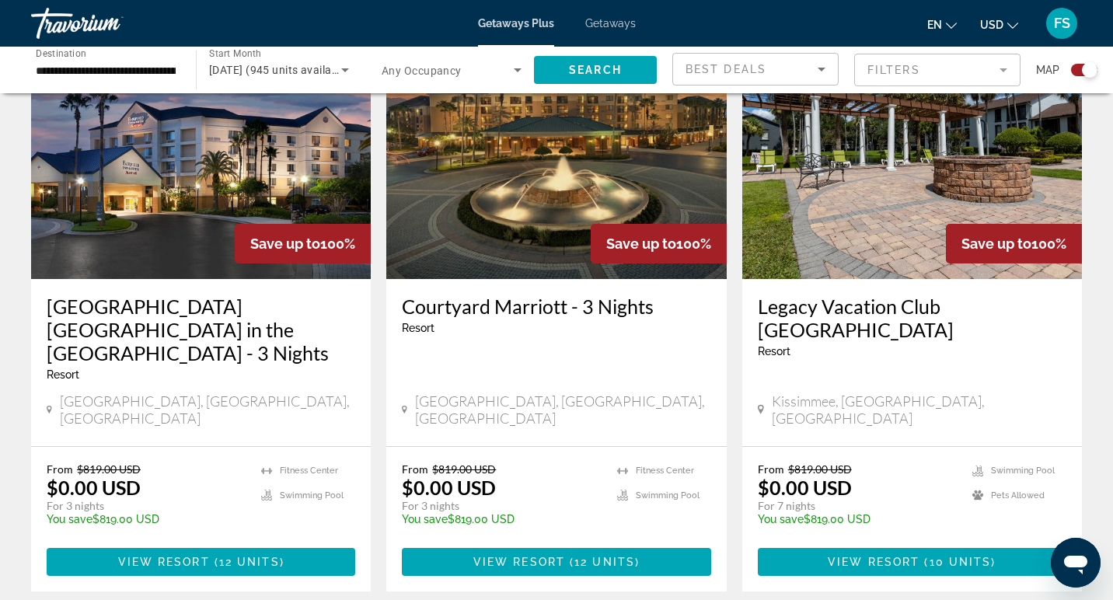
scroll to position [601, 0]
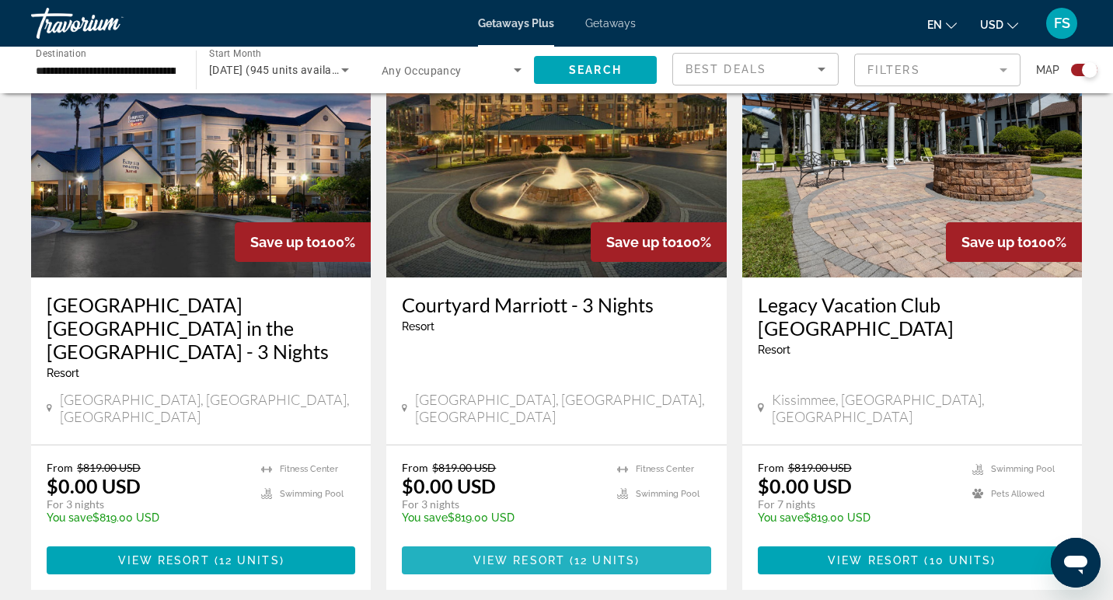
click at [559, 554] on span "View Resort" at bounding box center [519, 560] width 92 height 12
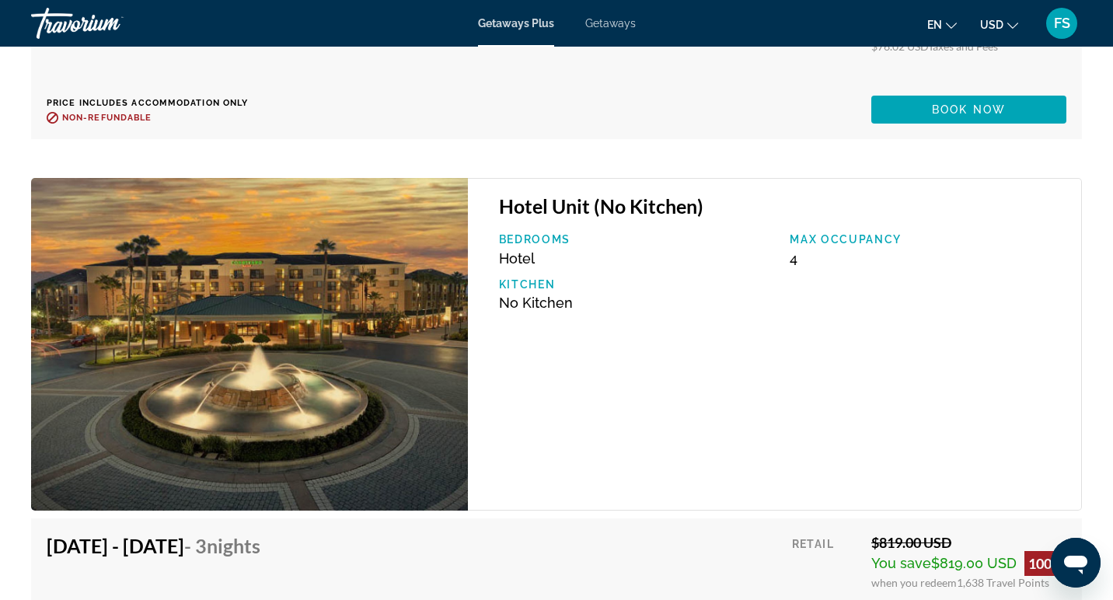
scroll to position [3246, 0]
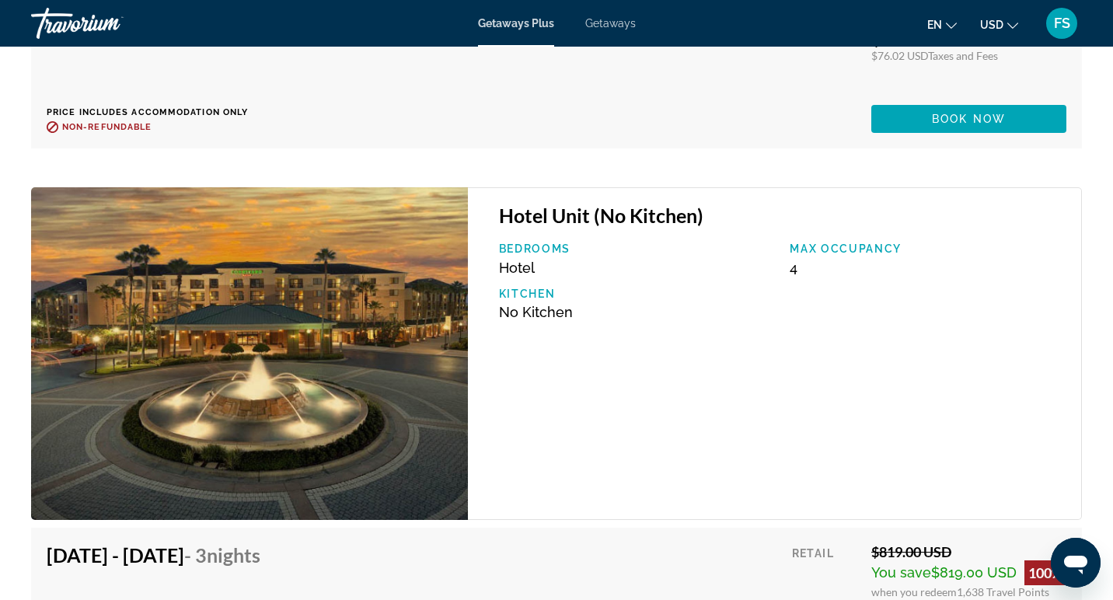
click at [606, 27] on span "Getaways" at bounding box center [610, 23] width 51 height 12
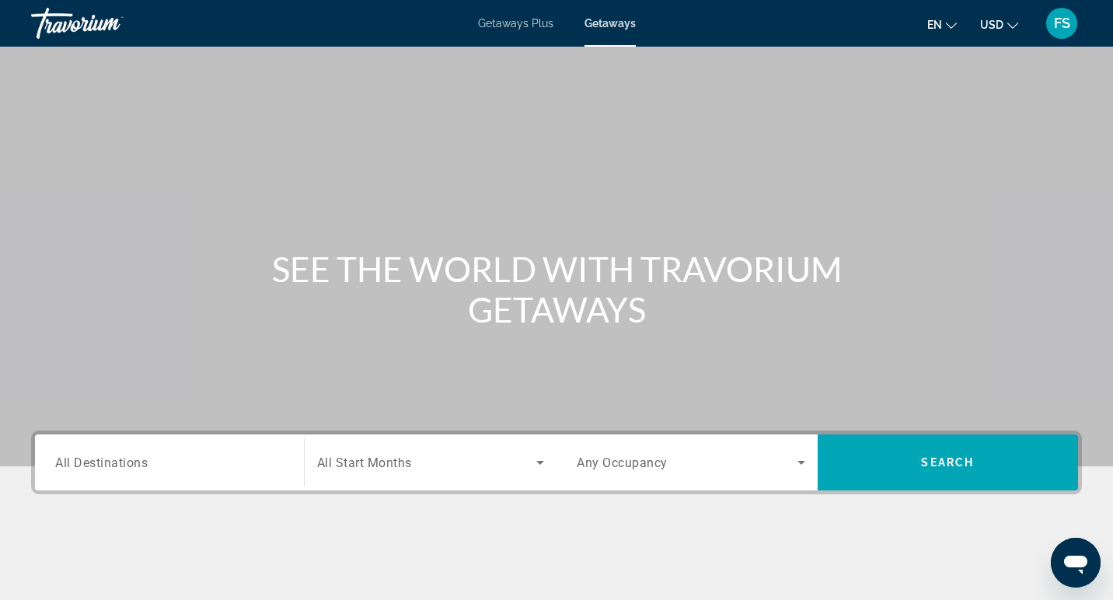
click at [128, 459] on span "All Destinations" at bounding box center [101, 462] width 93 height 15
click at [128, 459] on input "Destination All Destinations" at bounding box center [169, 463] width 229 height 19
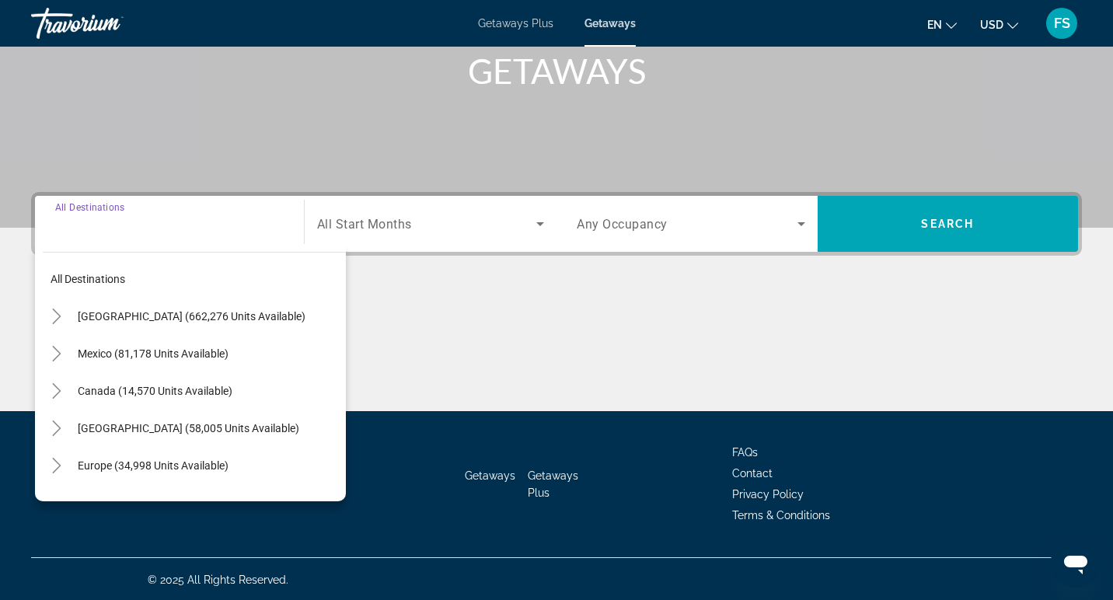
scroll to position [240, 0]
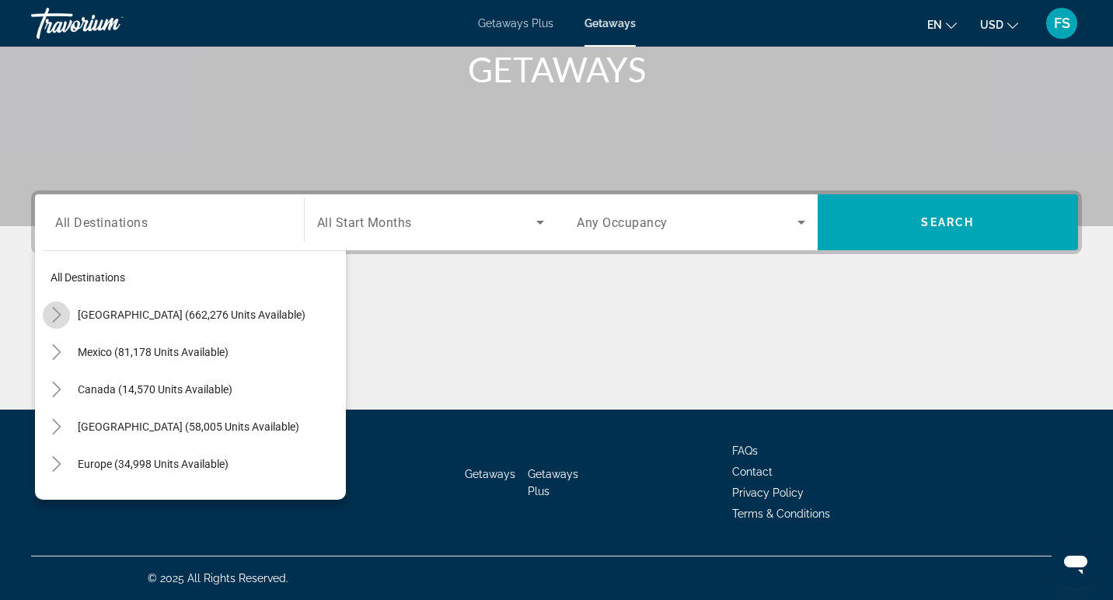
click at [56, 318] on icon "Toggle United States (662,276 units available)" at bounding box center [56, 315] width 9 height 16
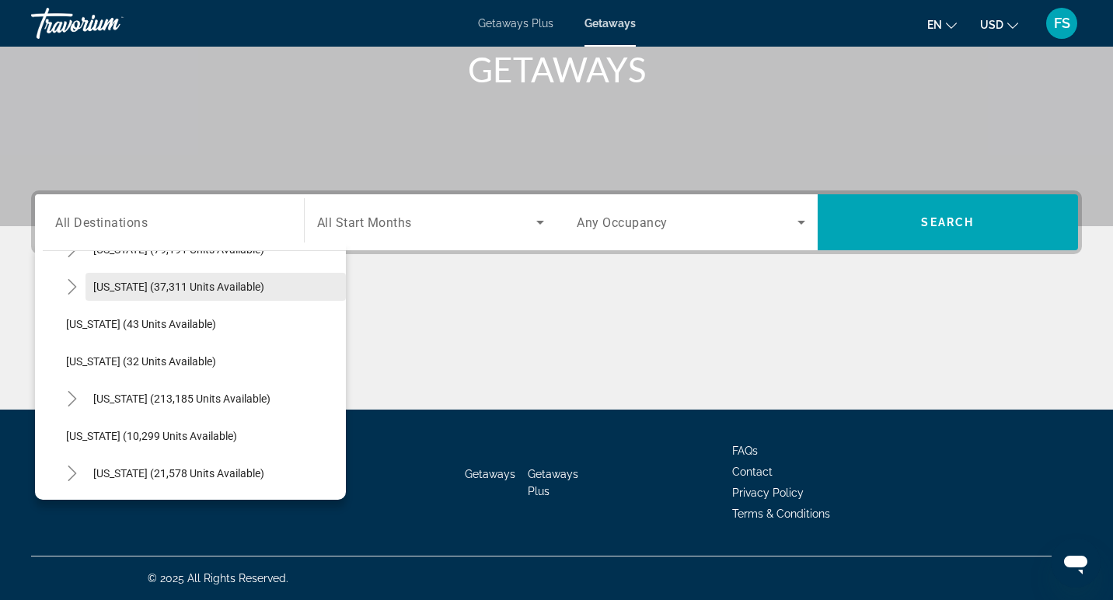
scroll to position [183, 0]
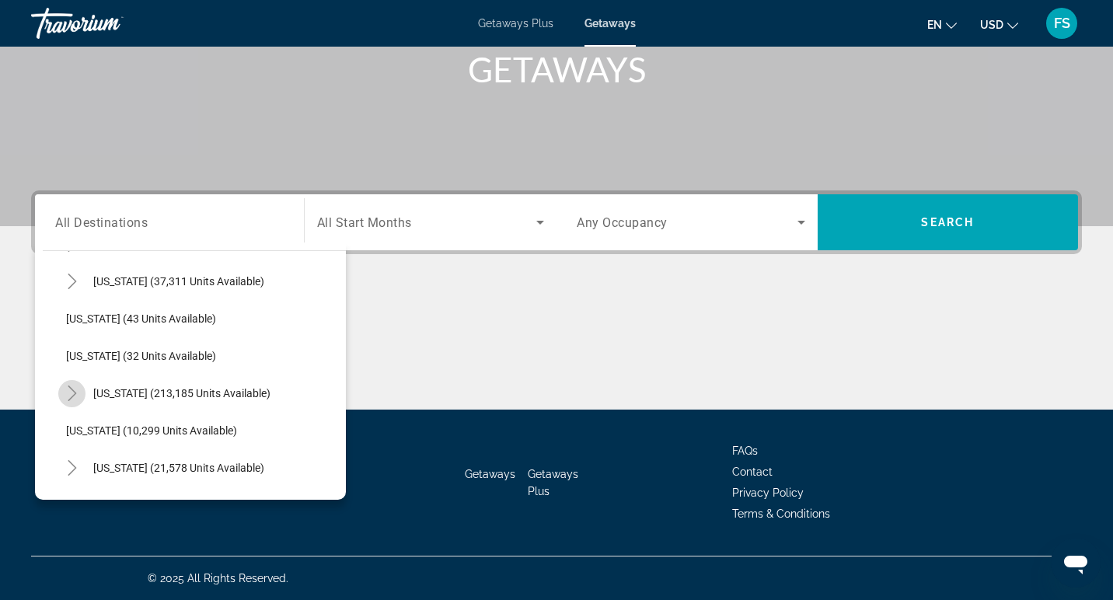
click at [70, 398] on icon "Toggle Florida (213,185 units available)" at bounding box center [72, 394] width 9 height 16
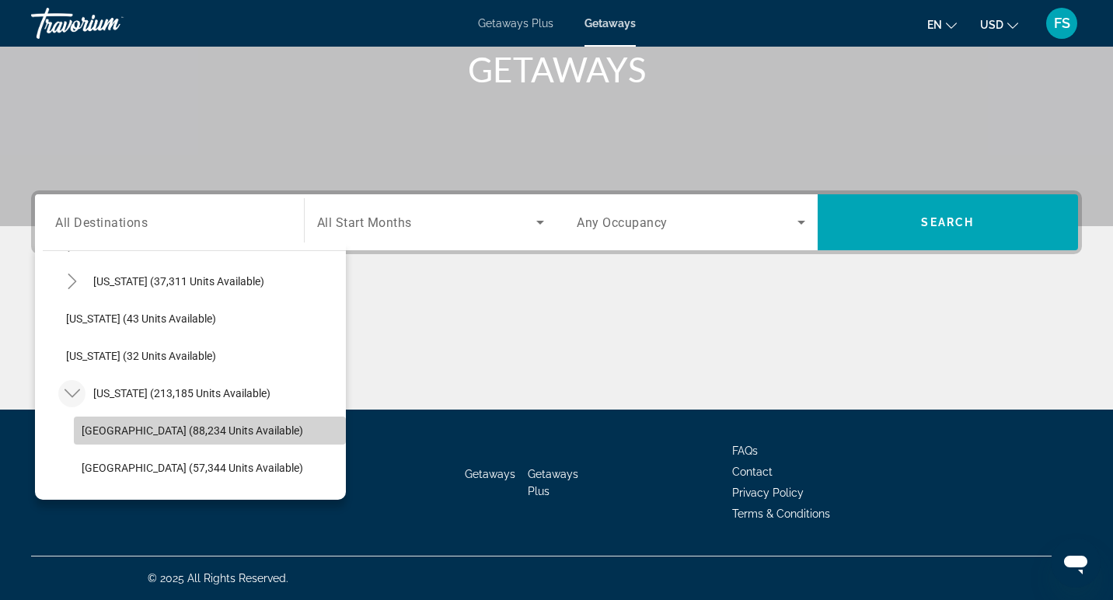
click at [126, 433] on span "[GEOGRAPHIC_DATA] (88,234 units available)" at bounding box center [193, 430] width 222 height 12
type input "**********"
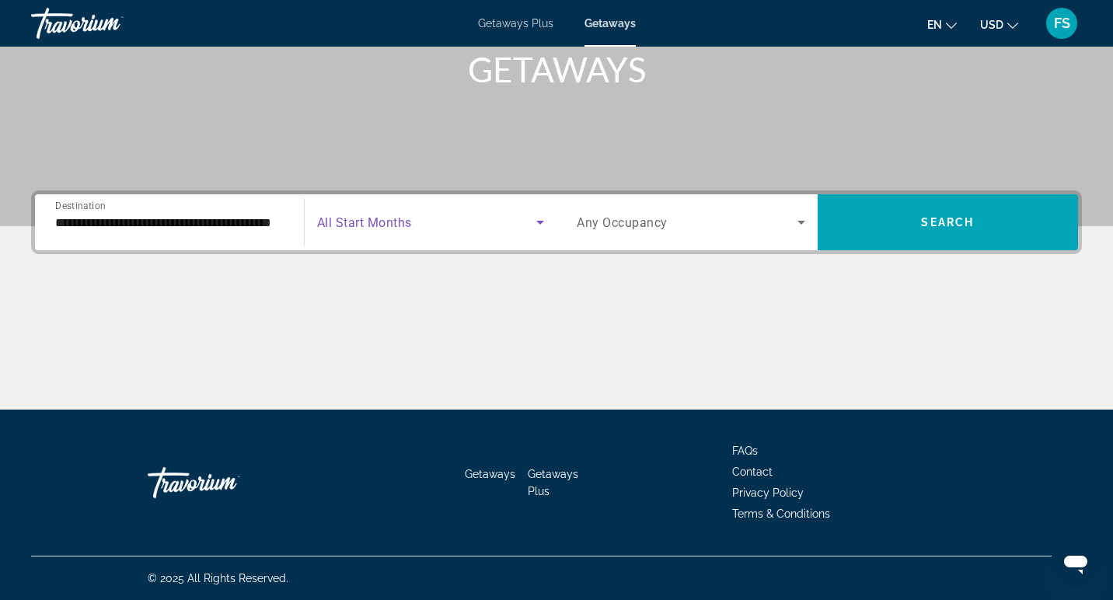
click at [542, 222] on icon "Search widget" at bounding box center [540, 223] width 8 height 4
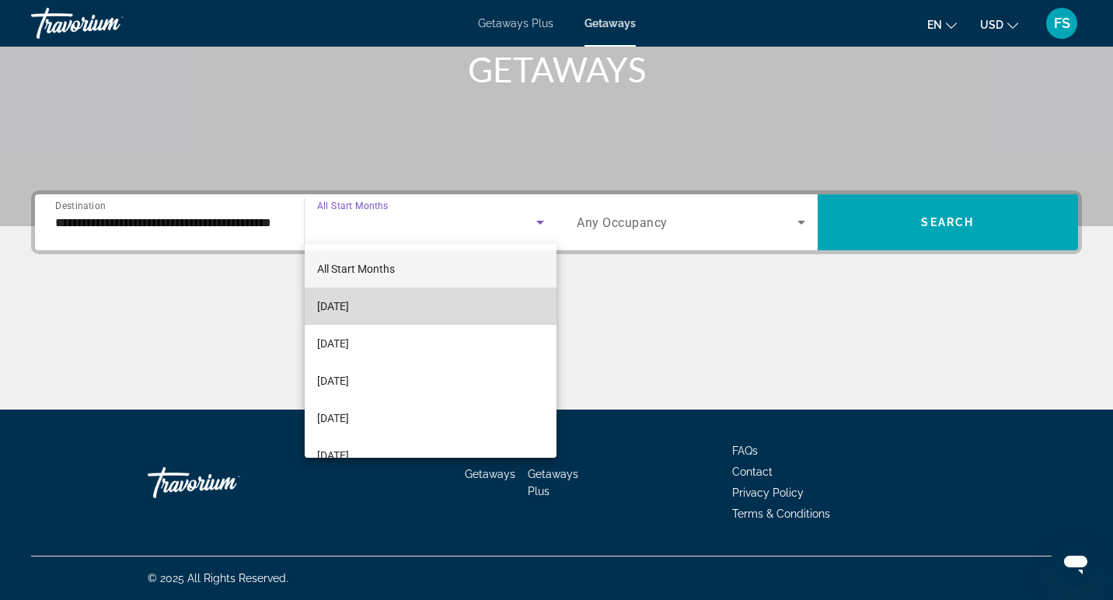
click at [349, 310] on span "[DATE]" at bounding box center [333, 306] width 32 height 19
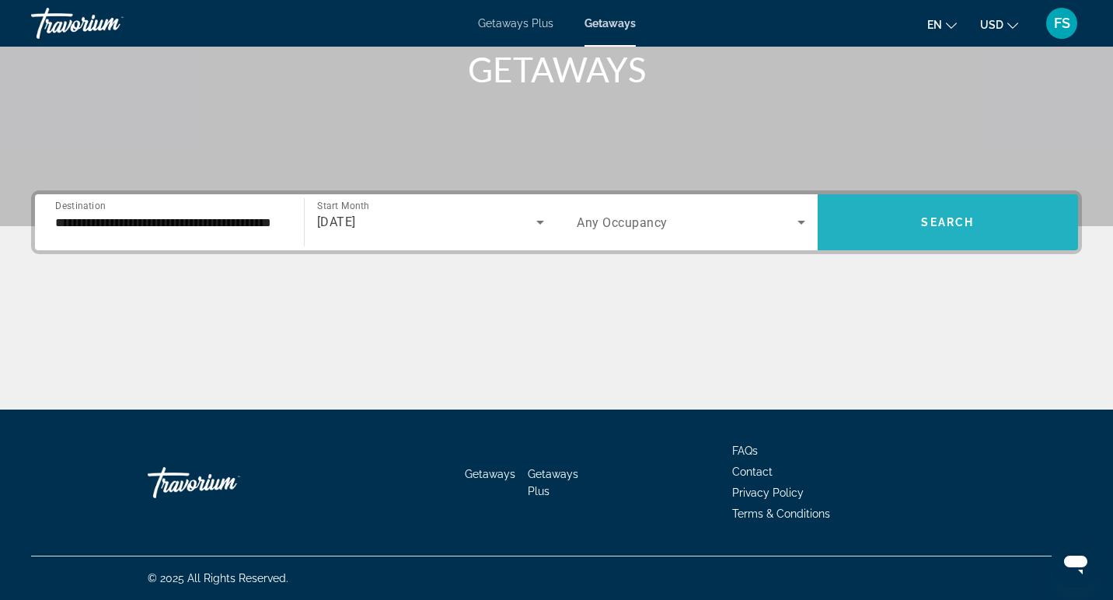
click at [896, 235] on span "Search widget" at bounding box center [948, 222] width 261 height 37
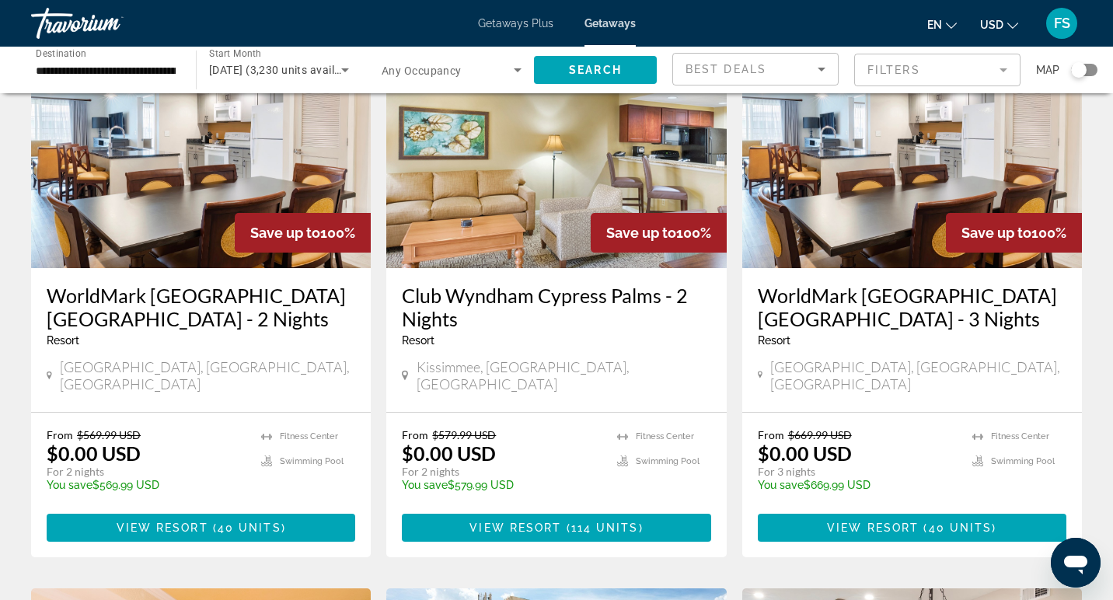
scroll to position [131, 0]
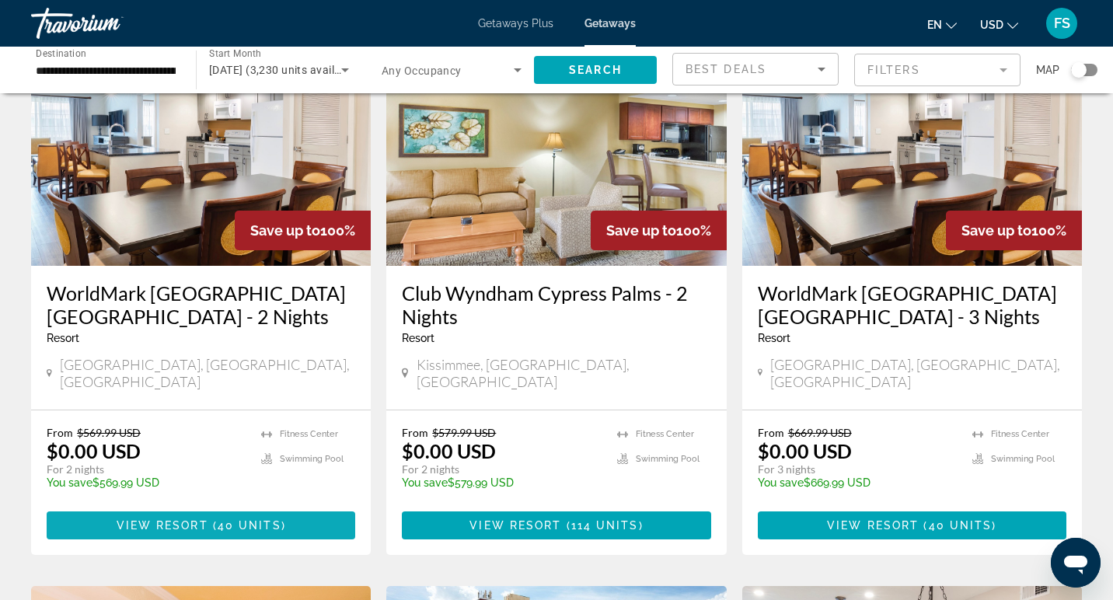
click at [217, 519] on span "( 40 units )" at bounding box center [247, 525] width 78 height 12
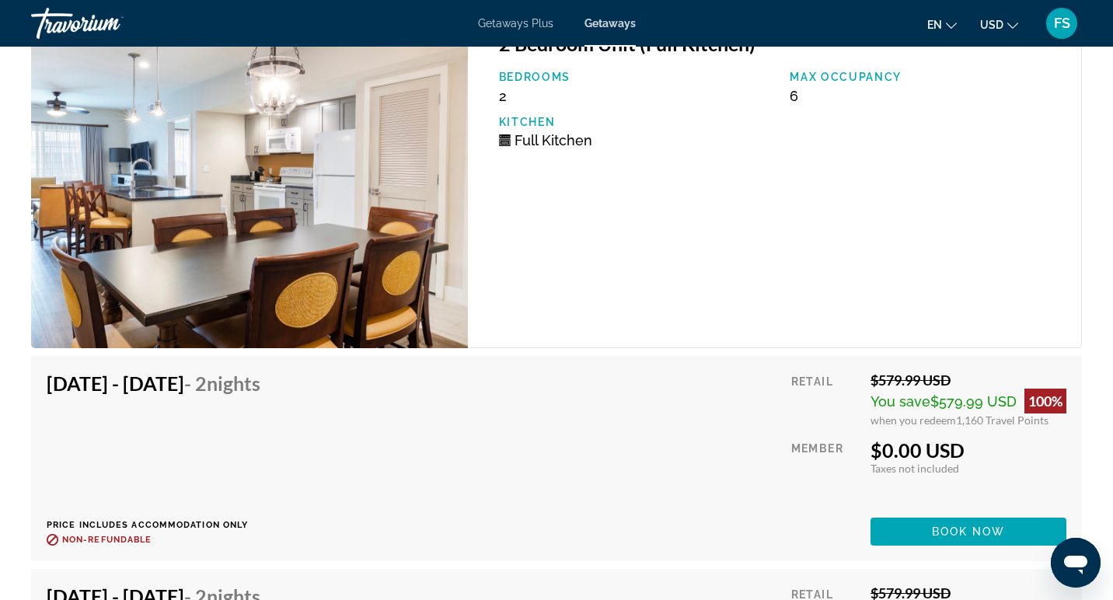
scroll to position [3990, 0]
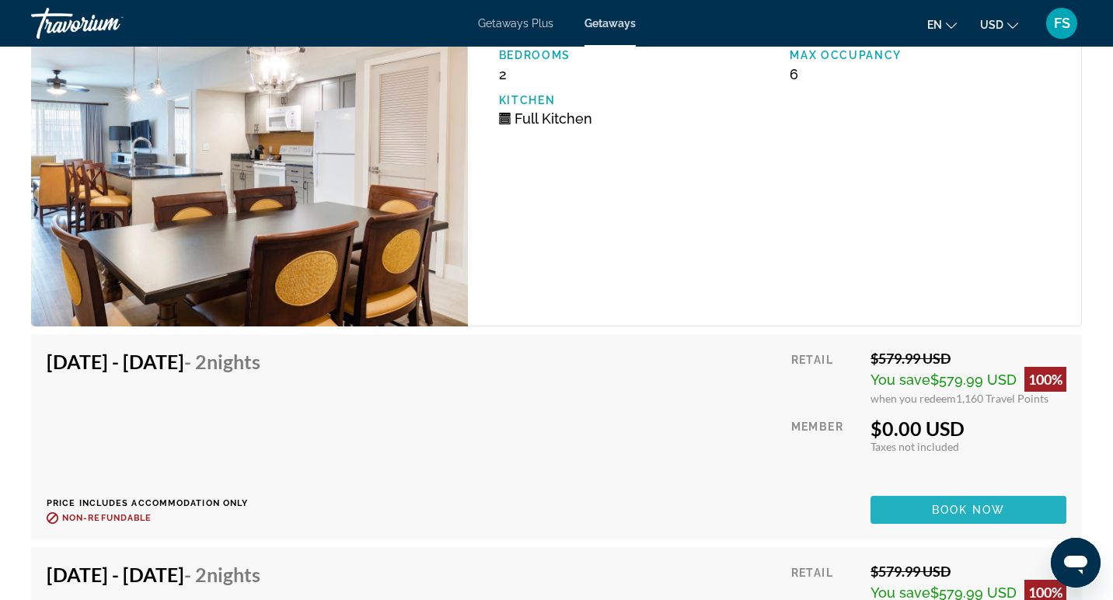
click at [924, 502] on span "Main content" at bounding box center [969, 509] width 196 height 37
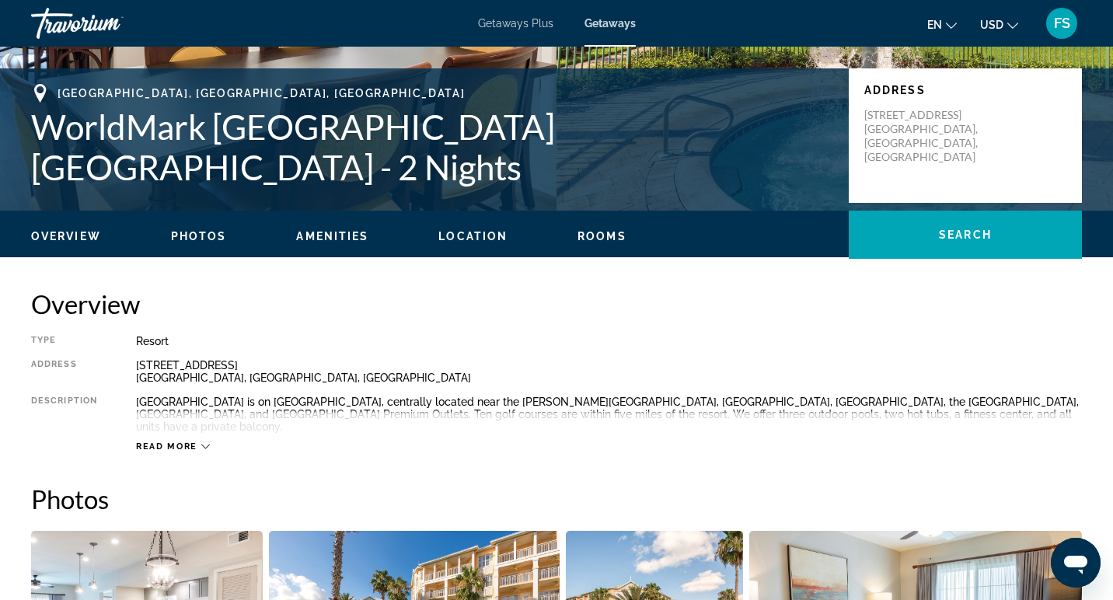
click at [338, 238] on span "Amenities" at bounding box center [332, 236] width 72 height 12
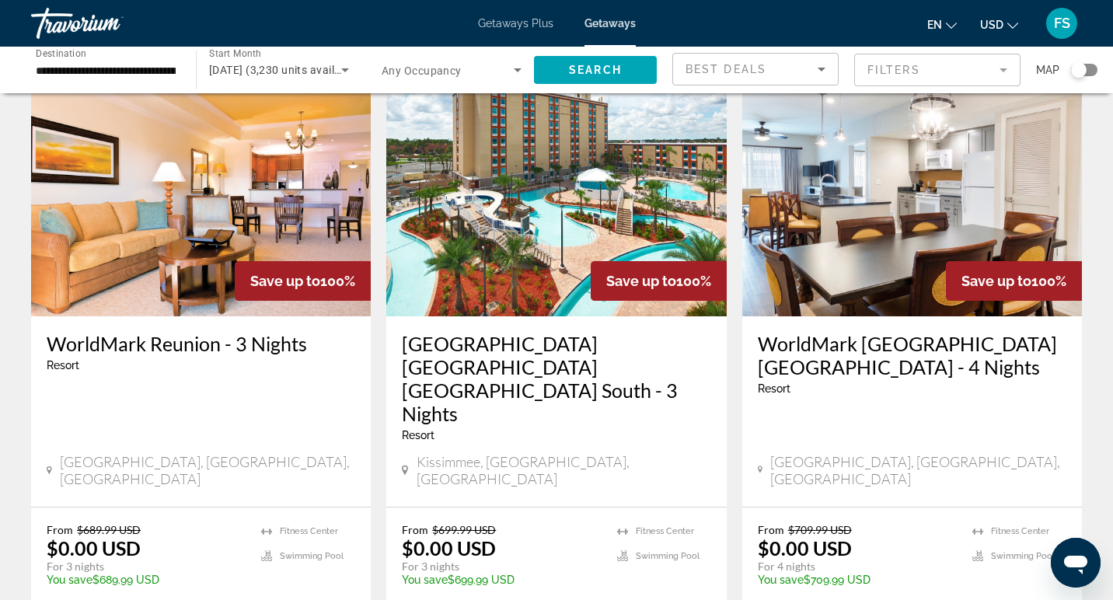
scroll to position [660, 0]
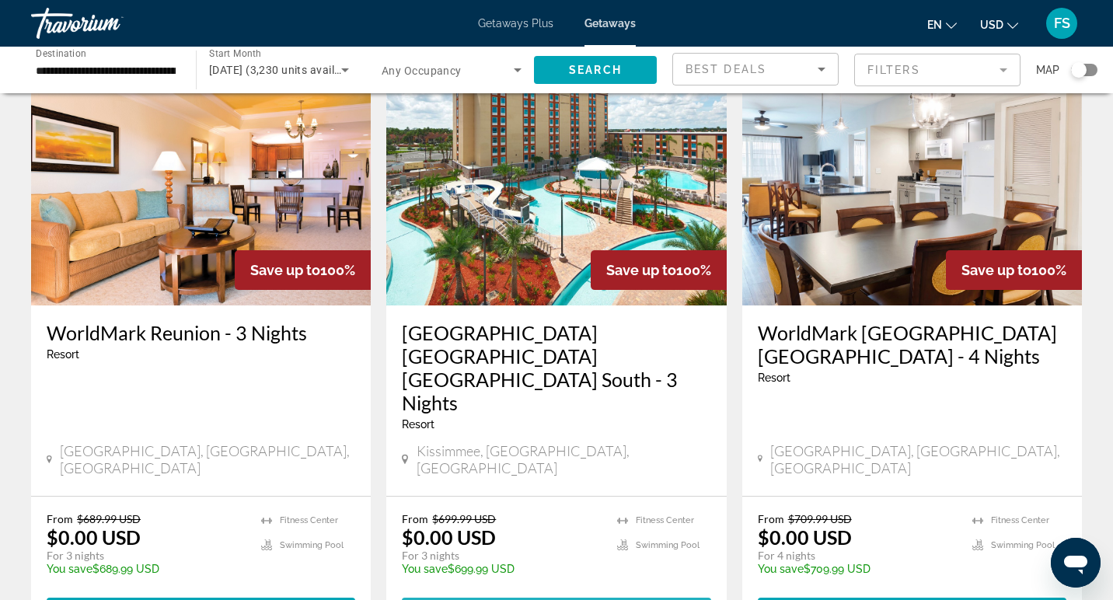
click at [533, 599] on span "View Resort" at bounding box center [518, 612] width 92 height 12
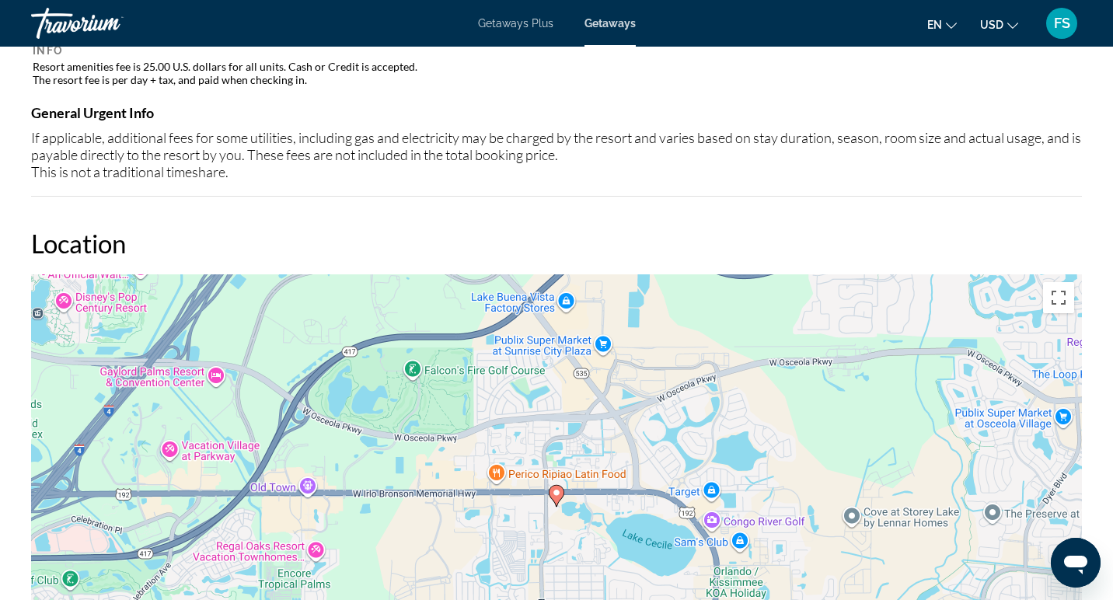
scroll to position [1551, 0]
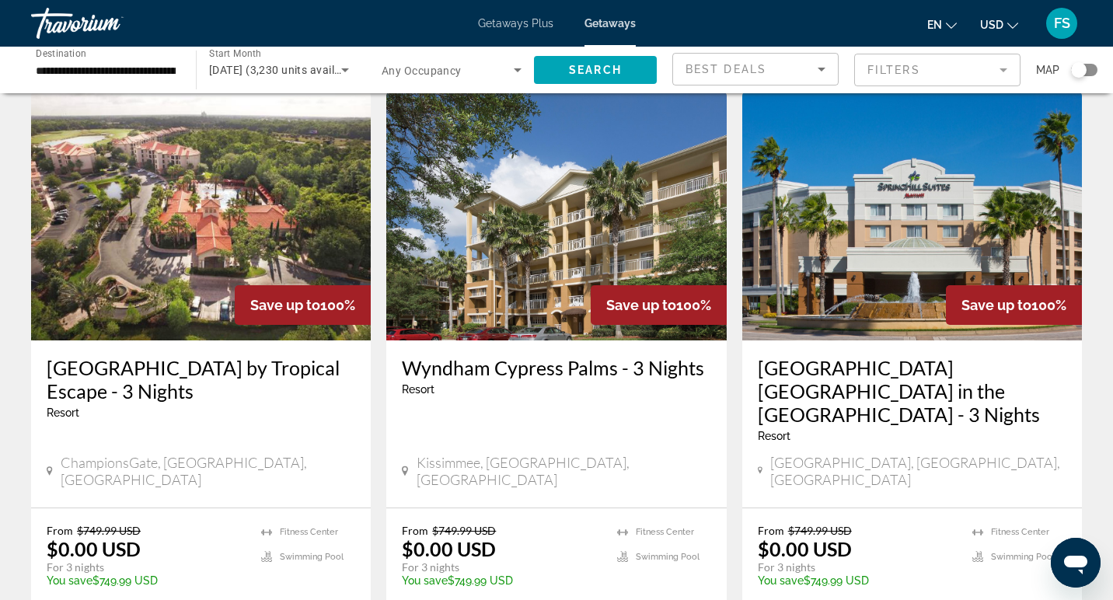
scroll to position [1835, 0]
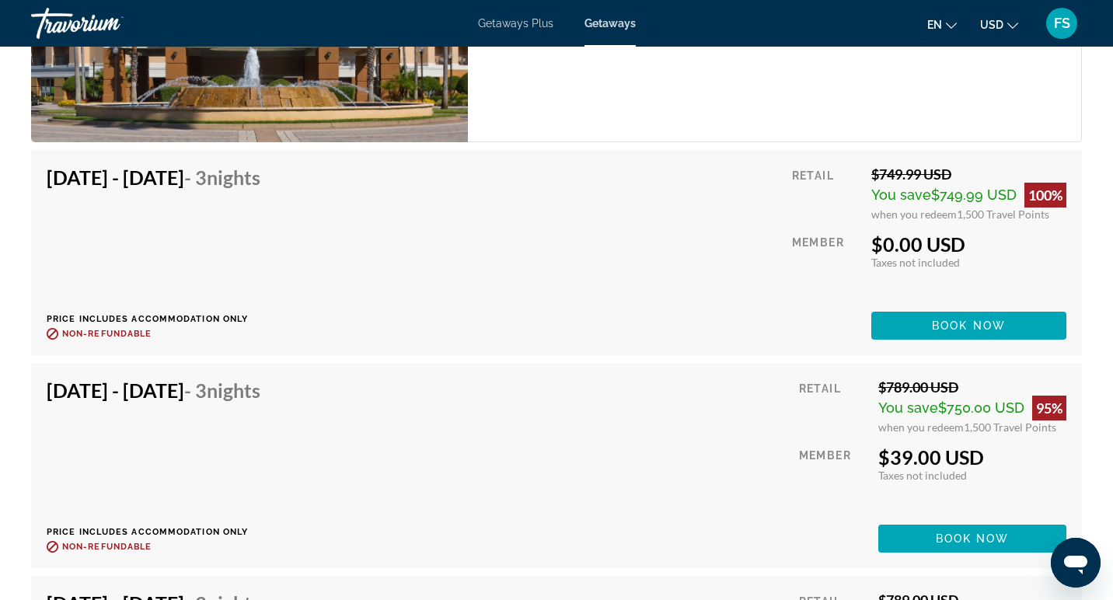
scroll to position [2606, 0]
